Goal: Feedback & Contribution: Submit feedback/report problem

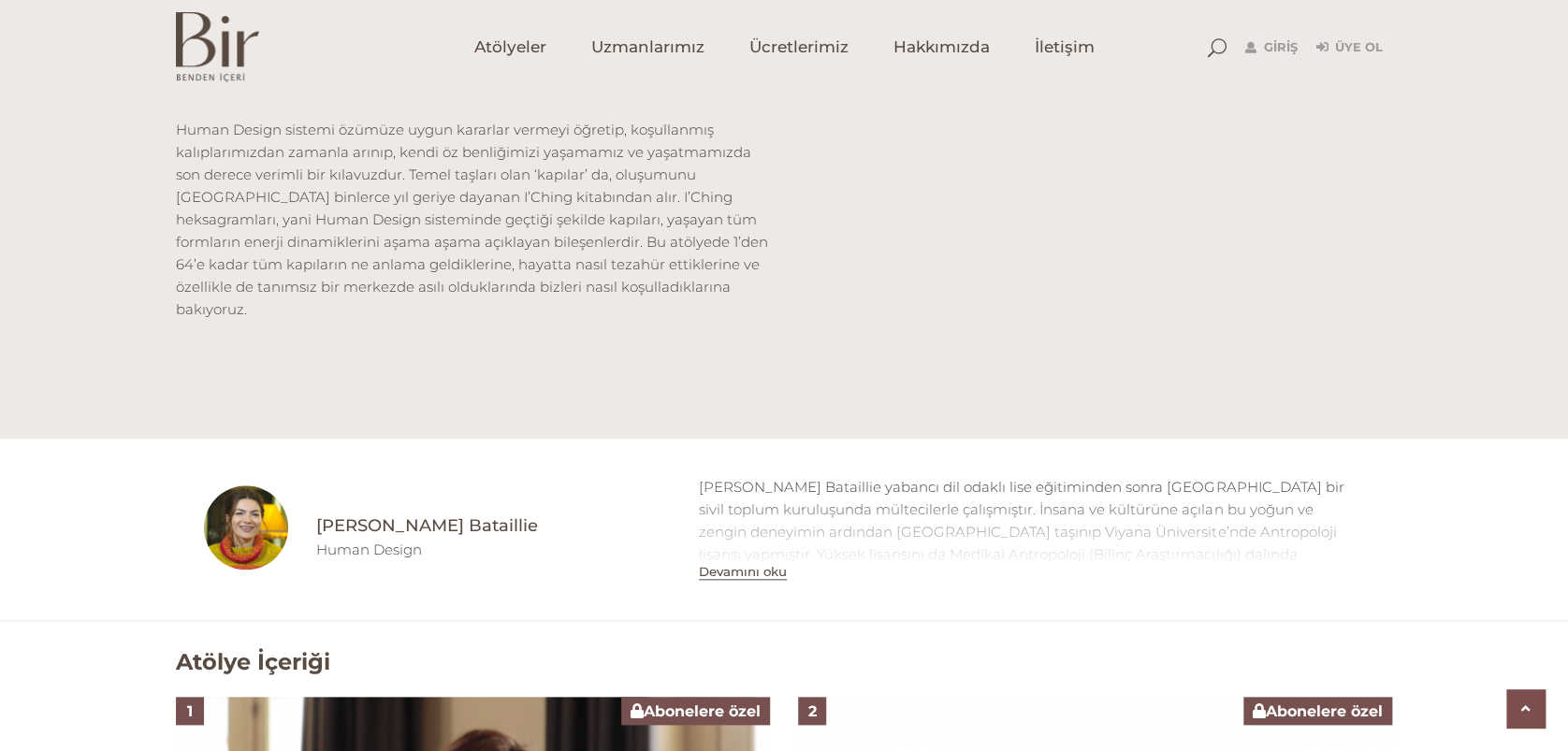
scroll to position [997, 0]
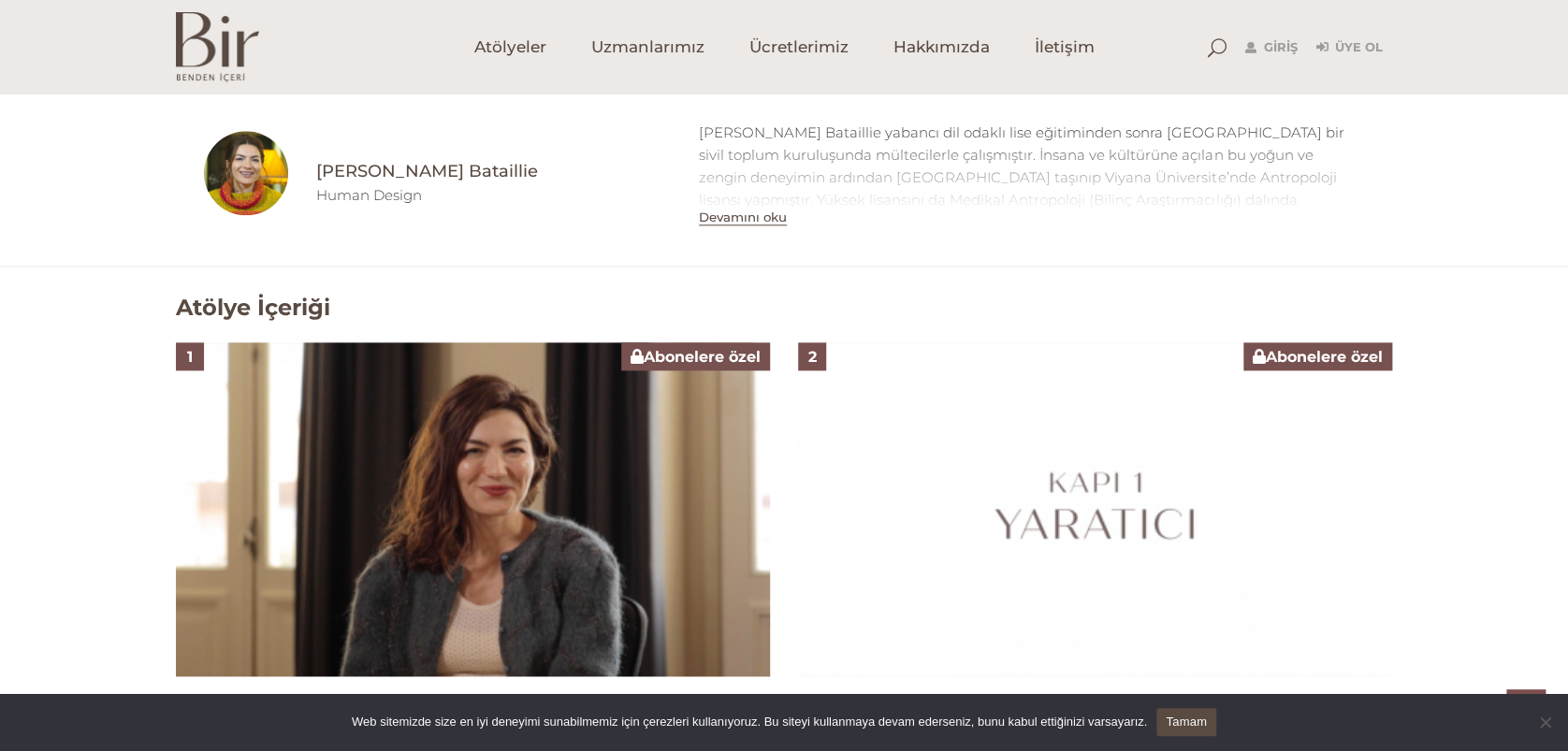
click at [470, 510] on img at bounding box center [472, 510] width 594 height 334
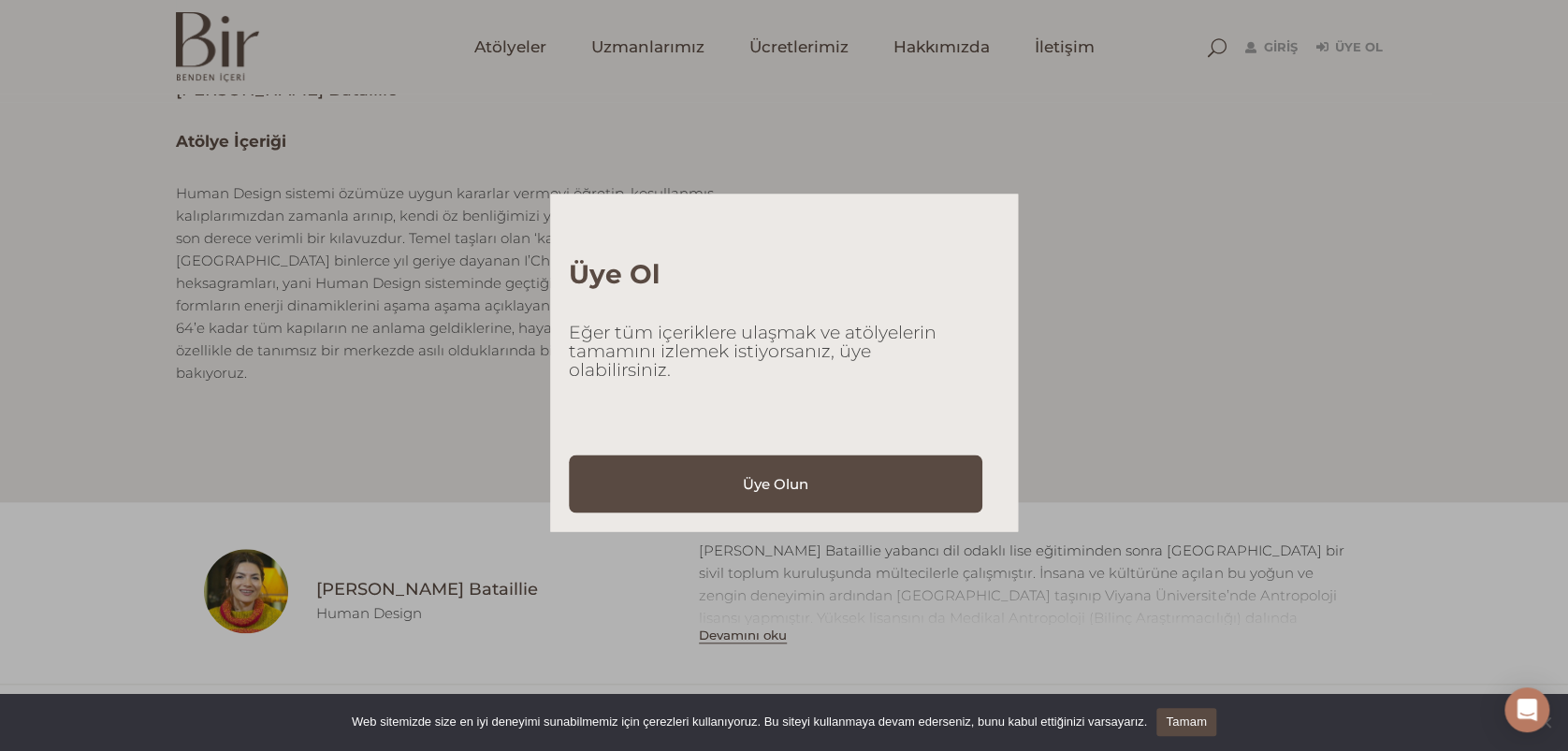
scroll to position [499, 0]
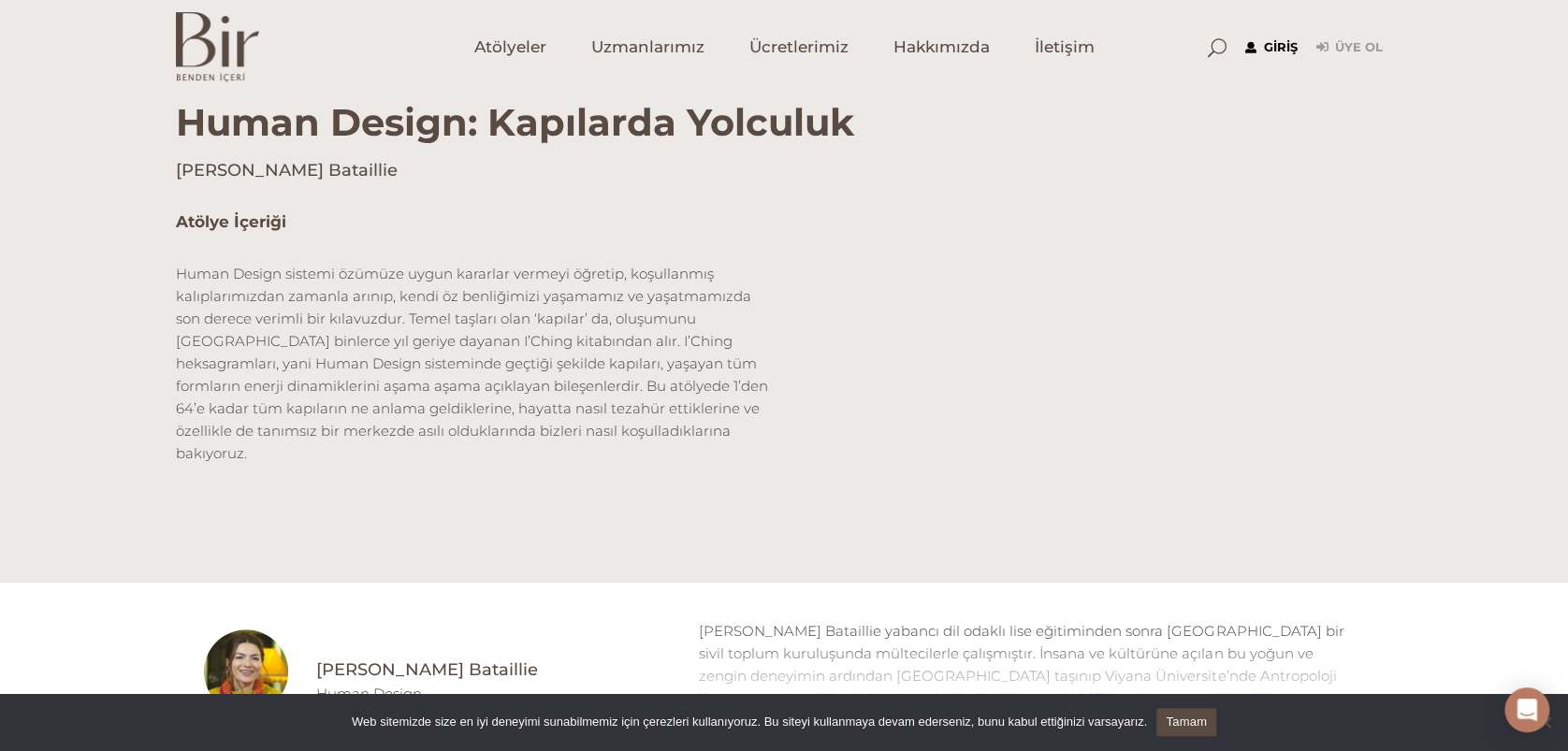
click at [1274, 44] on link "Giriş" at bounding box center [1271, 48] width 52 height 23
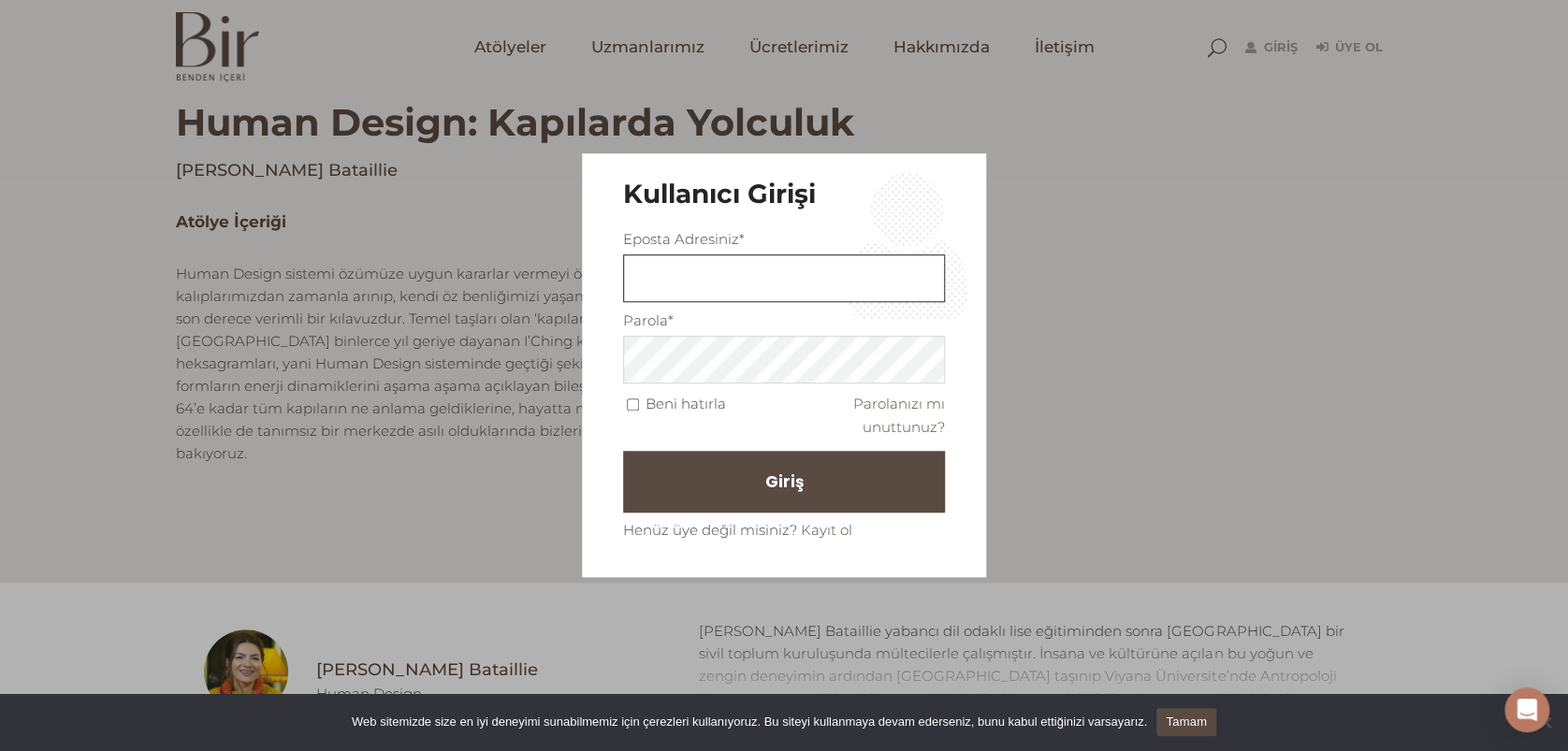
click at [663, 291] on input "text" at bounding box center [784, 278] width 322 height 47
type input "elcinakcadag@gmail.com"
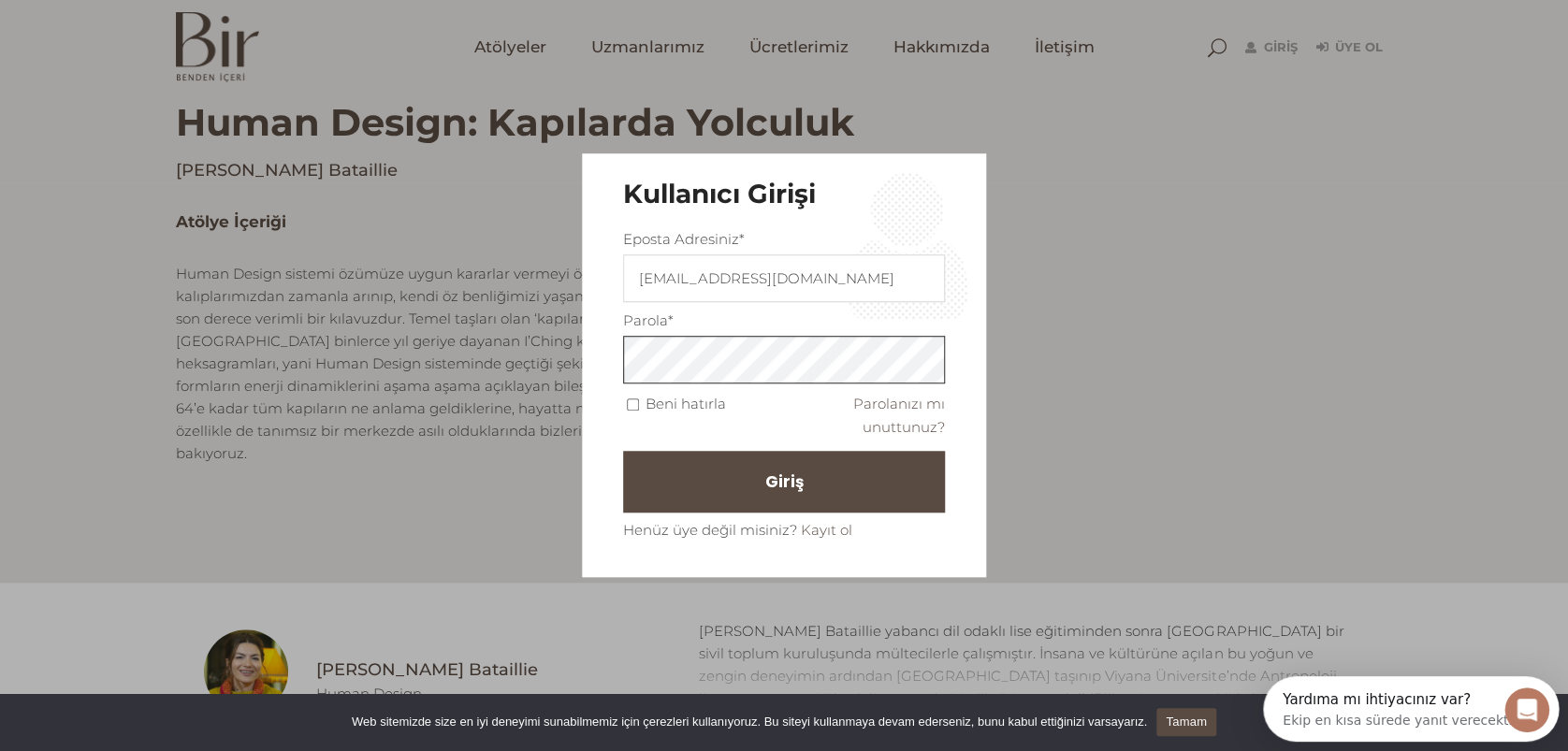
scroll to position [0, 0]
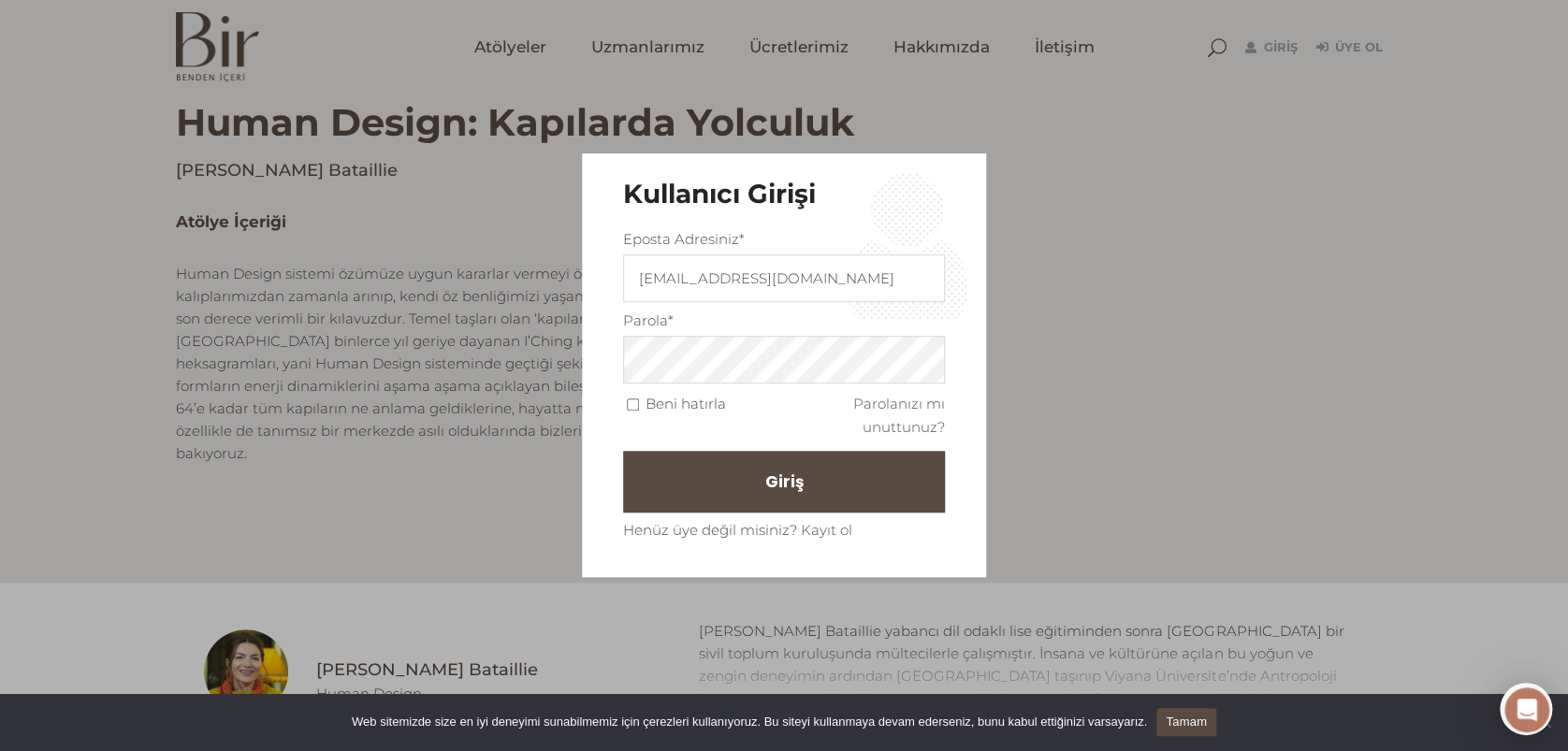
click at [635, 402] on input "Beni hatırla" at bounding box center [633, 404] width 12 height 12
checkbox input "true"
click at [679, 472] on button "Giriş" at bounding box center [784, 481] width 322 height 62
click at [793, 472] on span "Giriş" at bounding box center [793, 482] width 39 height 32
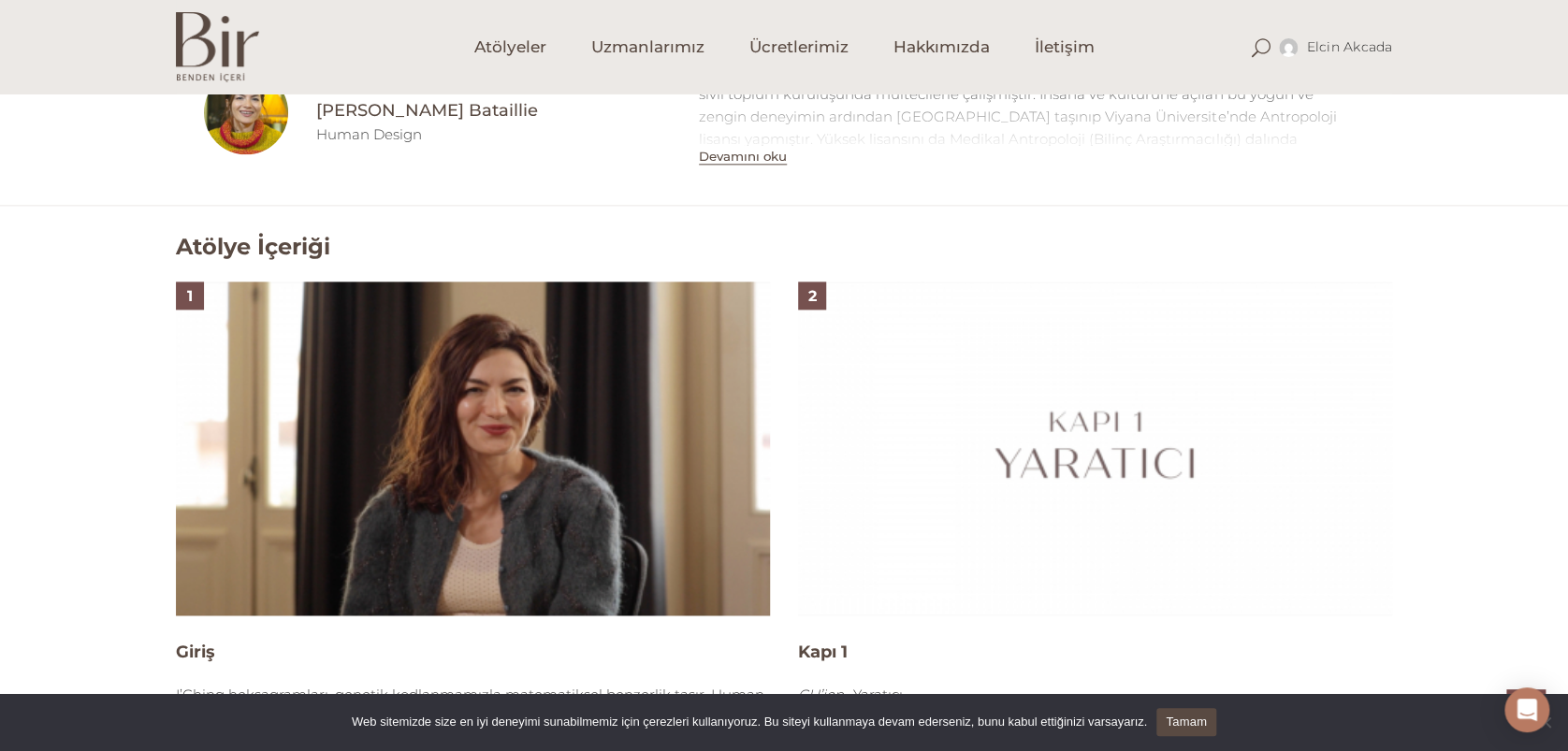
scroll to position [1247, 0]
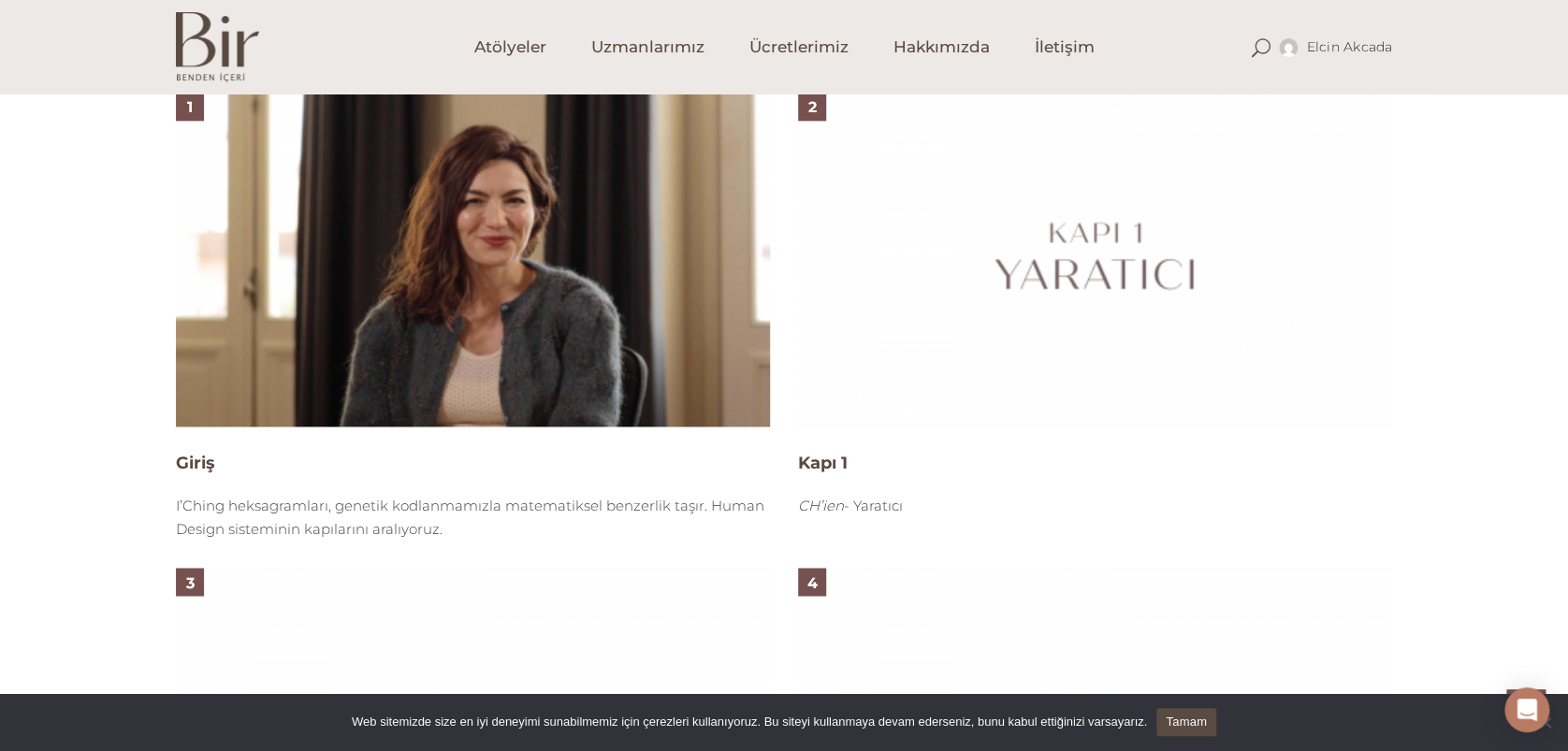
click at [499, 305] on img at bounding box center [472, 259] width 594 height 334
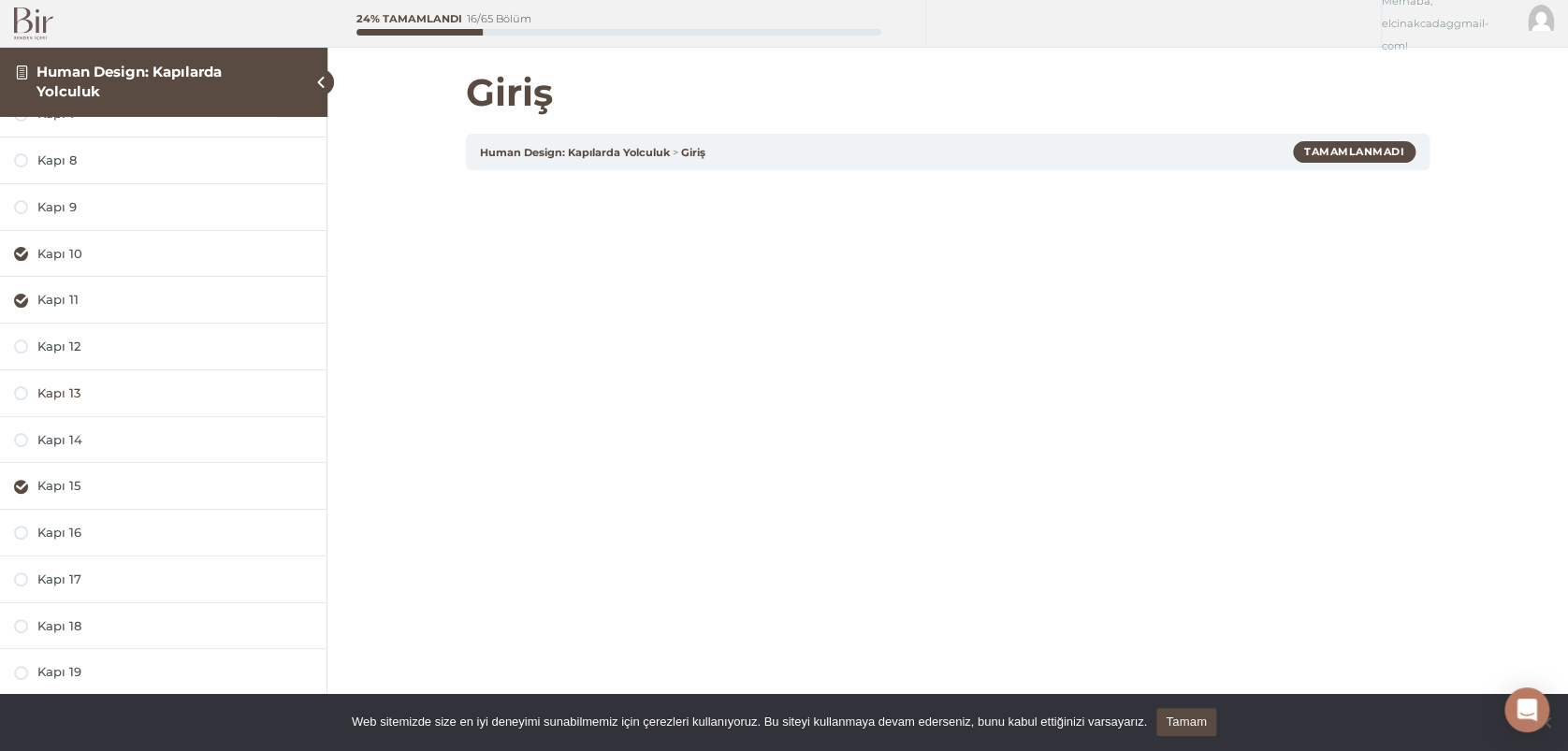
scroll to position [284, 0]
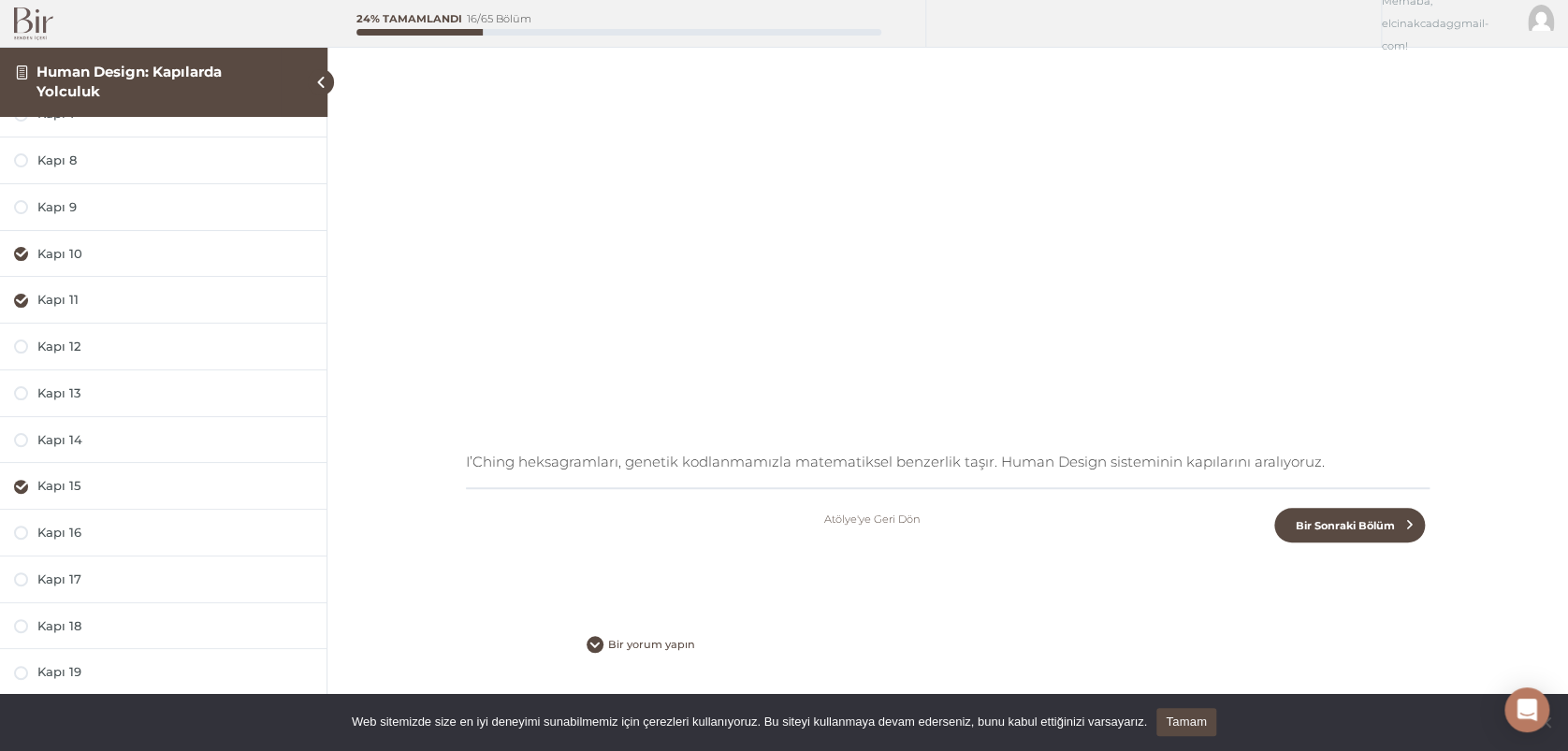
click at [1185, 716] on link "Tamam" at bounding box center [1185, 723] width 60 height 28
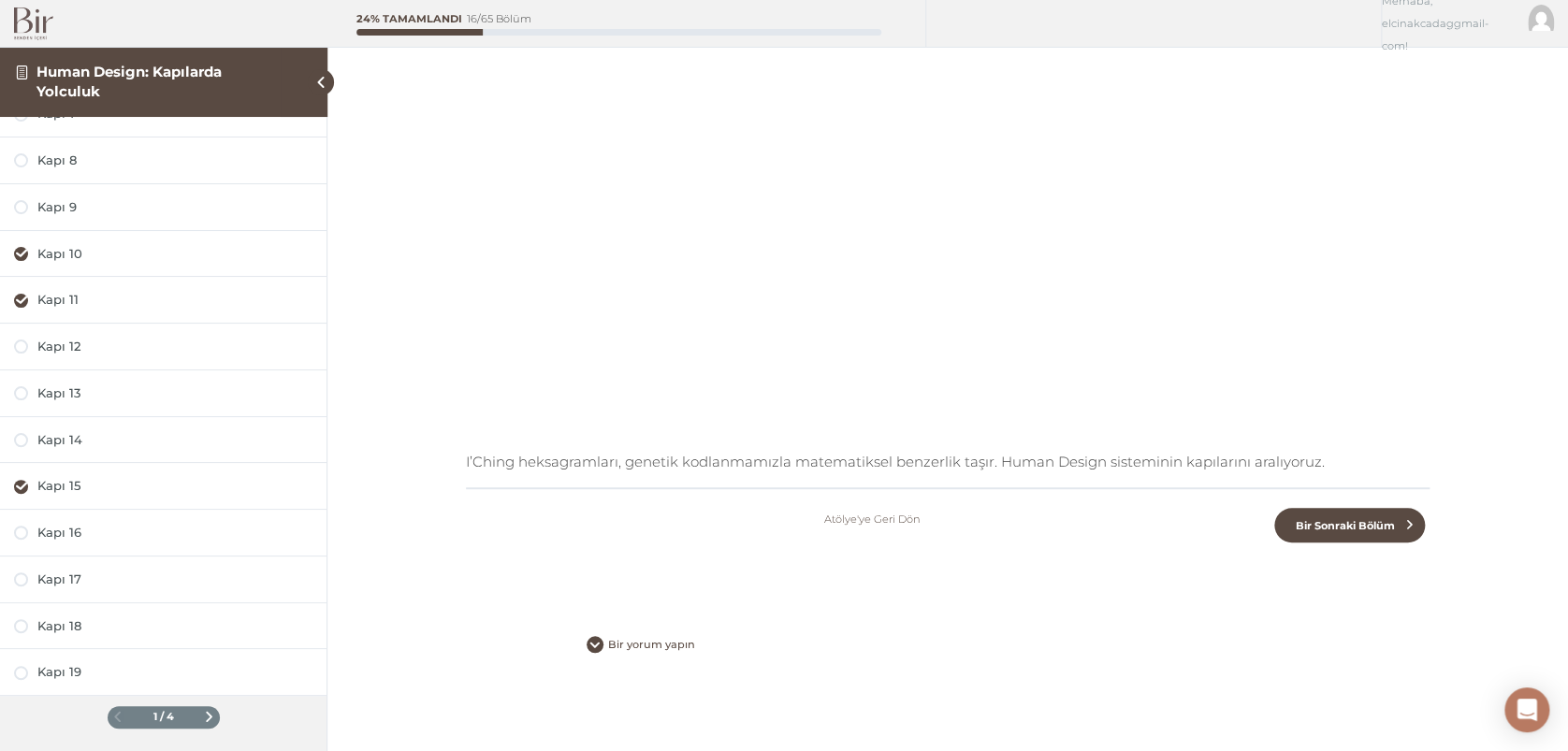
click at [204, 713] on span at bounding box center [208, 717] width 10 height 10
click at [204, 714] on span at bounding box center [208, 717] width 10 height 10
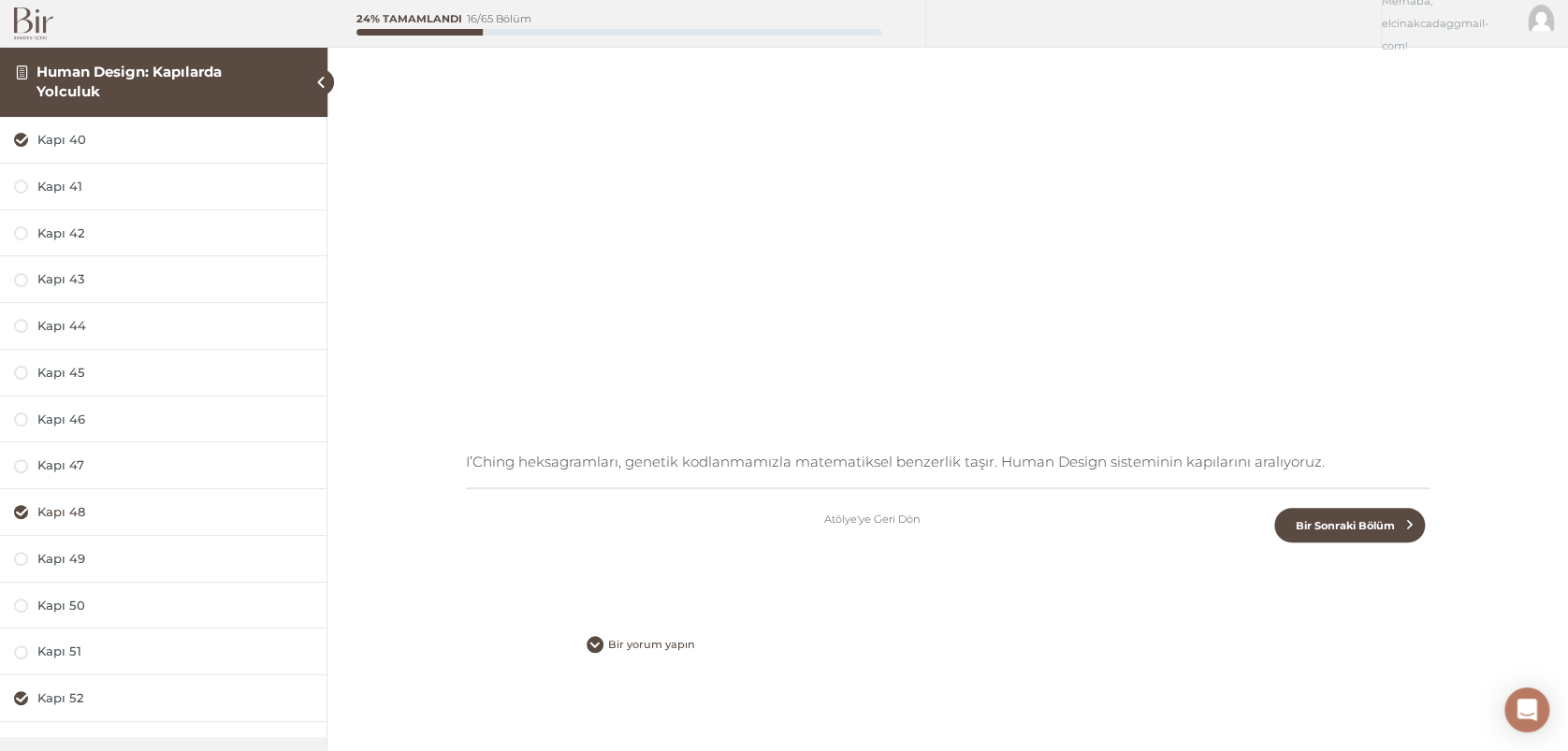
click at [70, 509] on div "Kapı 48" at bounding box center [175, 512] width 275 height 18
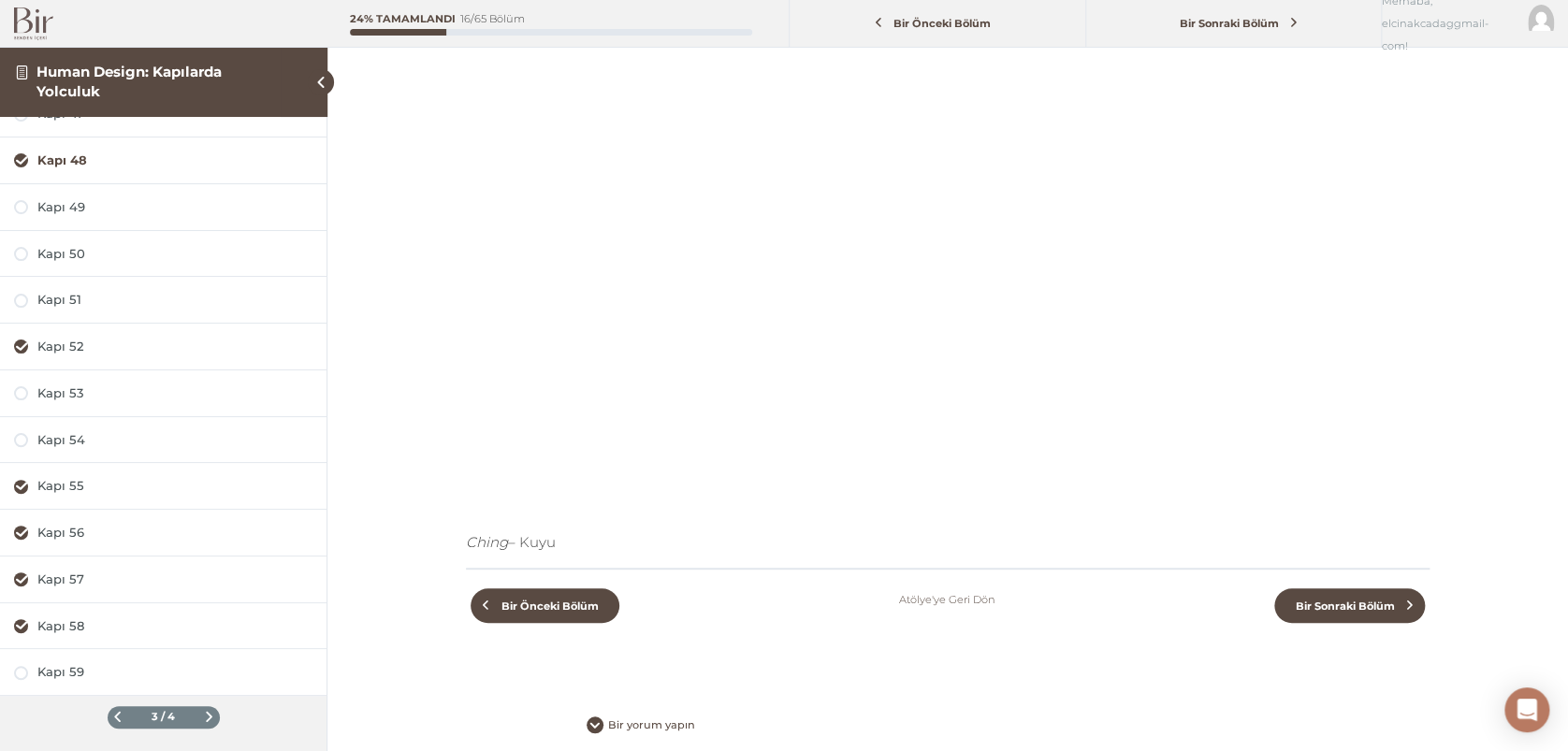
scroll to position [284, 0]
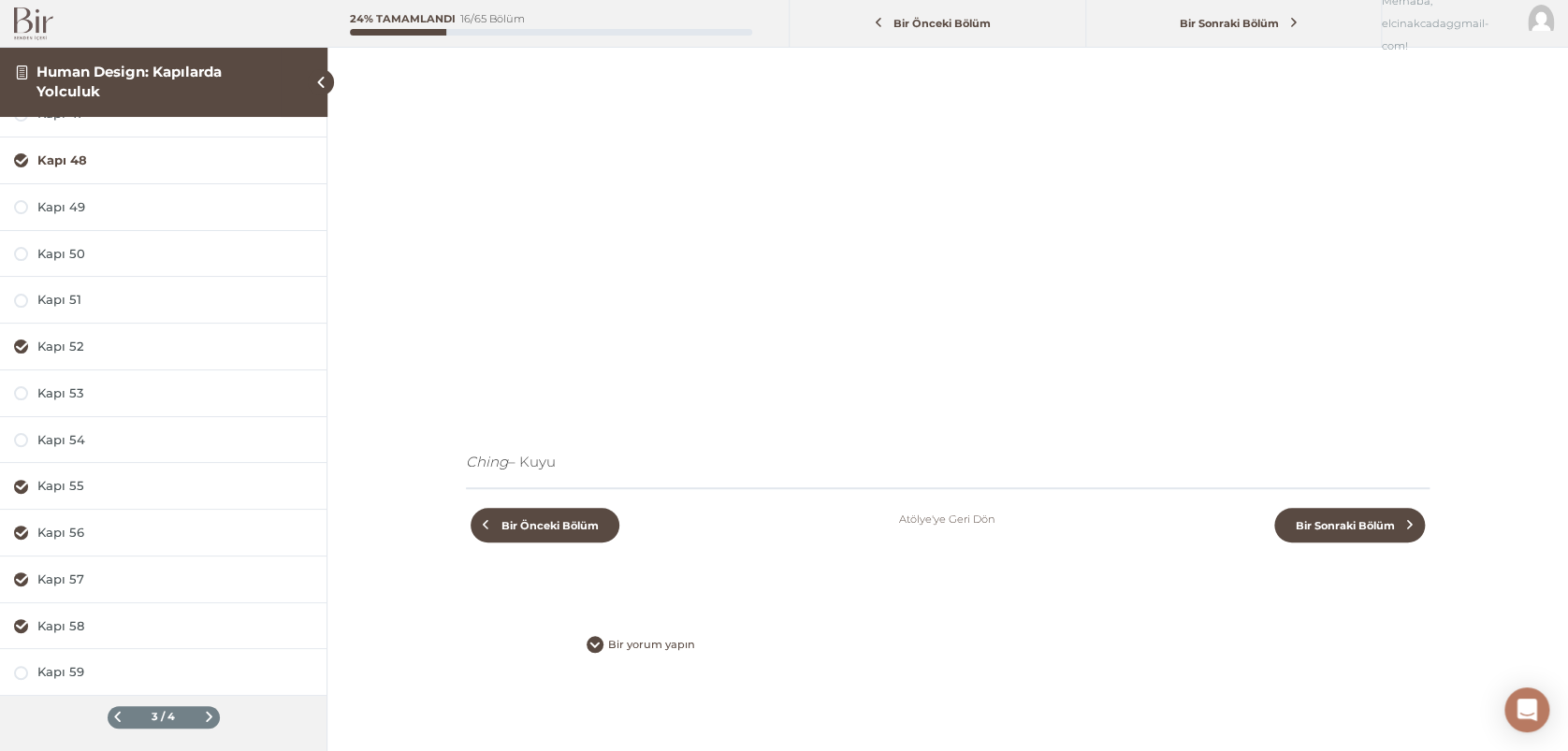
click at [113, 715] on span at bounding box center [117, 717] width 10 height 10
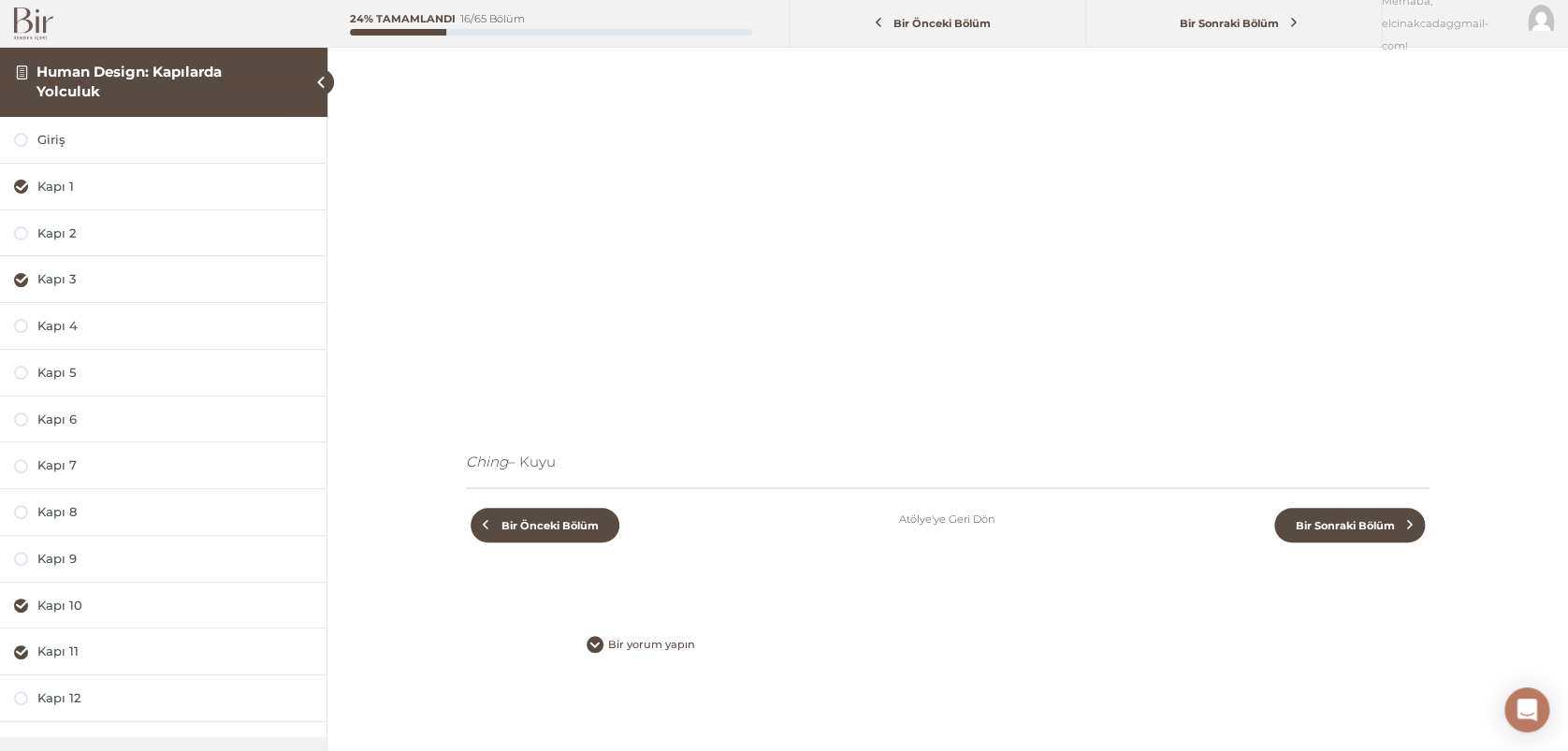
scroll to position [124, 0]
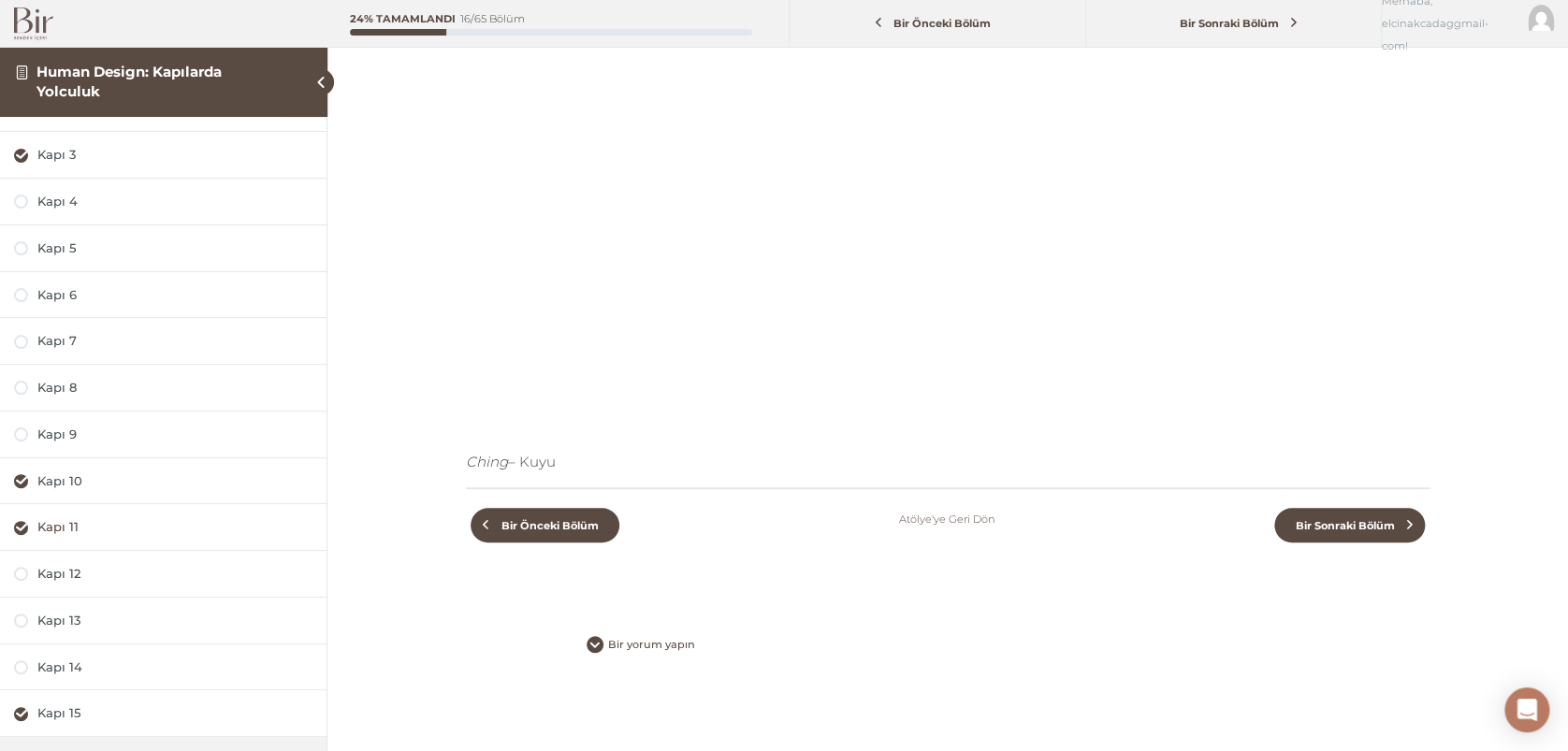
click at [59, 526] on div "Kapı 11" at bounding box center [175, 527] width 275 height 18
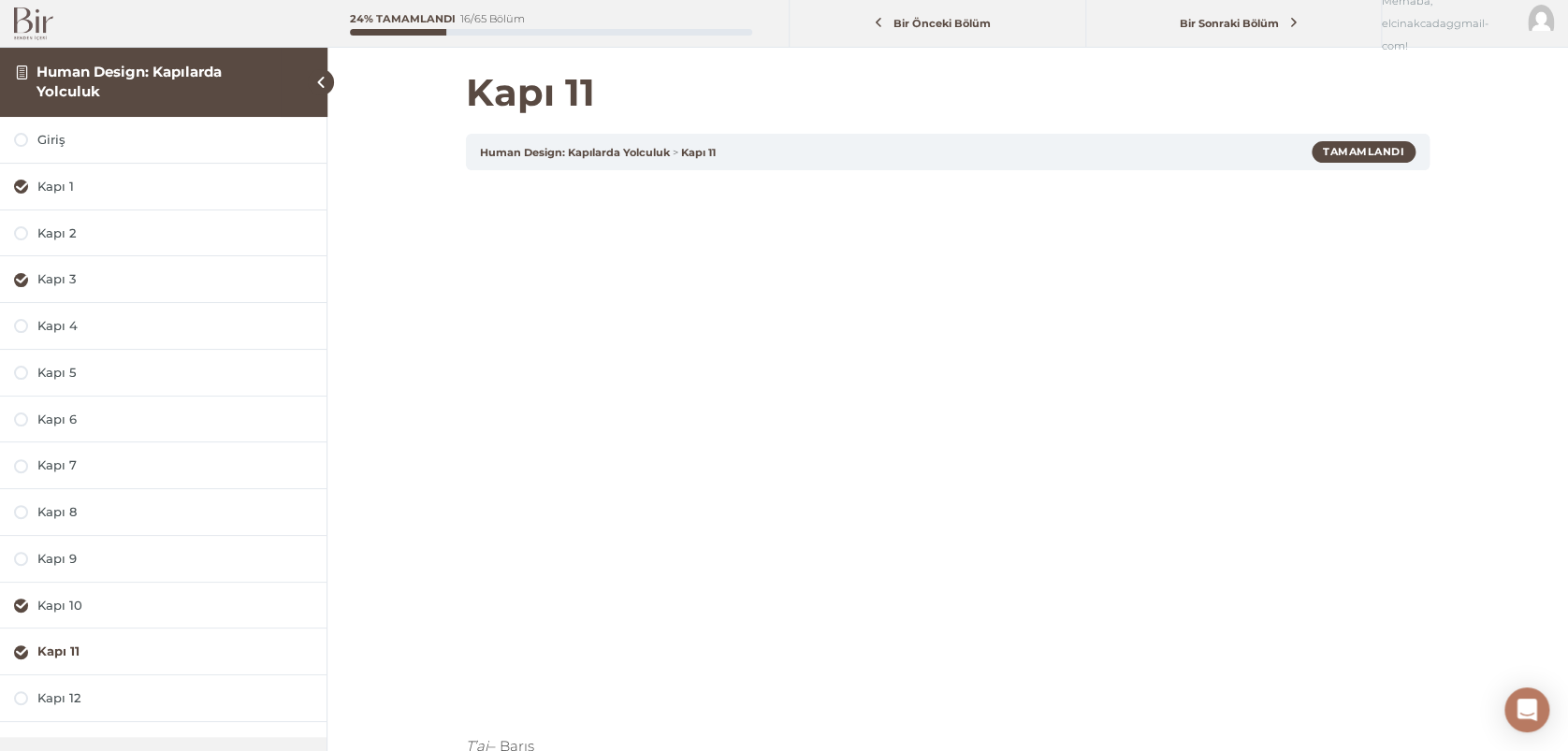
click at [30, 15] on img at bounding box center [33, 24] width 39 height 33
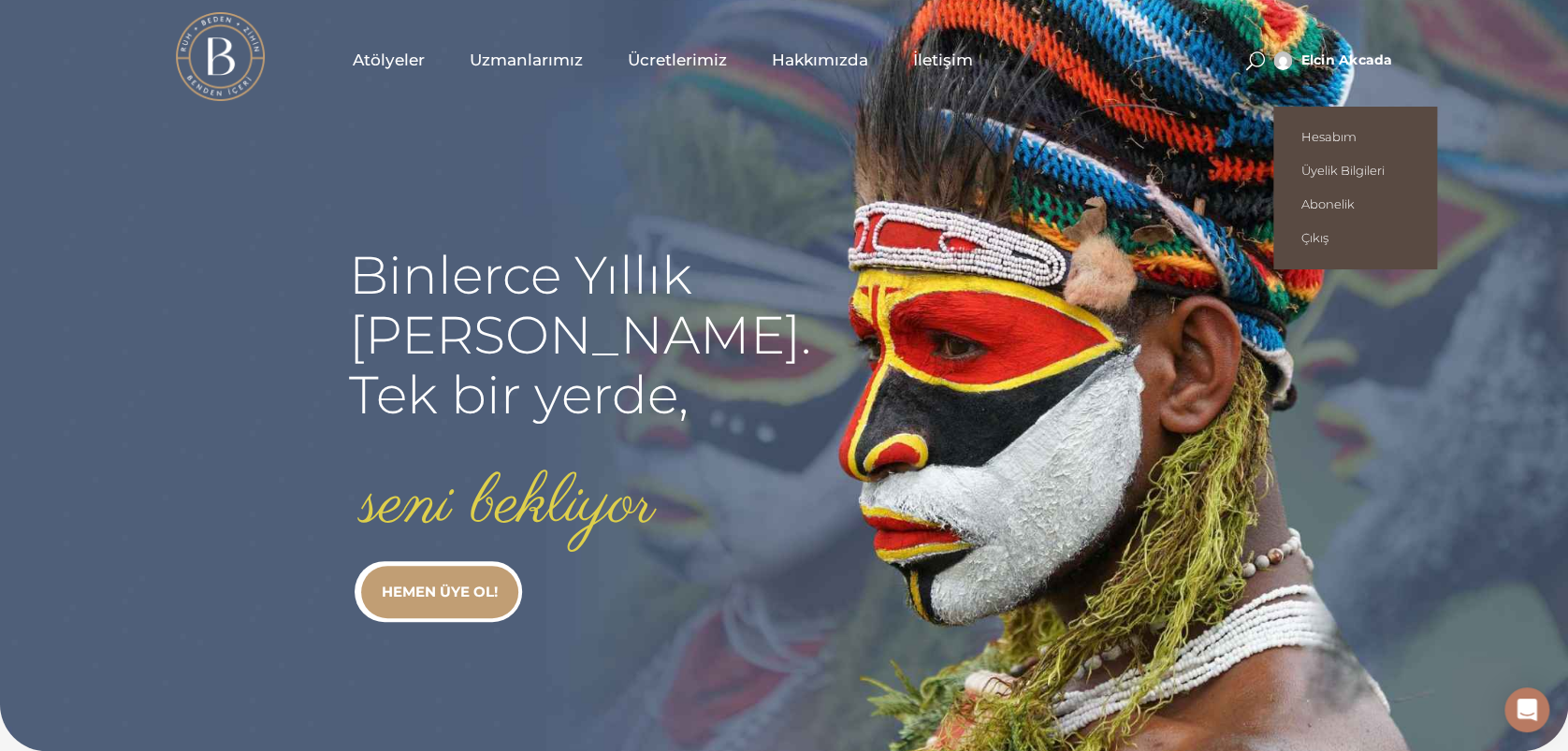
click at [1342, 53] on span "Elcin Akcada" at bounding box center [1345, 60] width 92 height 17
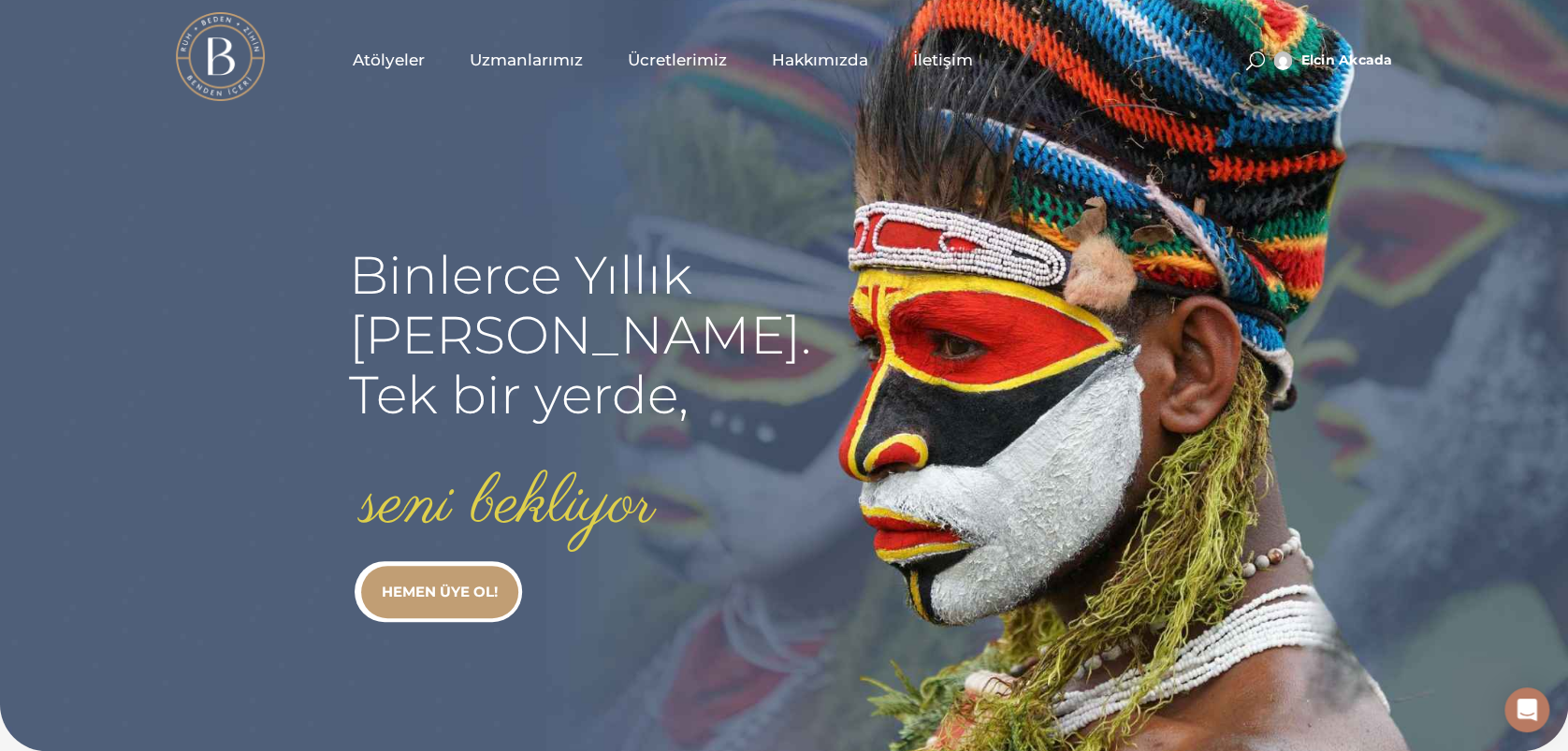
click at [391, 47] on link "Atölyeler" at bounding box center [389, 60] width 117 height 94
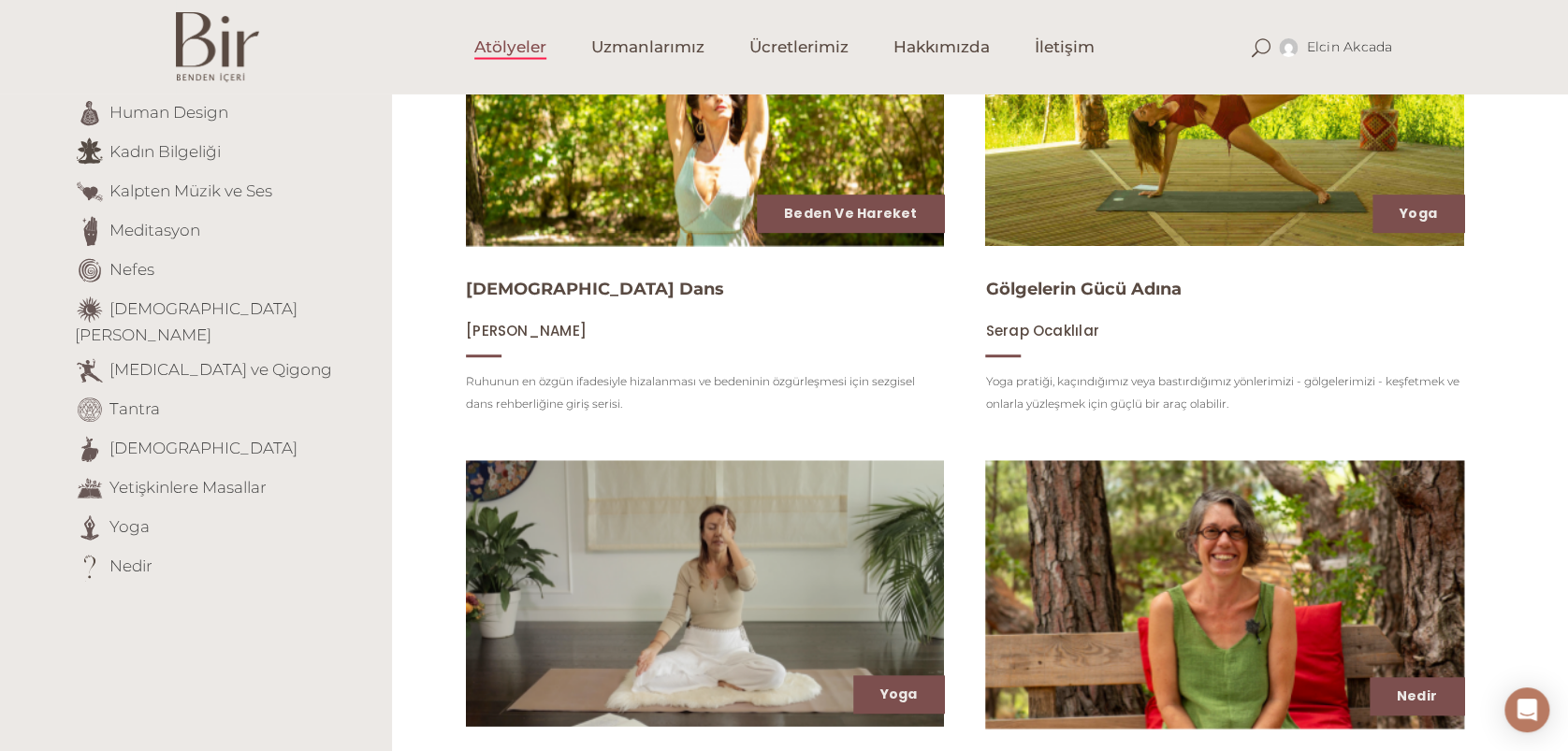
scroll to position [374, 0]
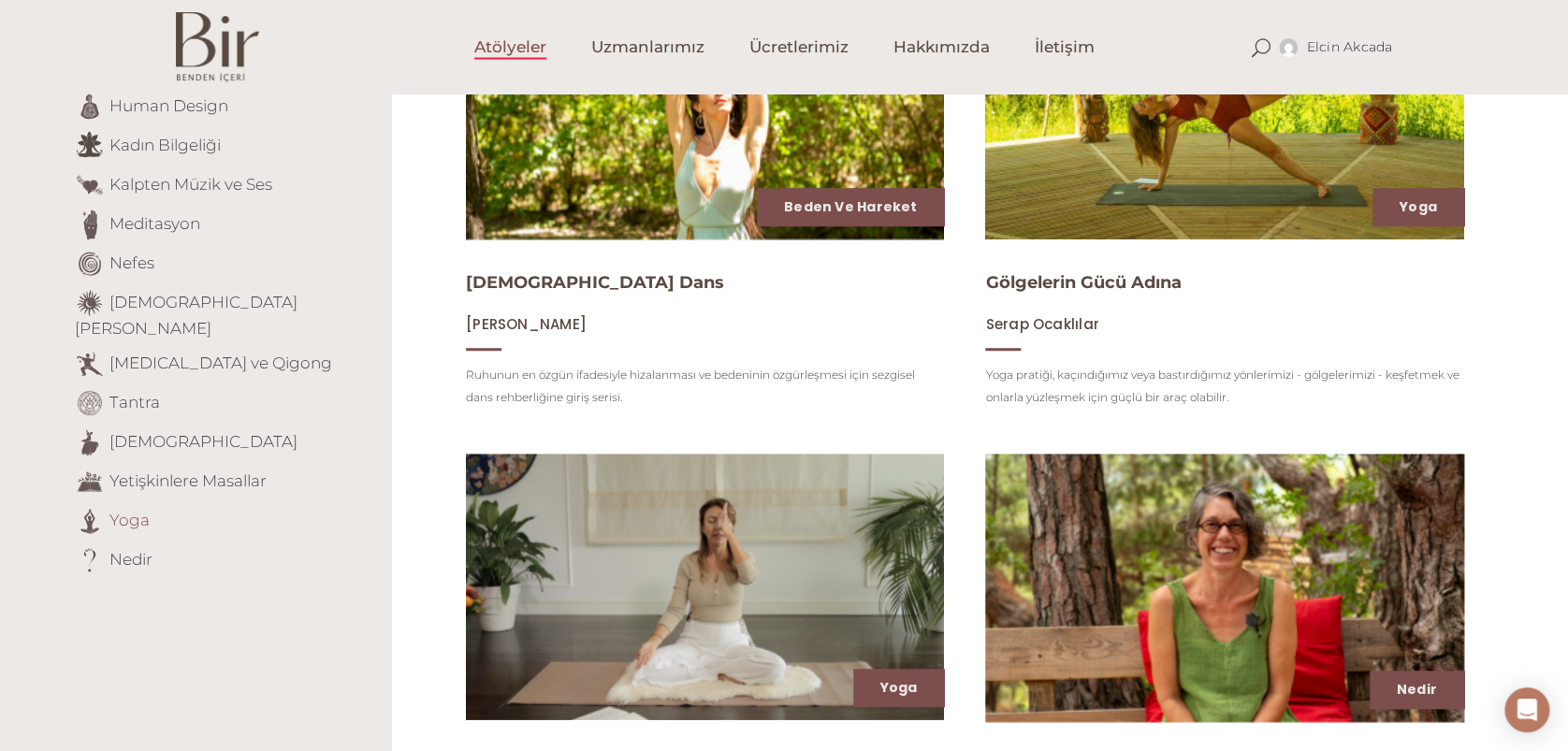
click at [124, 510] on link "Yoga" at bounding box center [130, 519] width 40 height 19
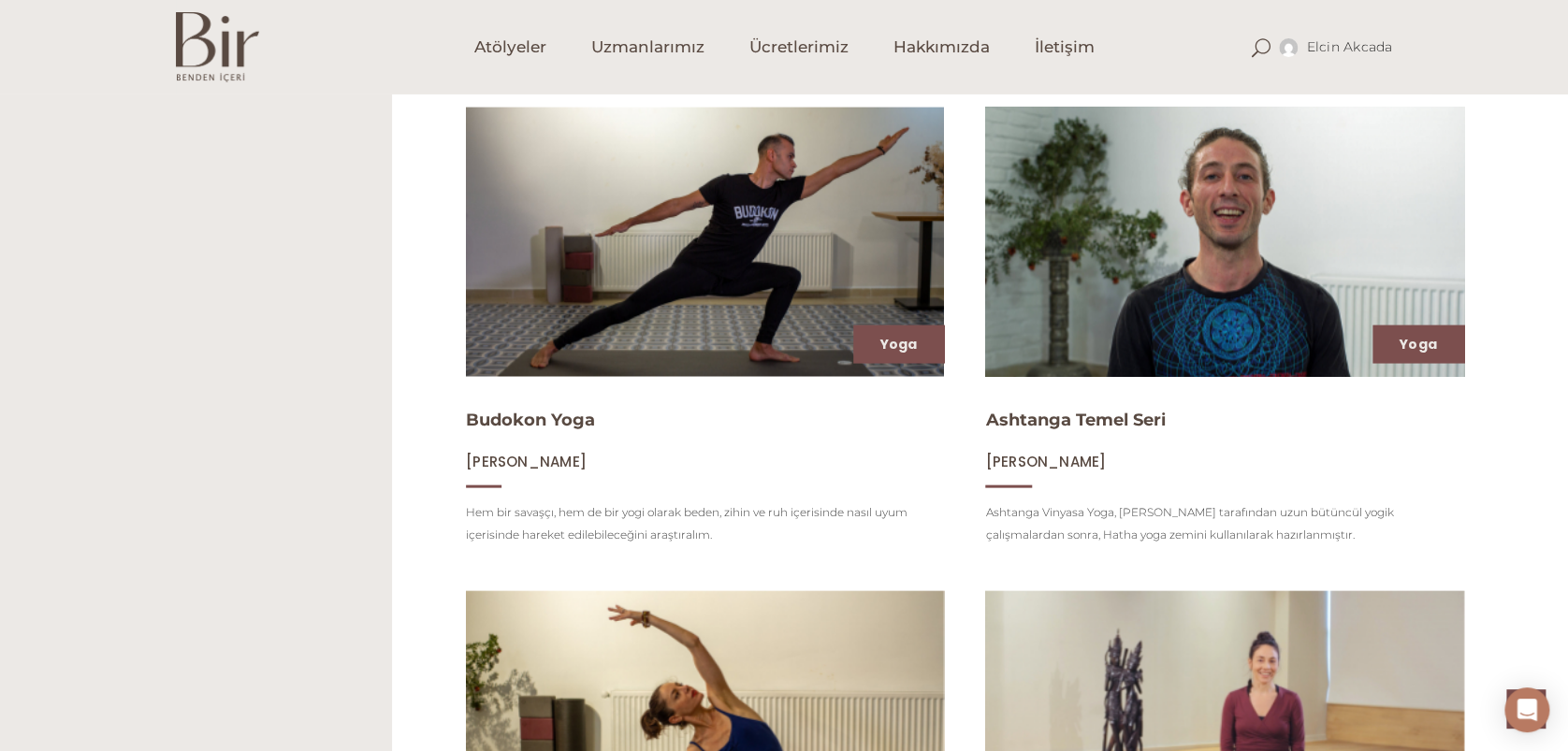
scroll to position [1746, 0]
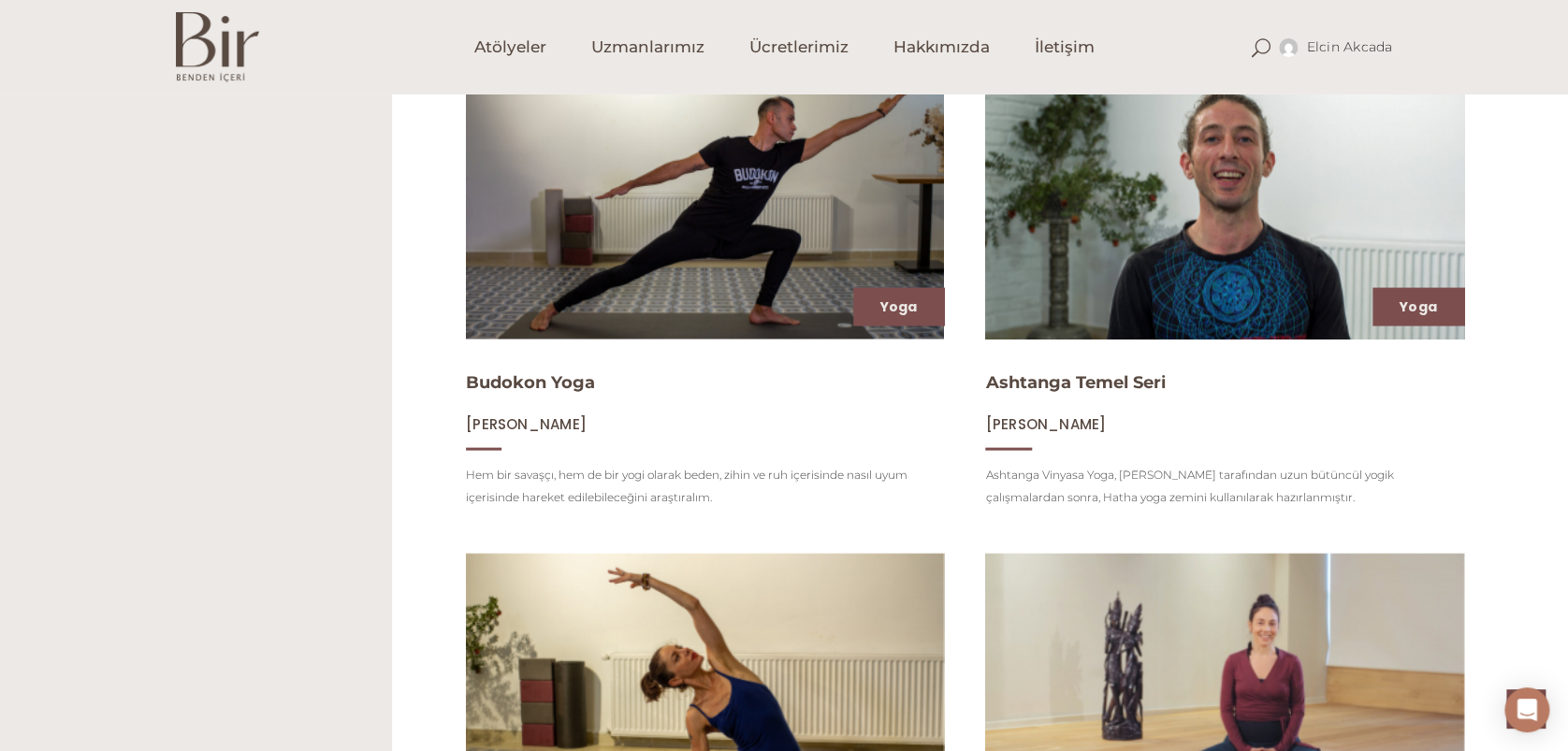
click at [1222, 258] on img at bounding box center [1225, 204] width 493 height 277
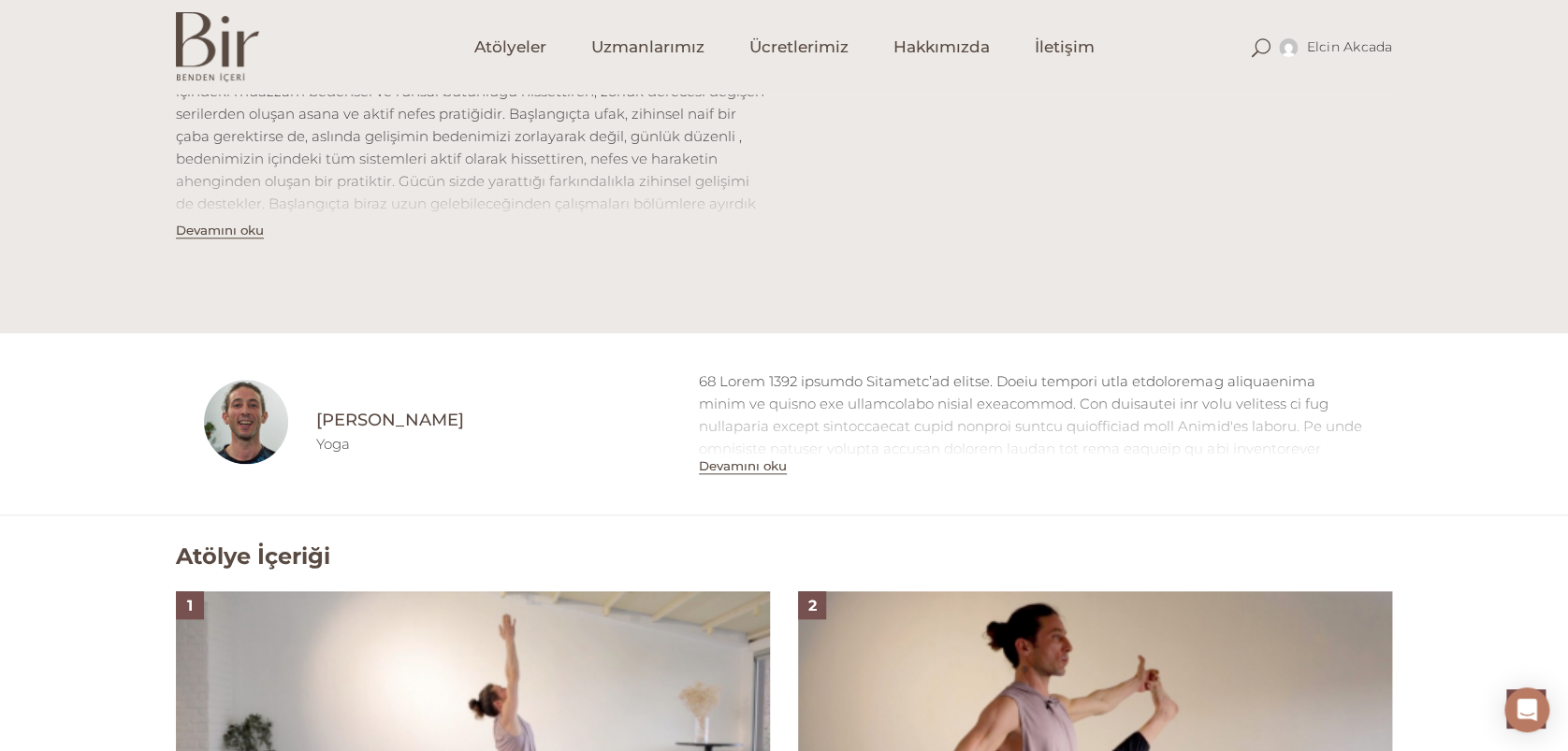
scroll to position [997, 0]
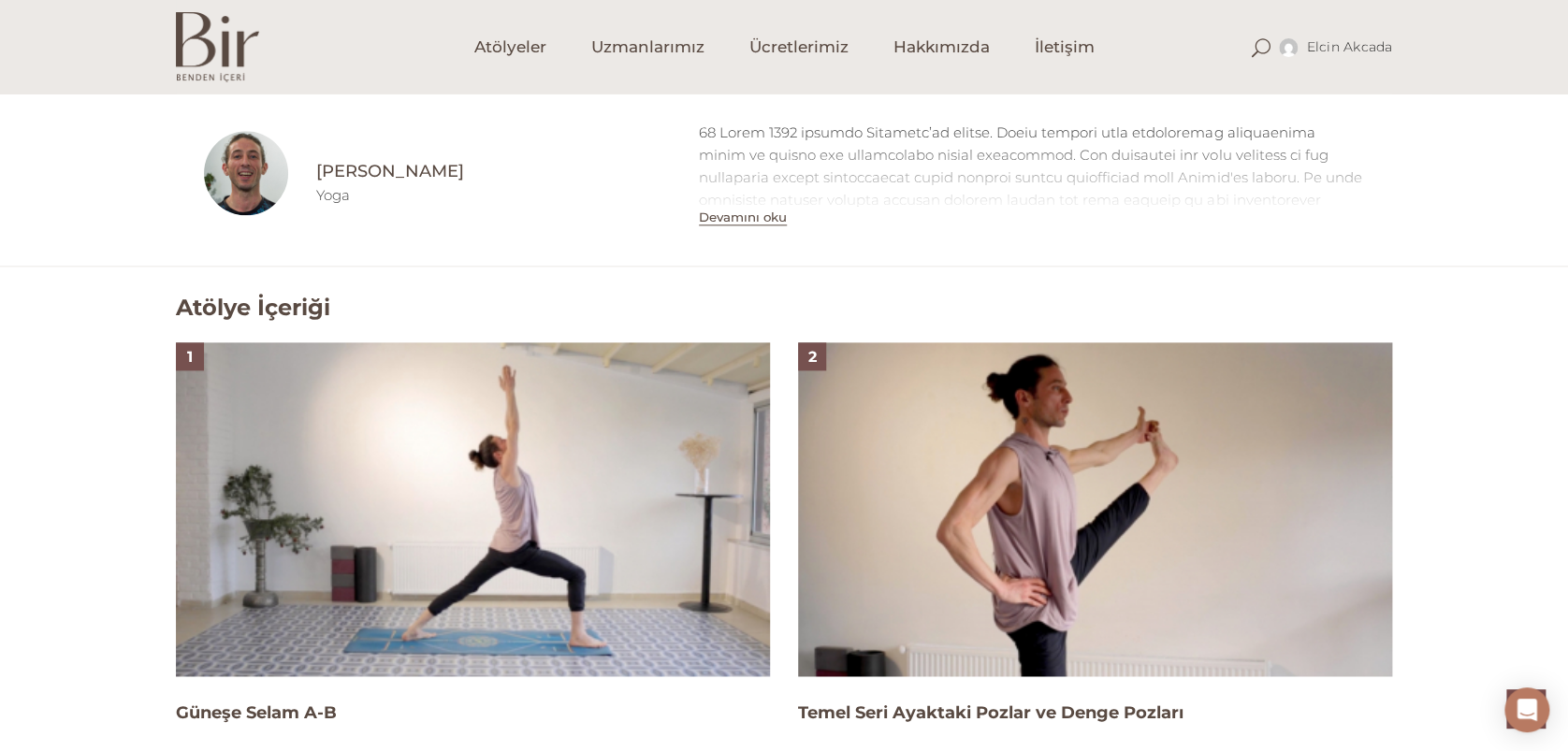
click at [440, 531] on img at bounding box center [472, 510] width 594 height 334
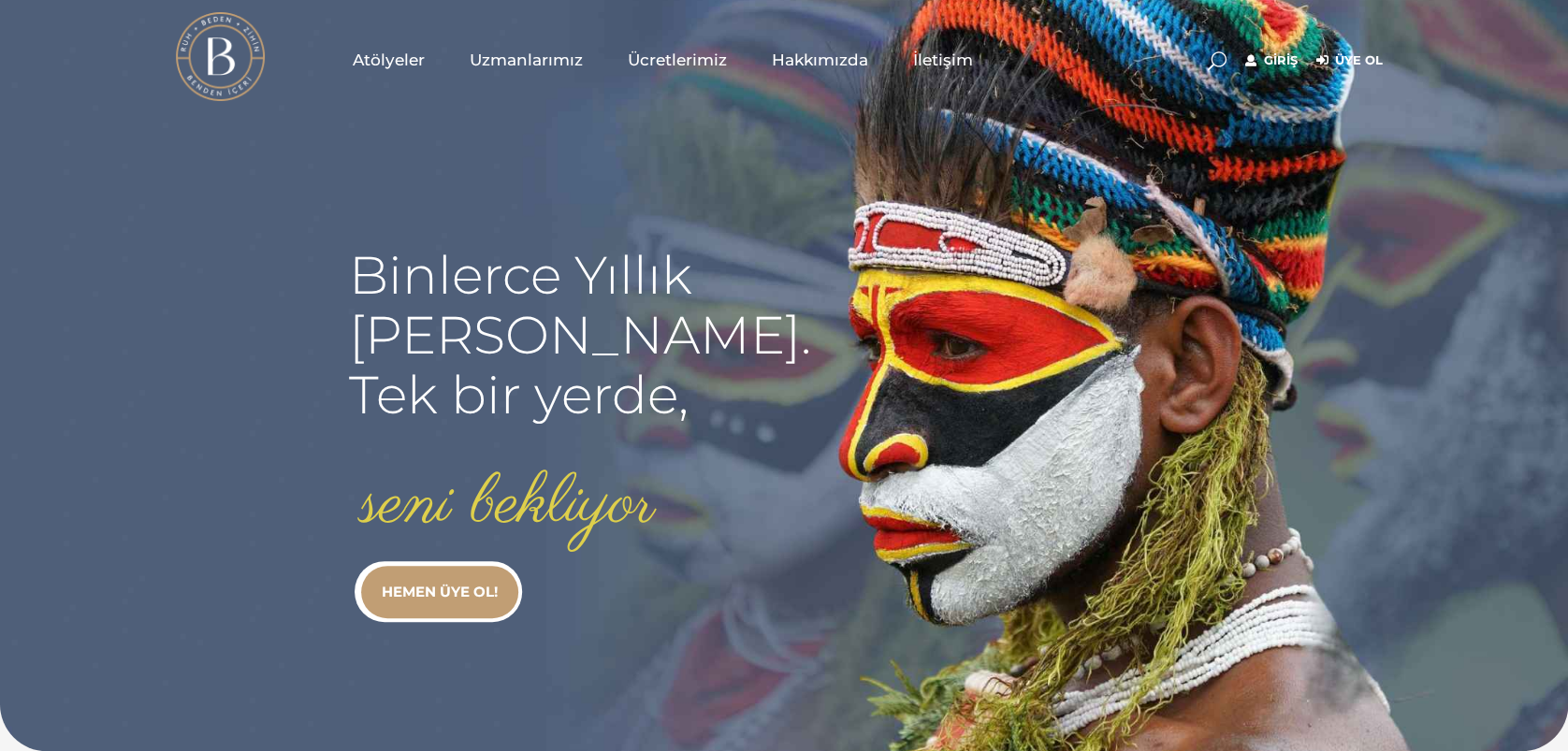
type input "[EMAIL_ADDRESS][DOMAIN_NAME]"
click at [1280, 57] on link "Giriş" at bounding box center [1271, 61] width 52 height 23
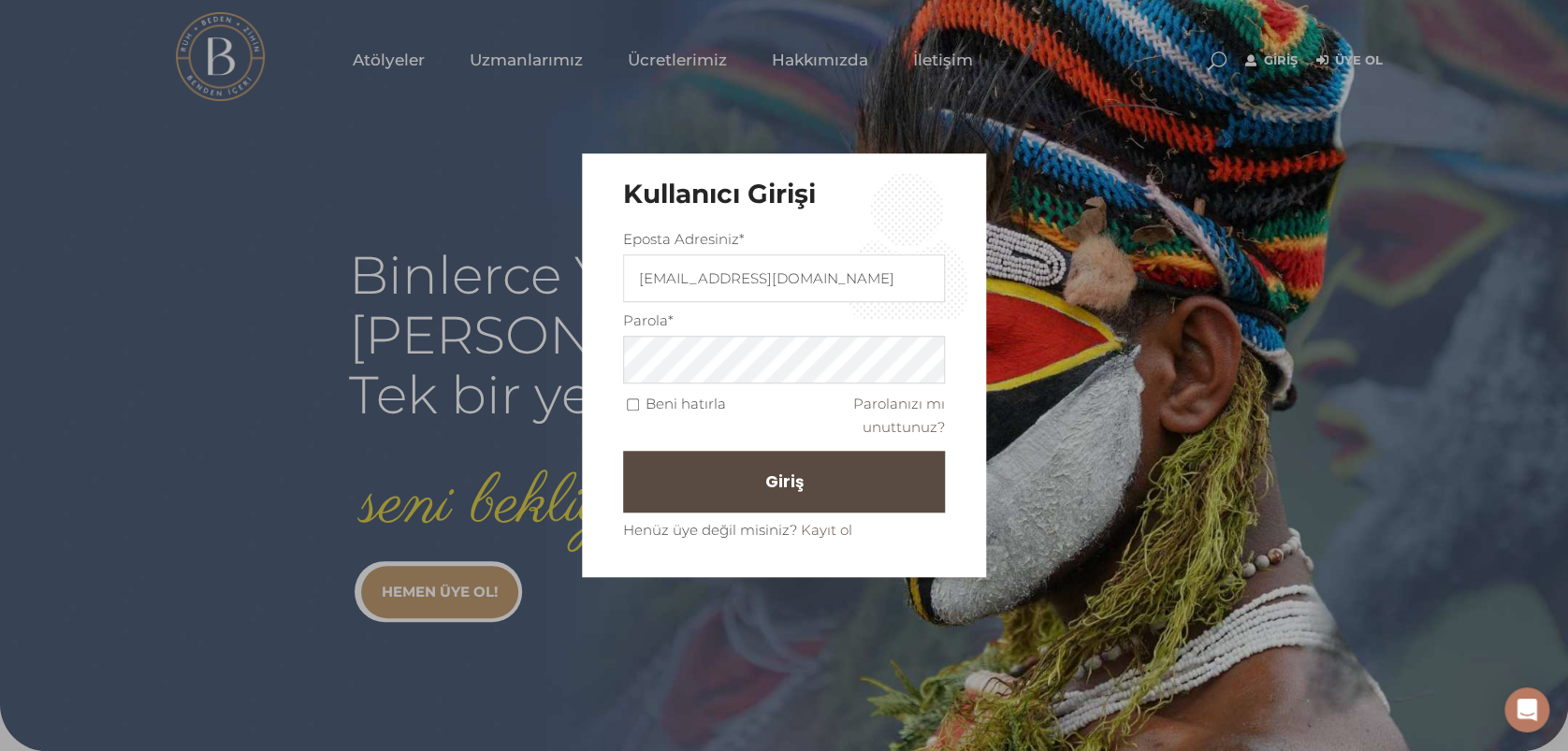
click at [633, 402] on input "Beni hatırla" at bounding box center [633, 404] width 12 height 12
checkbox input "true"
click at [679, 478] on button "Giriş" at bounding box center [784, 481] width 322 height 62
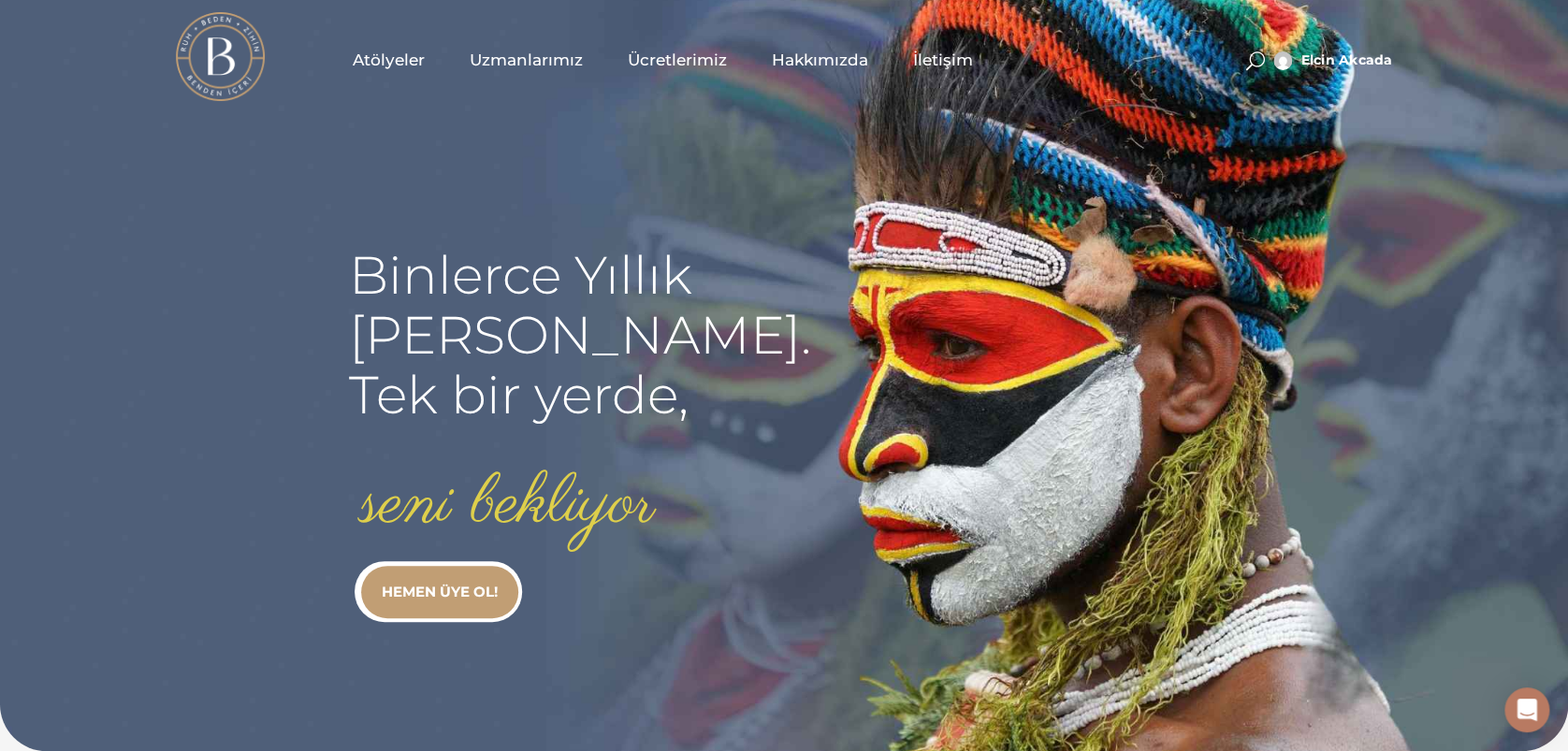
click at [391, 67] on span "Atölyeler" at bounding box center [389, 60] width 72 height 22
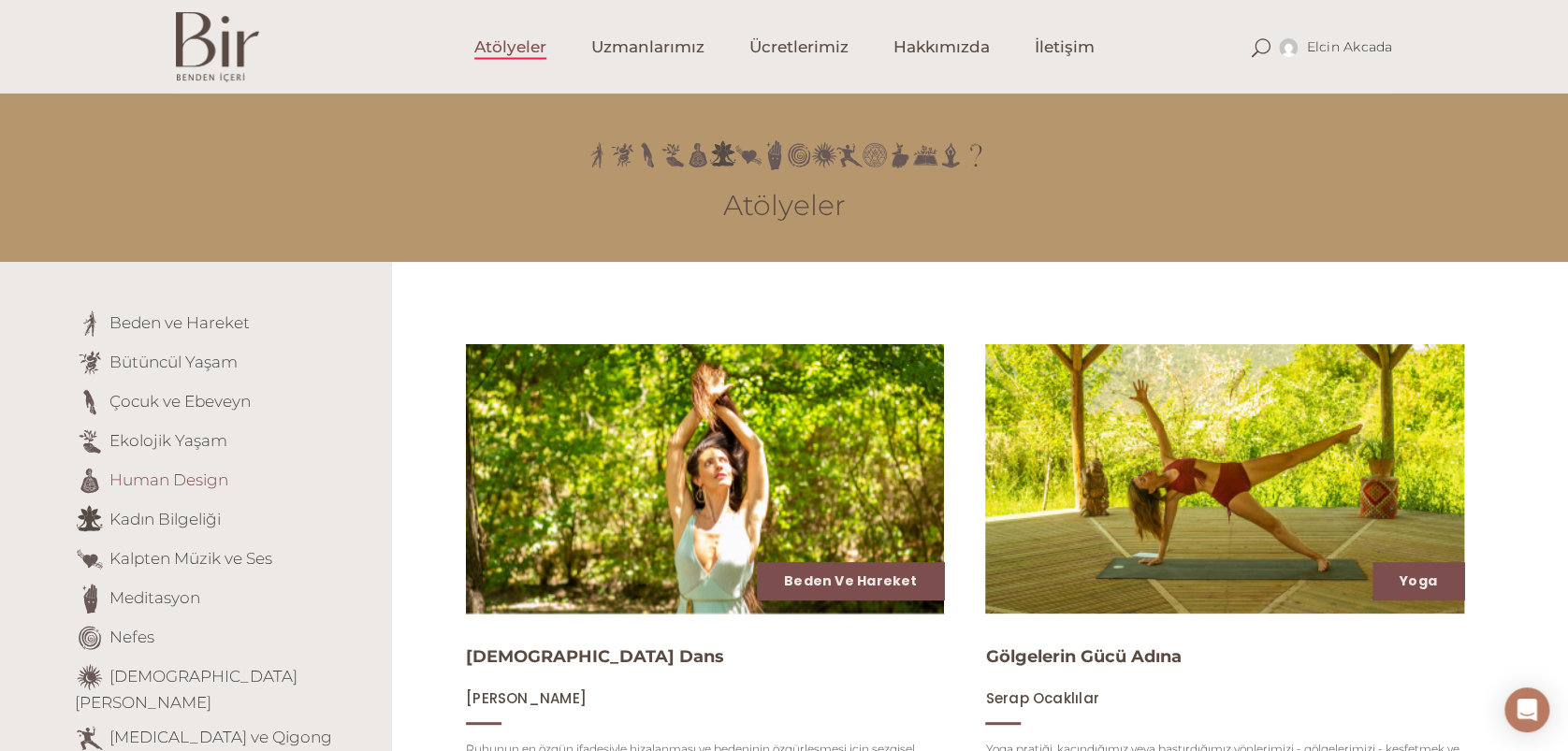
click at [163, 477] on link "Human Design" at bounding box center [169, 479] width 118 height 19
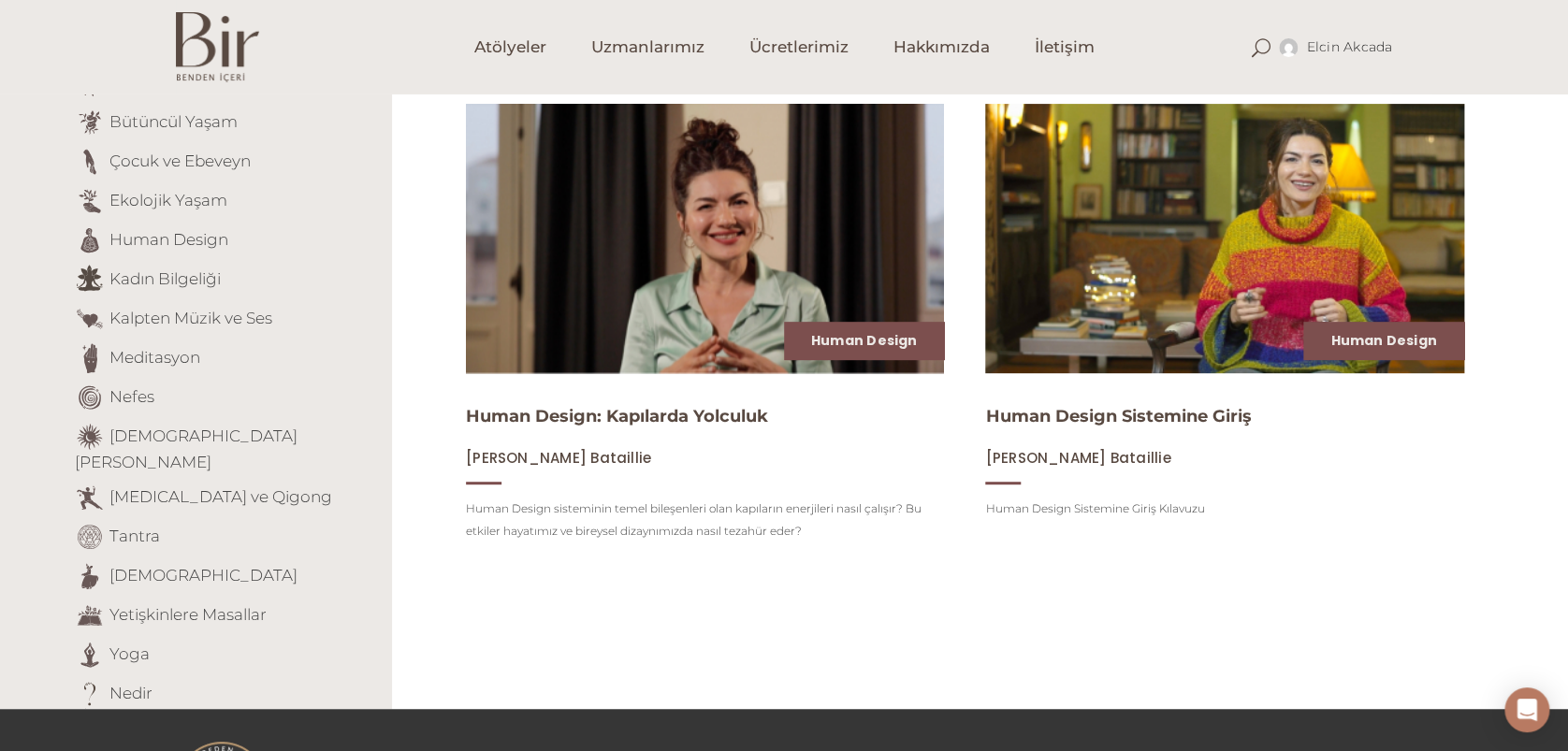
scroll to position [249, 0]
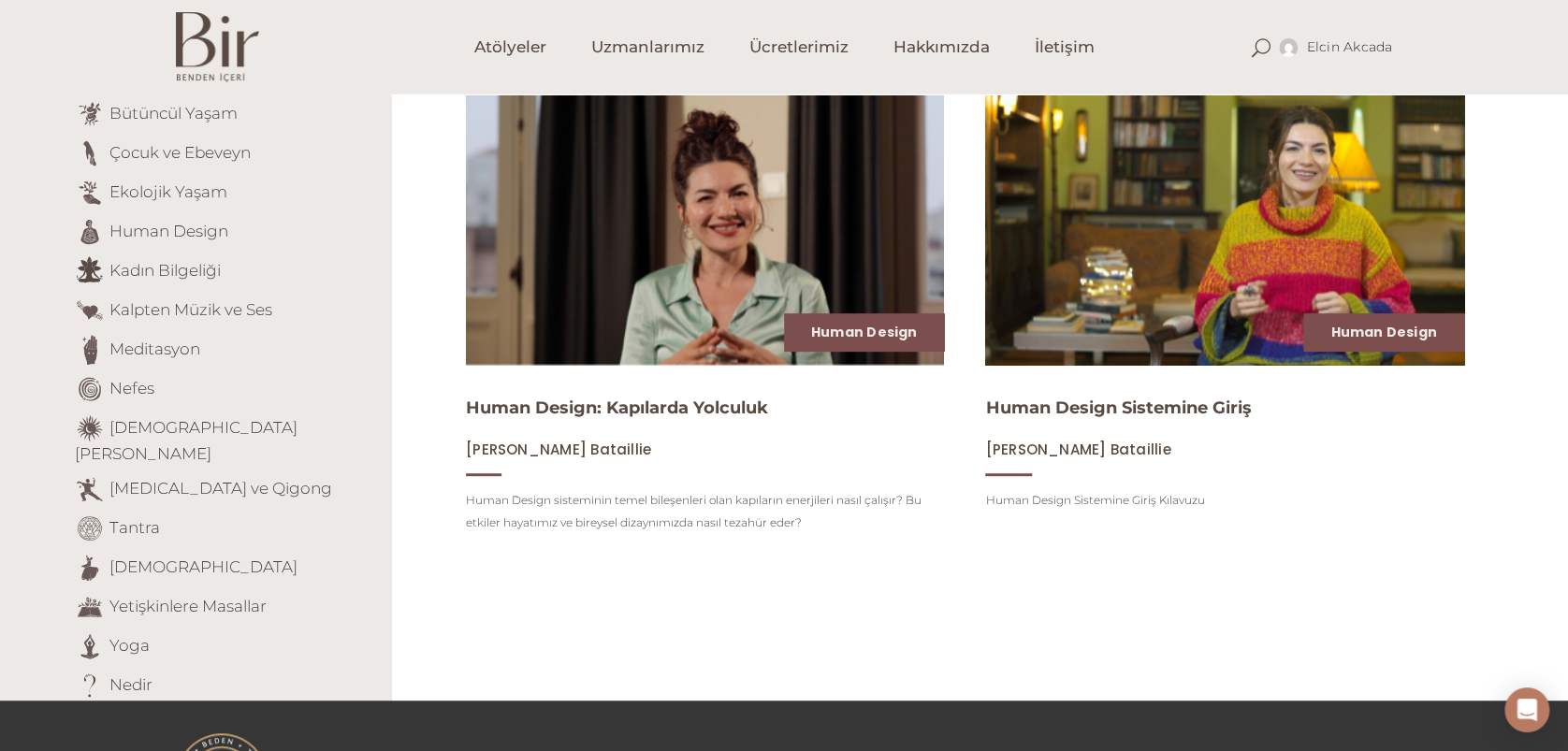
click at [1158, 266] on img at bounding box center [1225, 230] width 493 height 277
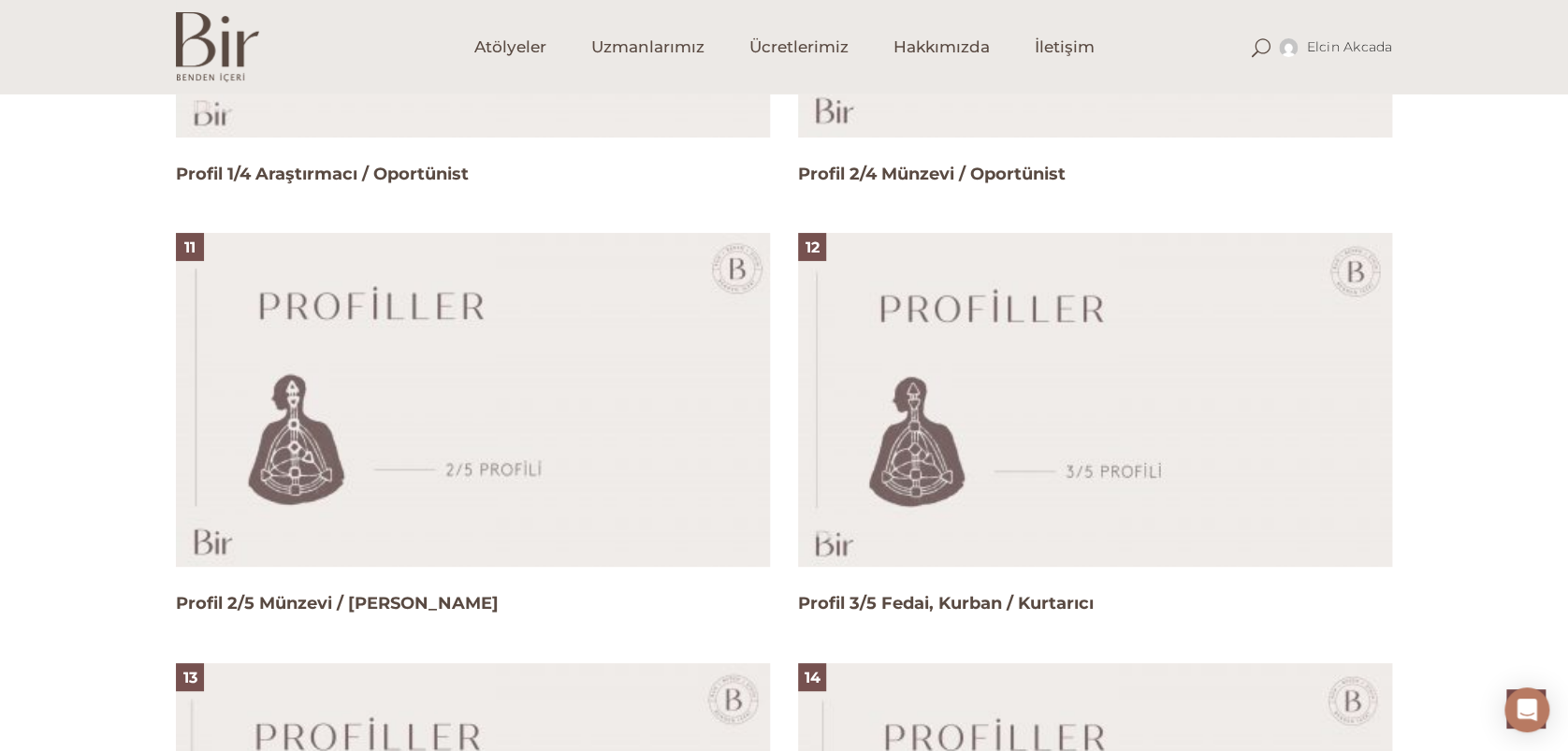
scroll to position [3854, 0]
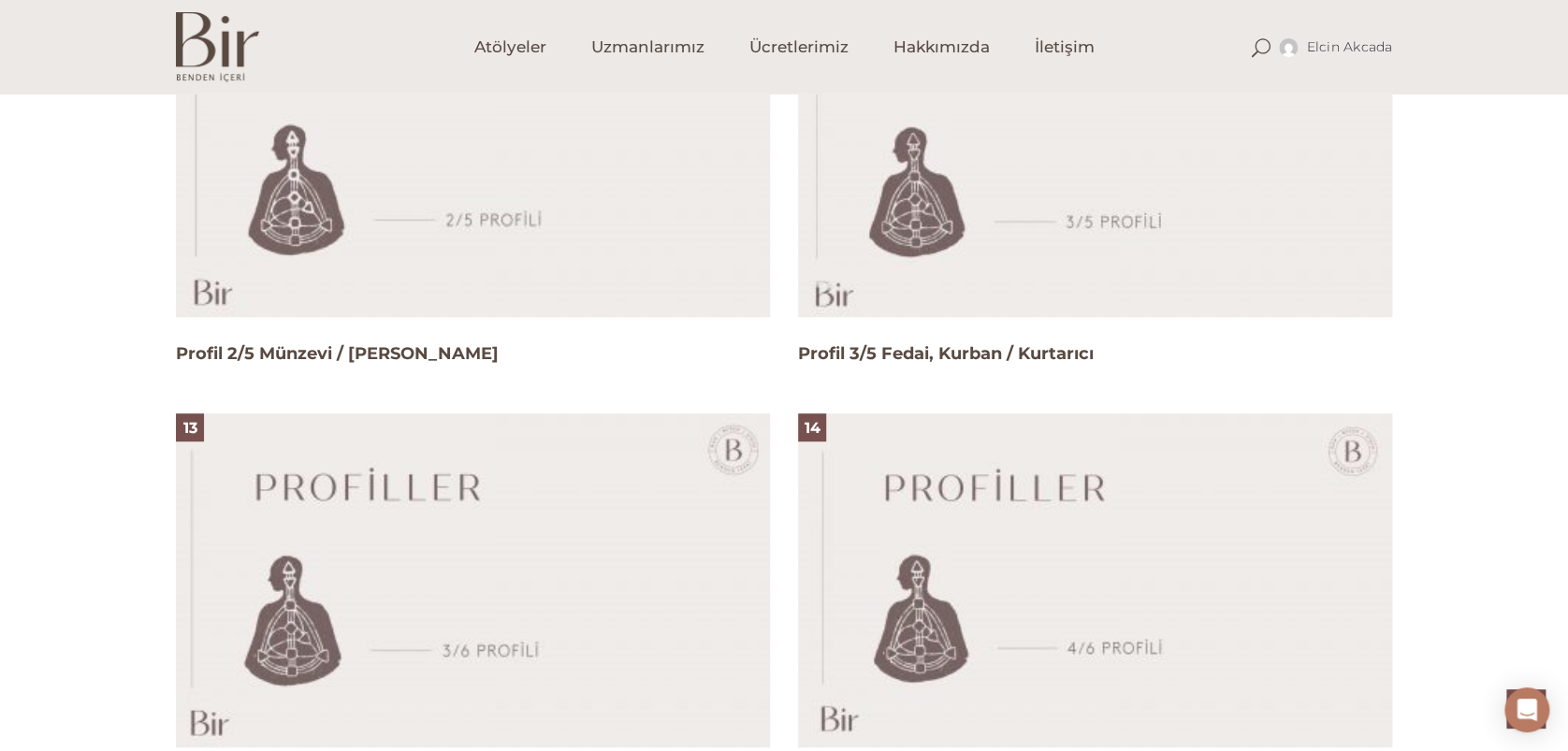
click at [942, 237] on img at bounding box center [1095, 150] width 594 height 334
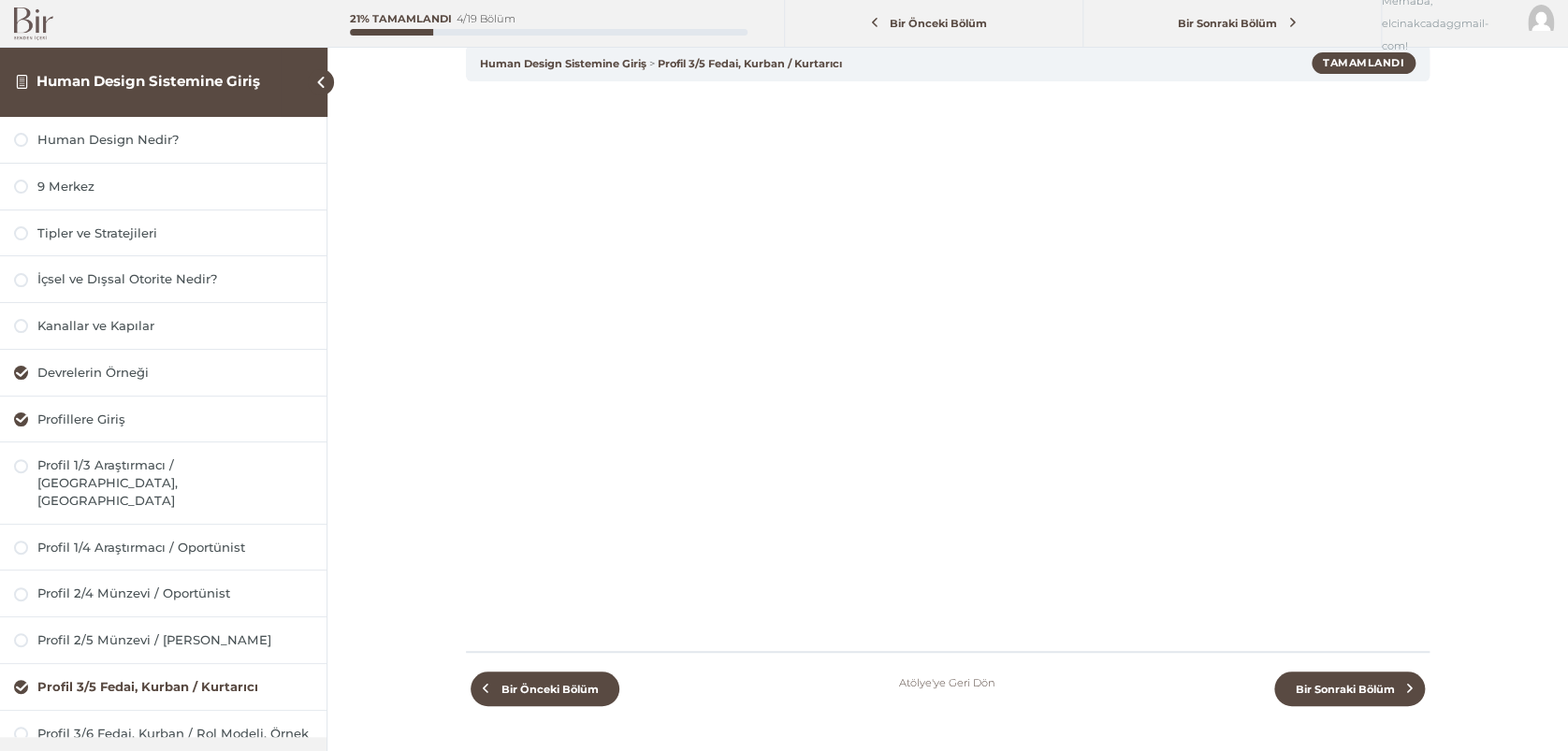
scroll to position [124, 0]
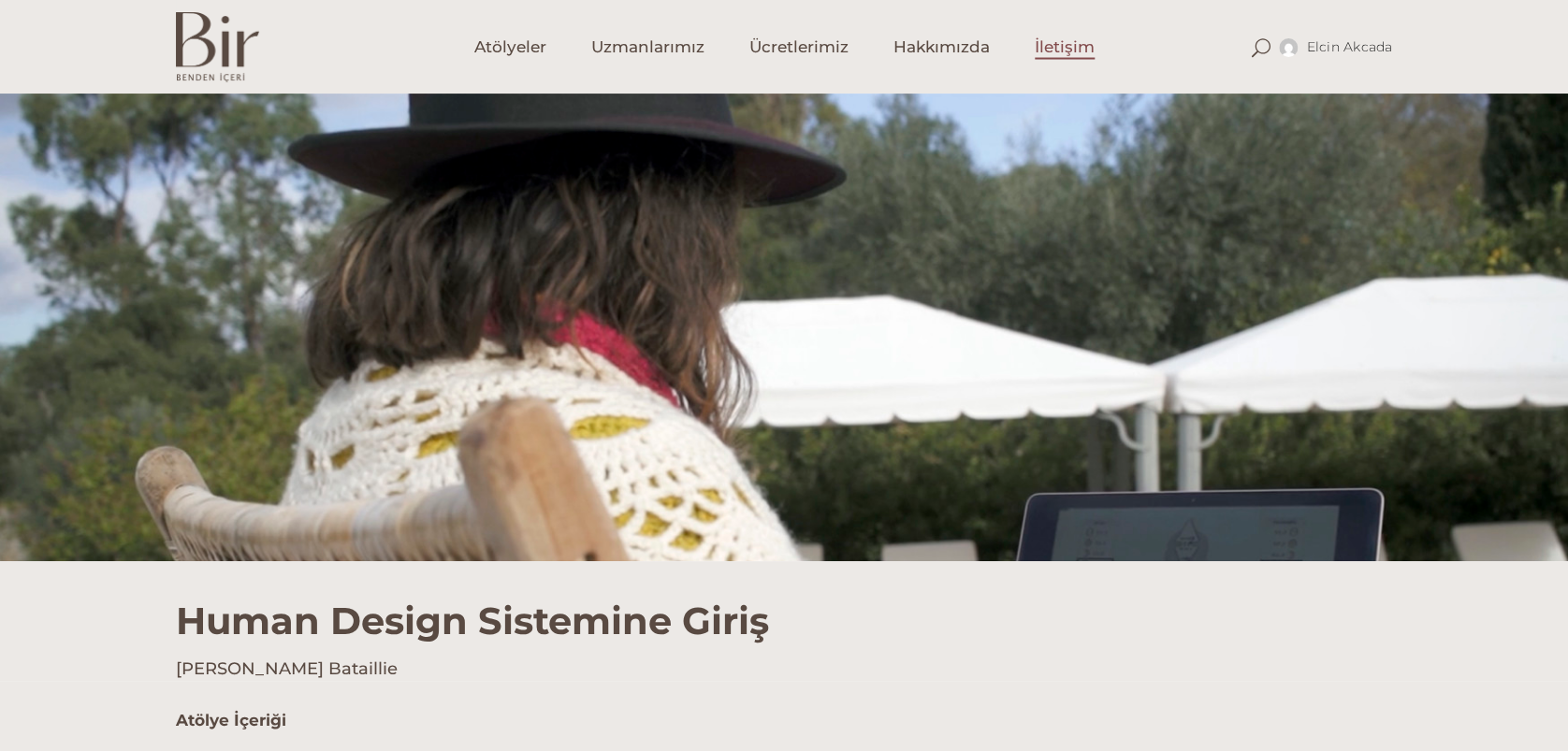
click at [1052, 35] on link "İletişim" at bounding box center [1064, 46] width 105 height 94
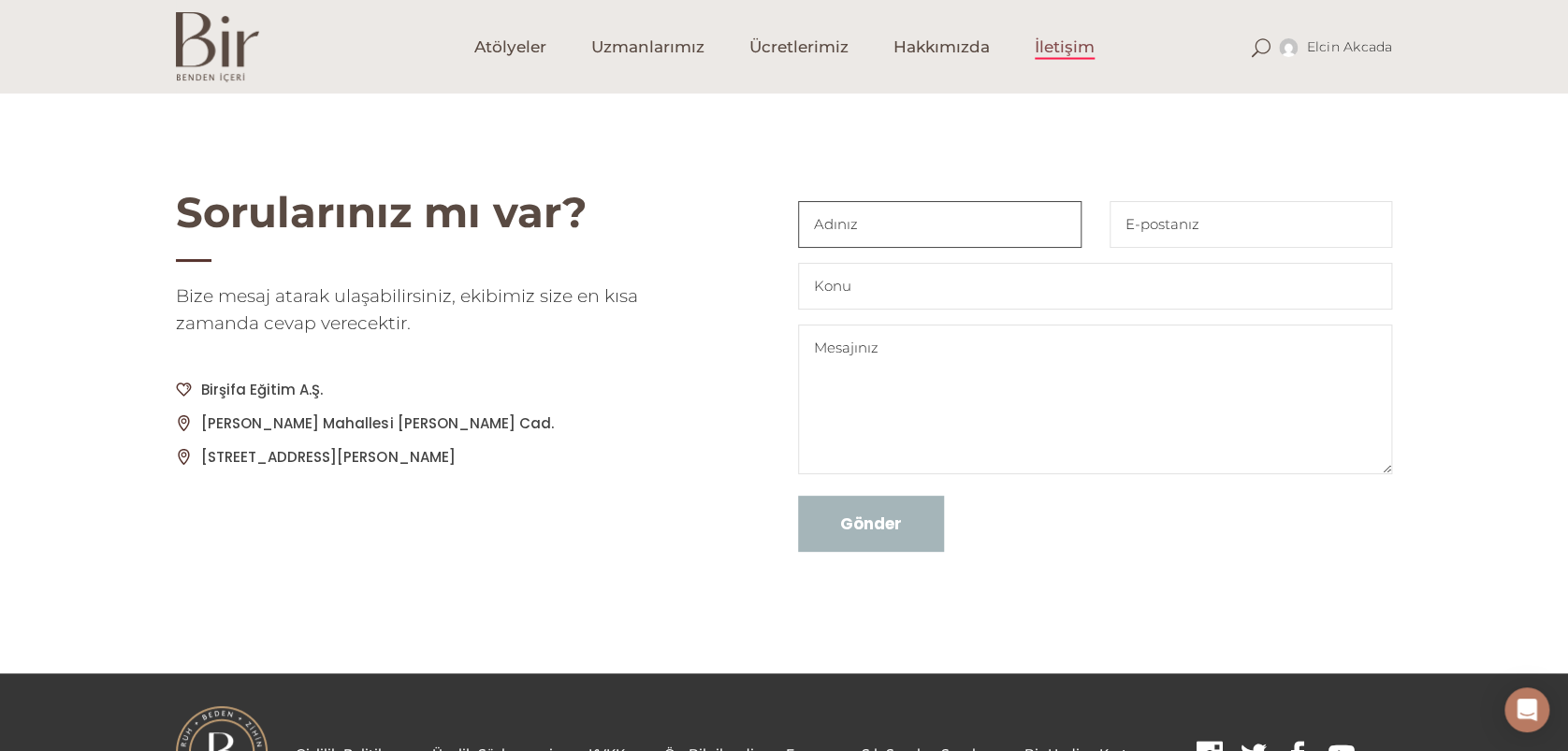
click at [930, 227] on input "Contact form" at bounding box center [939, 224] width 283 height 46
type input "Elçin Akçadağ"
click at [1139, 228] on input "Contact form" at bounding box center [1251, 224] width 283 height 46
type input "[EMAIL_ADDRESS][DOMAIN_NAME]"
click at [1014, 264] on input "Contact form" at bounding box center [1095, 286] width 594 height 46
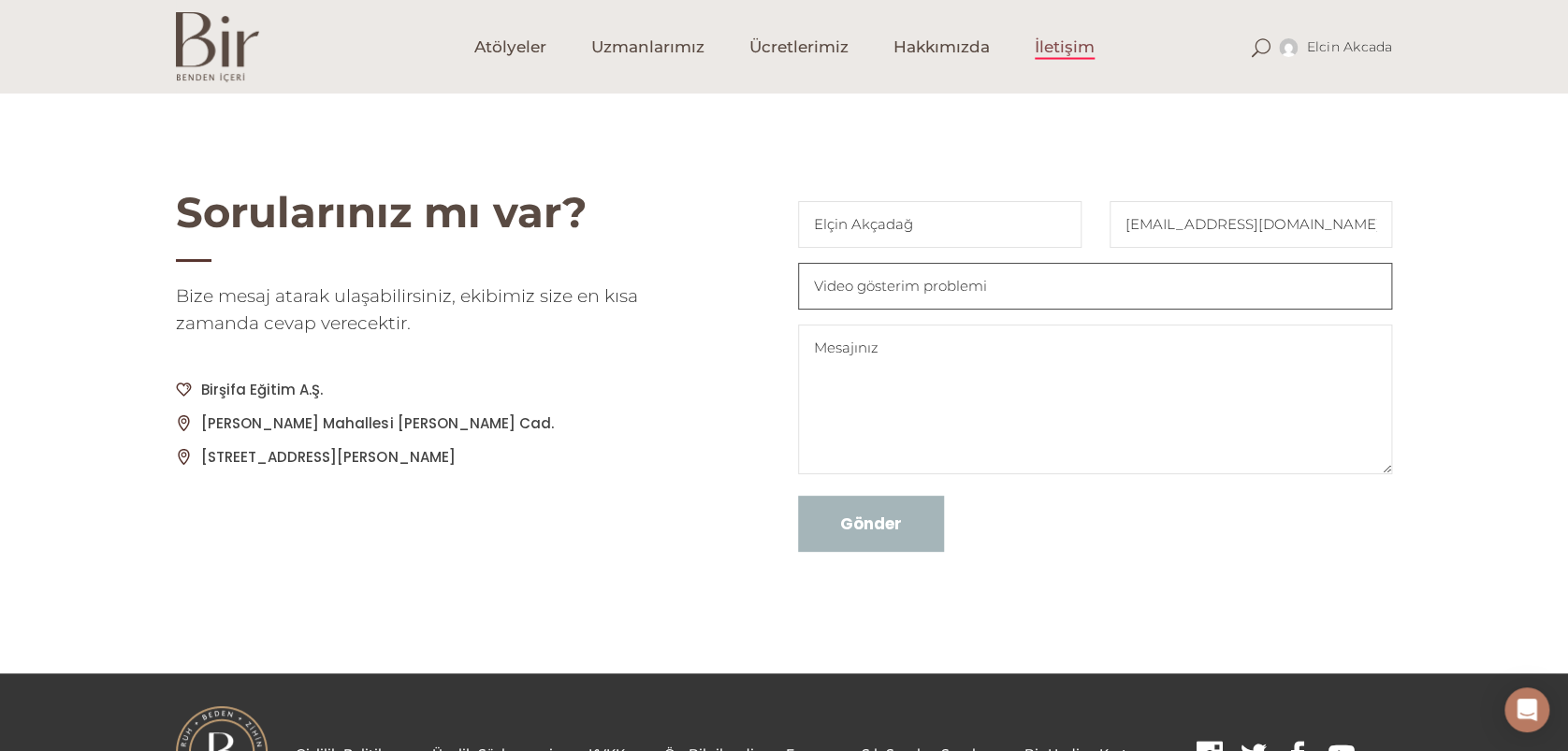
type input "Video gösterim problemi"
click at [991, 355] on textarea "Contact form" at bounding box center [1095, 400] width 594 height 150
type textarea "Ö"
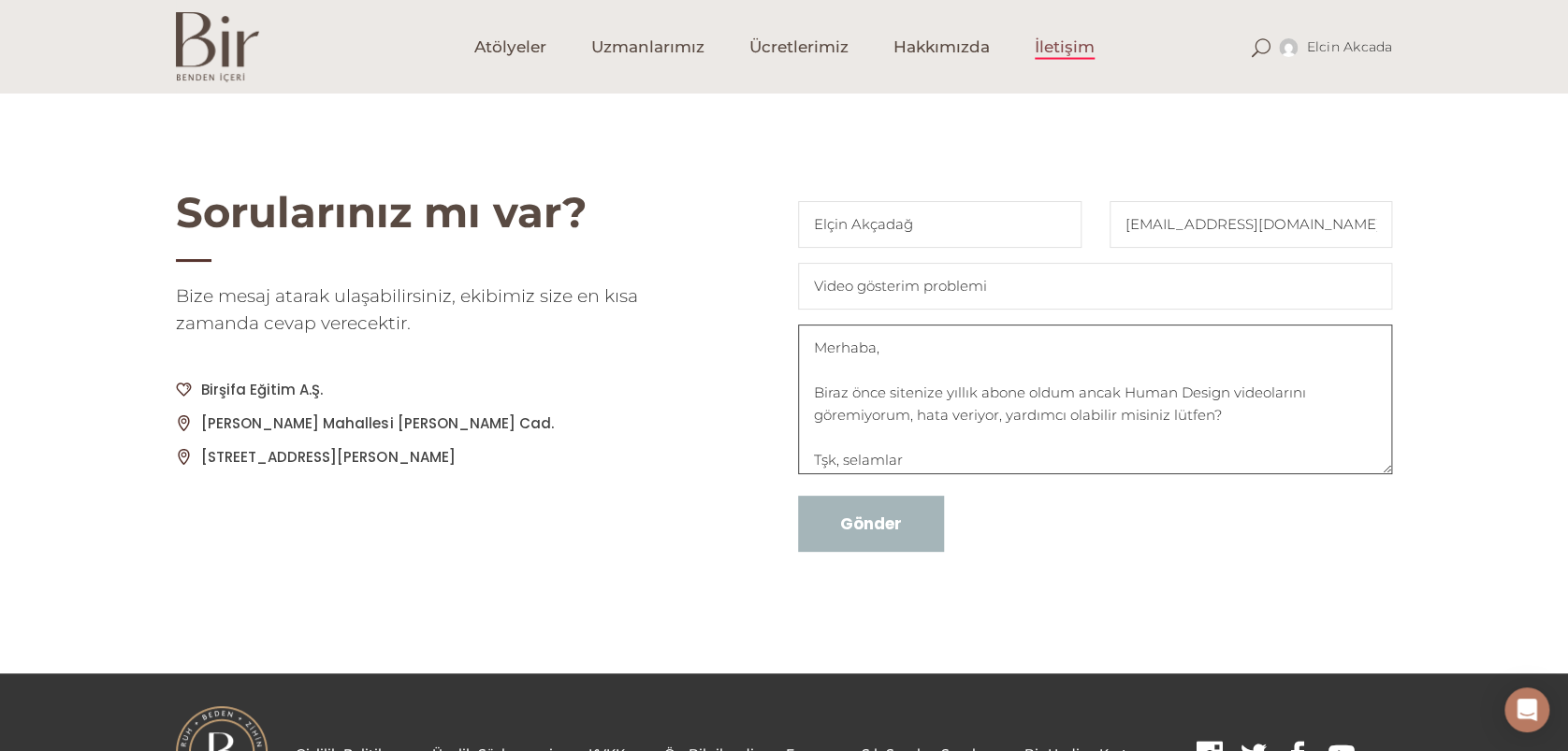
click at [882, 463] on textarea "Merhaba, Biraz önce sitenize yıllık abone oldum ancak Human Design videolarını …" at bounding box center [1095, 400] width 594 height 150
type textarea "Merhaba, Biraz önce sitenize yıllık abone oldum ancak Human Design videolarını …"
click at [872, 527] on input "Gönder" at bounding box center [871, 524] width 146 height 56
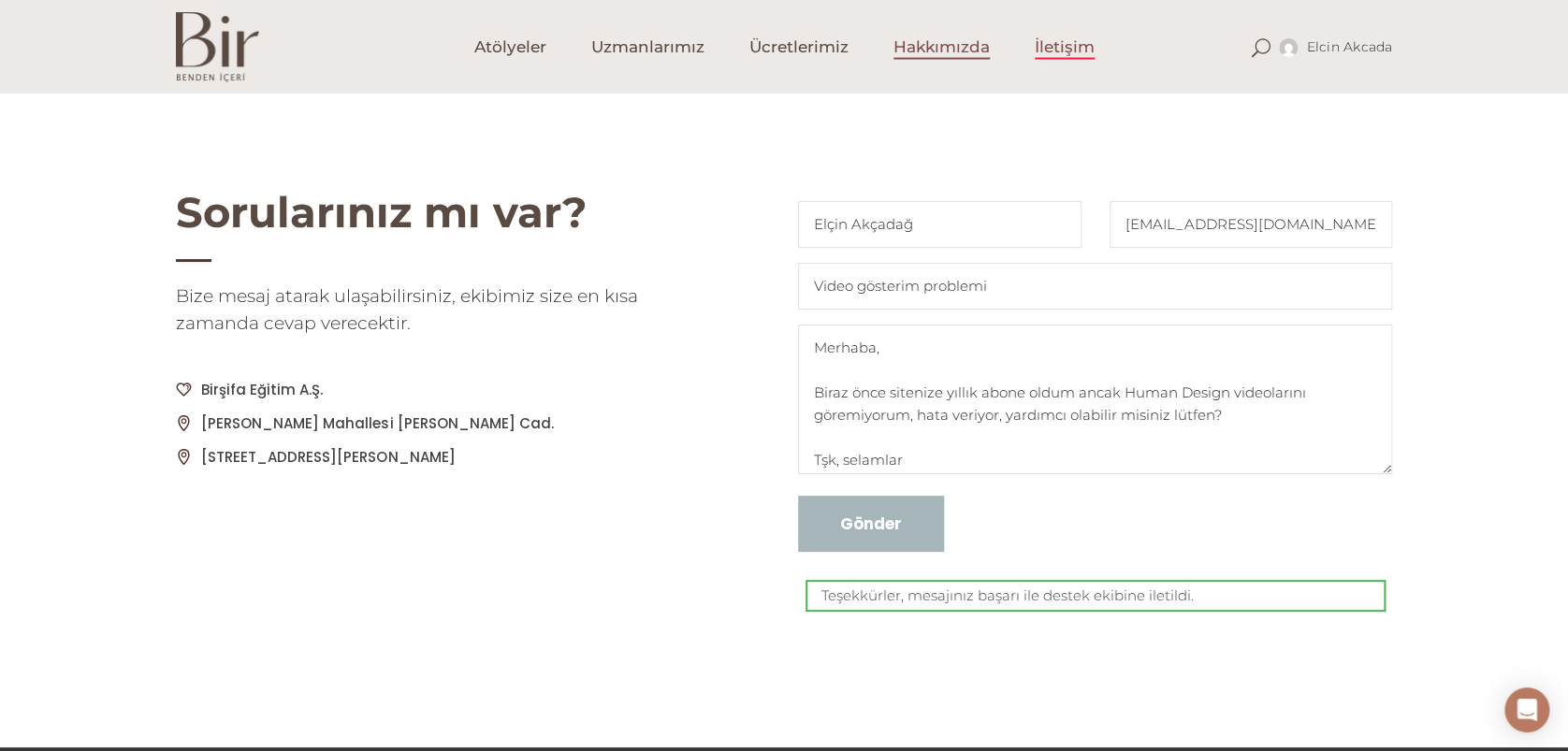
click at [945, 54] on span "Hakkımızda" at bounding box center [942, 47] width 97 height 22
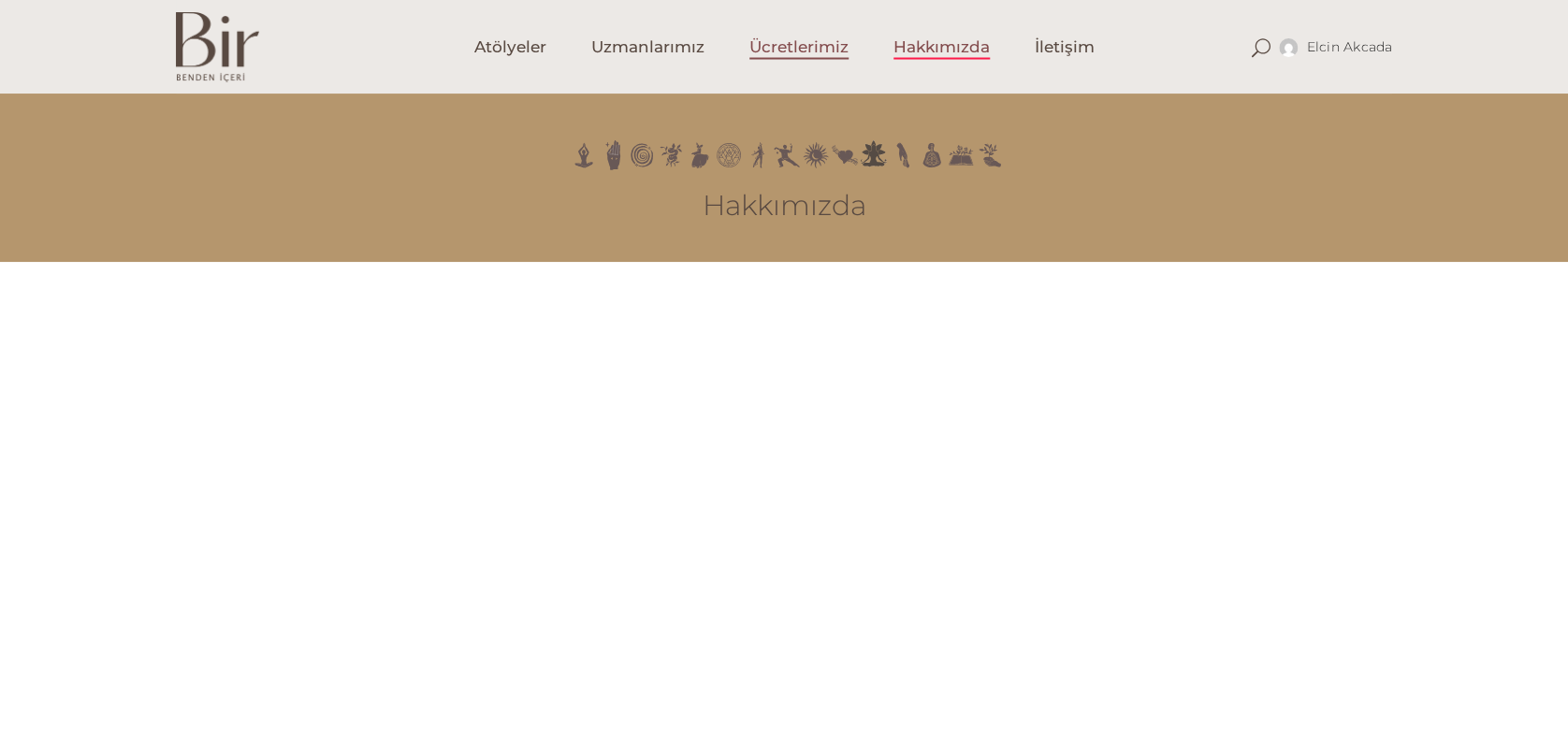
click at [814, 42] on span "Ücretlerimiz" at bounding box center [798, 47] width 99 height 22
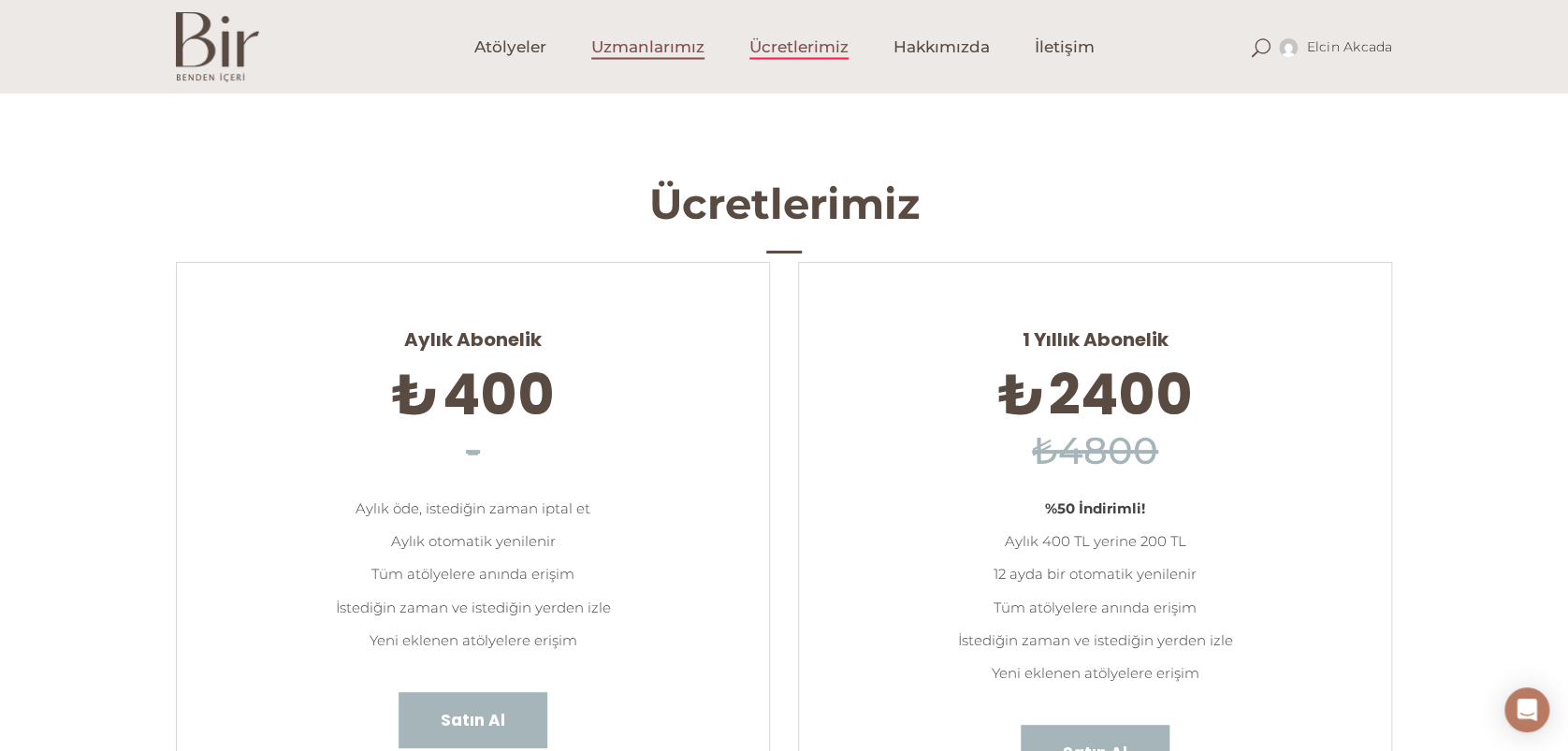
click at [670, 45] on span "Uzmanlarımız" at bounding box center [648, 47] width 114 height 22
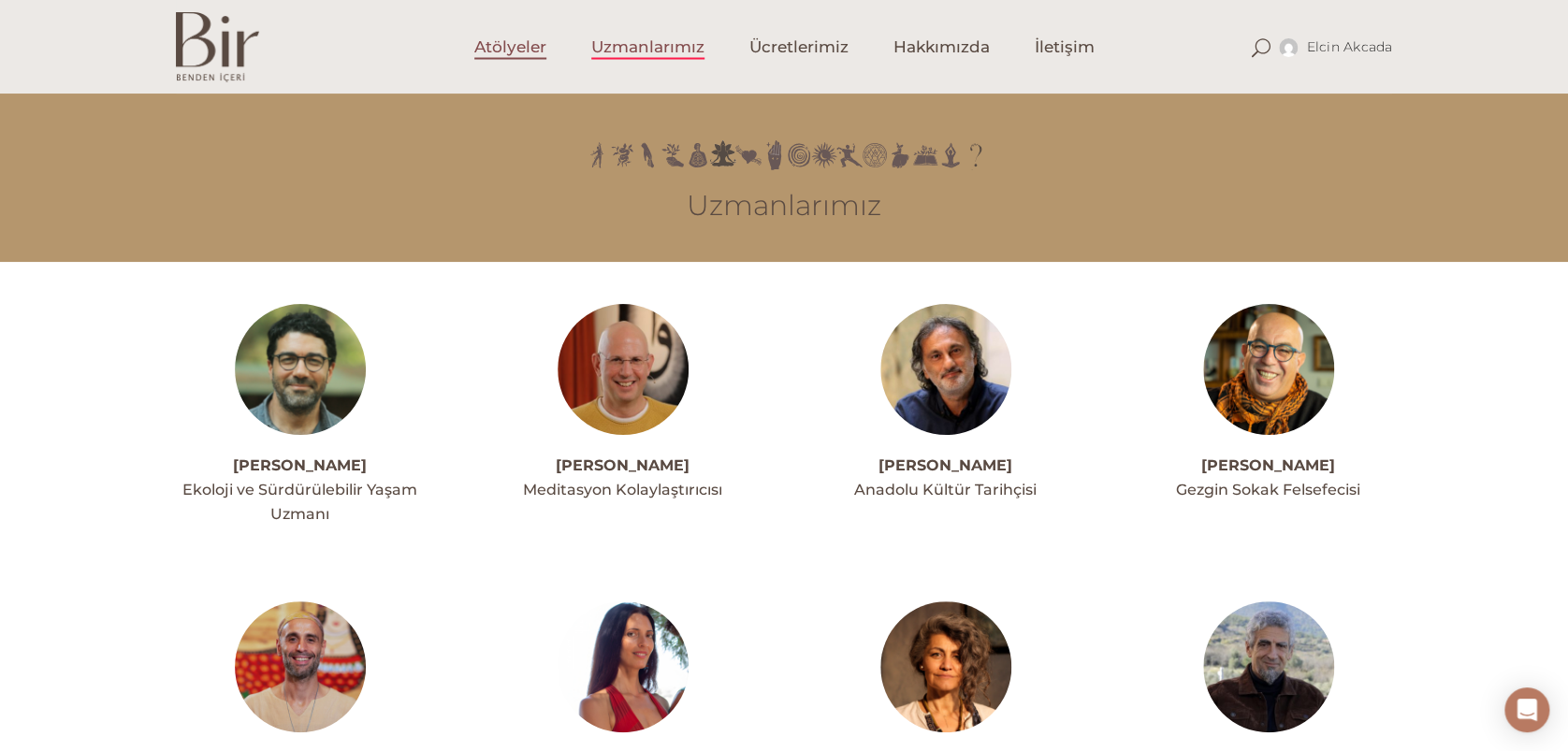
click at [502, 55] on span "Atölyeler" at bounding box center [510, 47] width 72 height 22
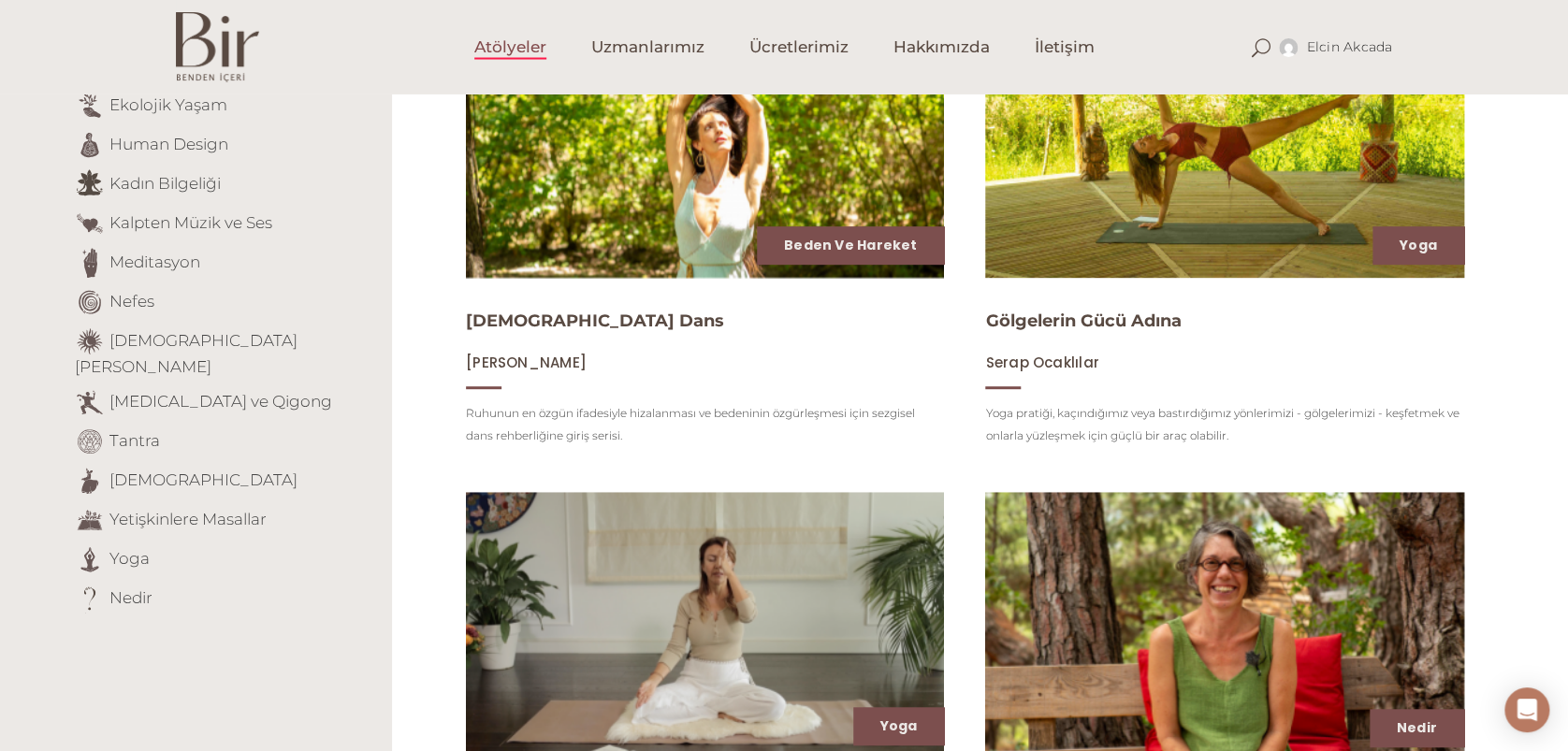
scroll to position [374, 0]
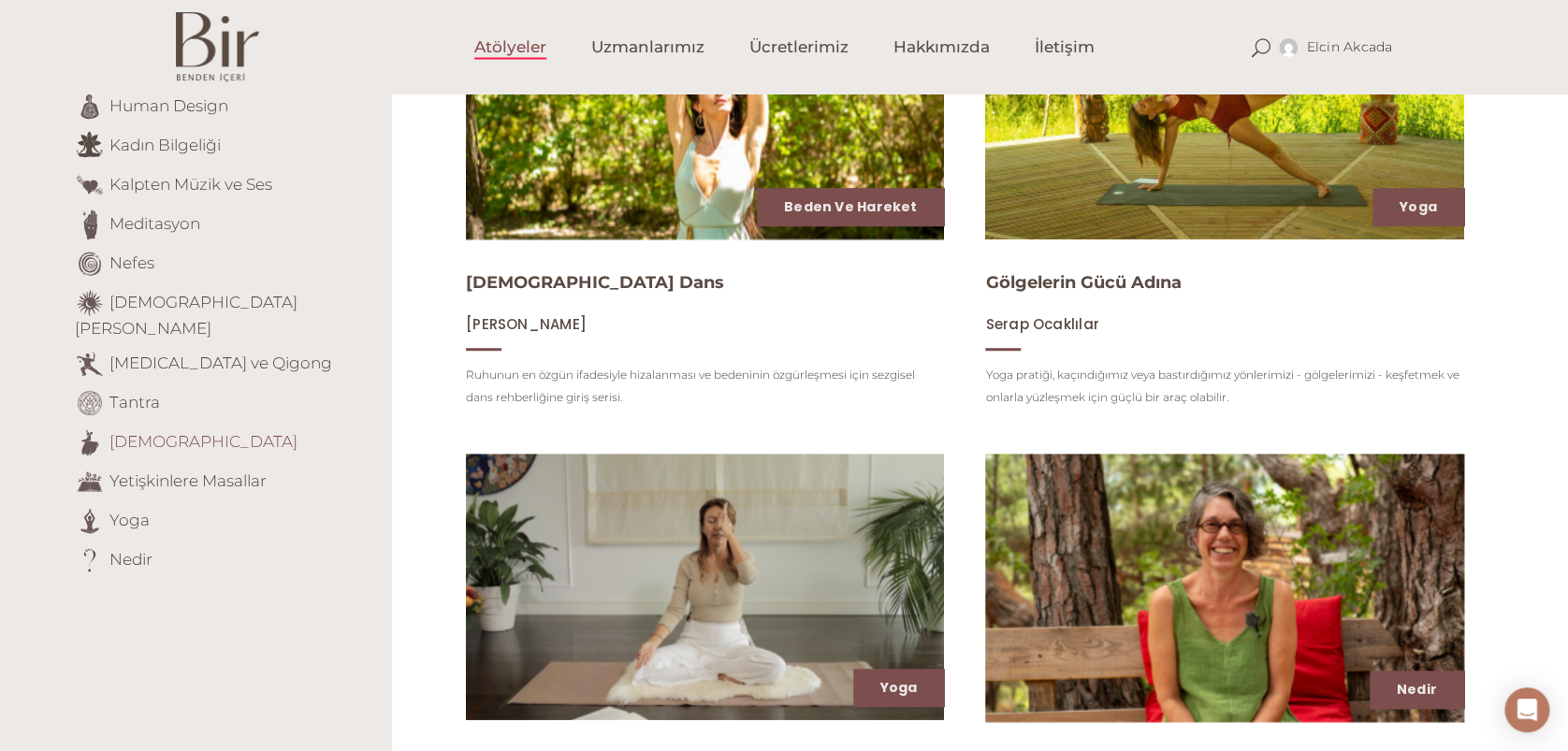
click at [132, 432] on link "[DEMOGRAPHIC_DATA]" at bounding box center [204, 441] width 188 height 19
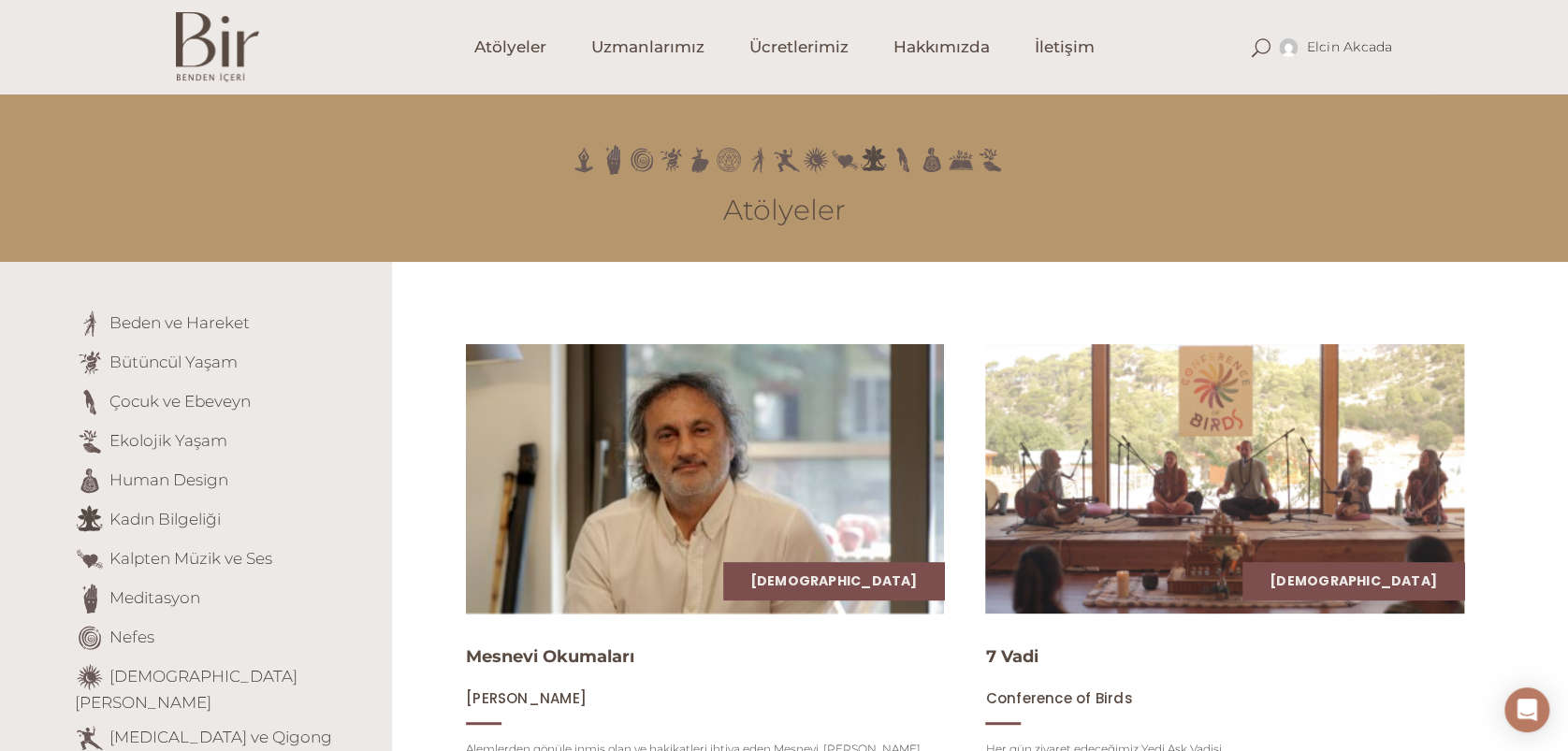
scroll to position [374, 0]
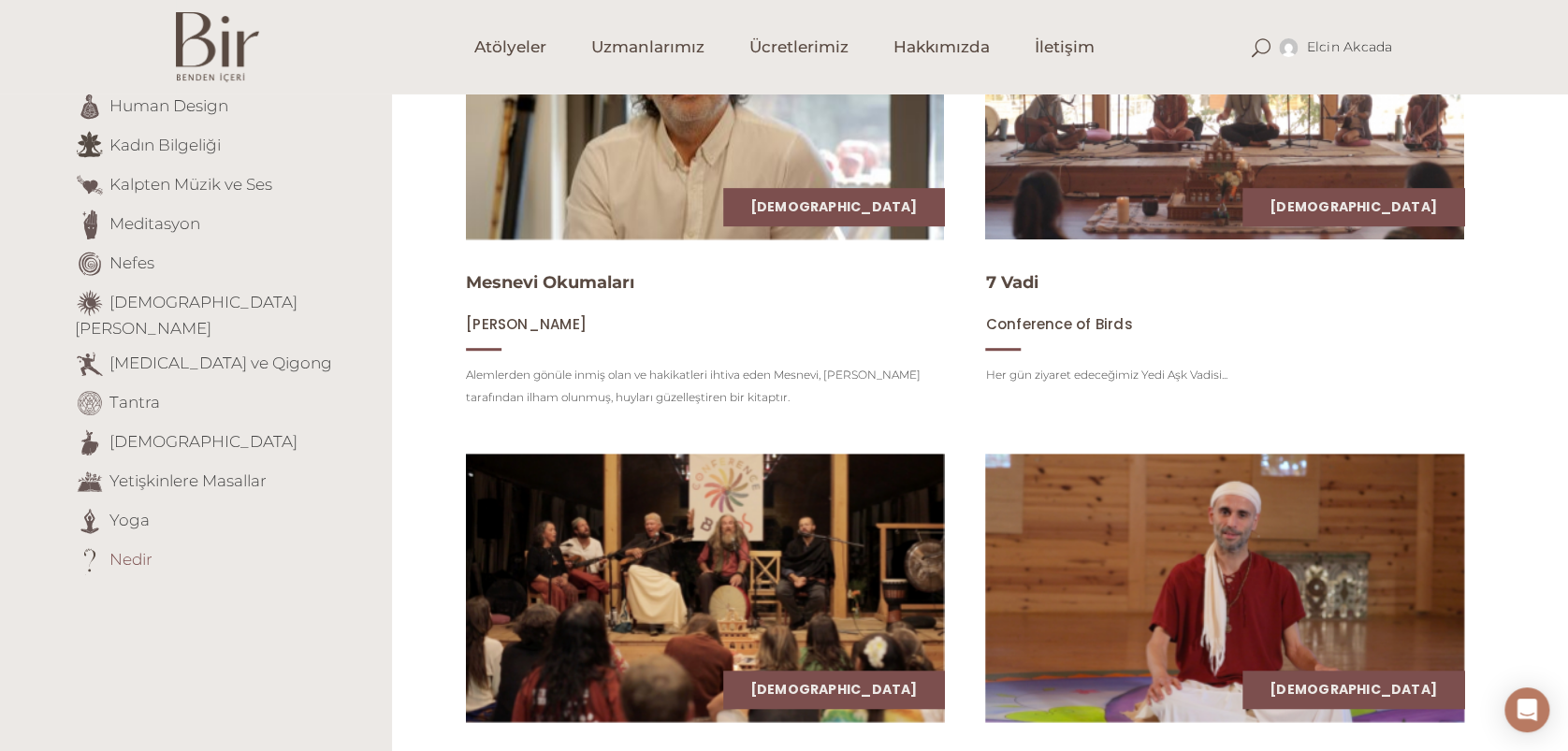
click at [134, 549] on link "Nedir" at bounding box center [131, 559] width 43 height 19
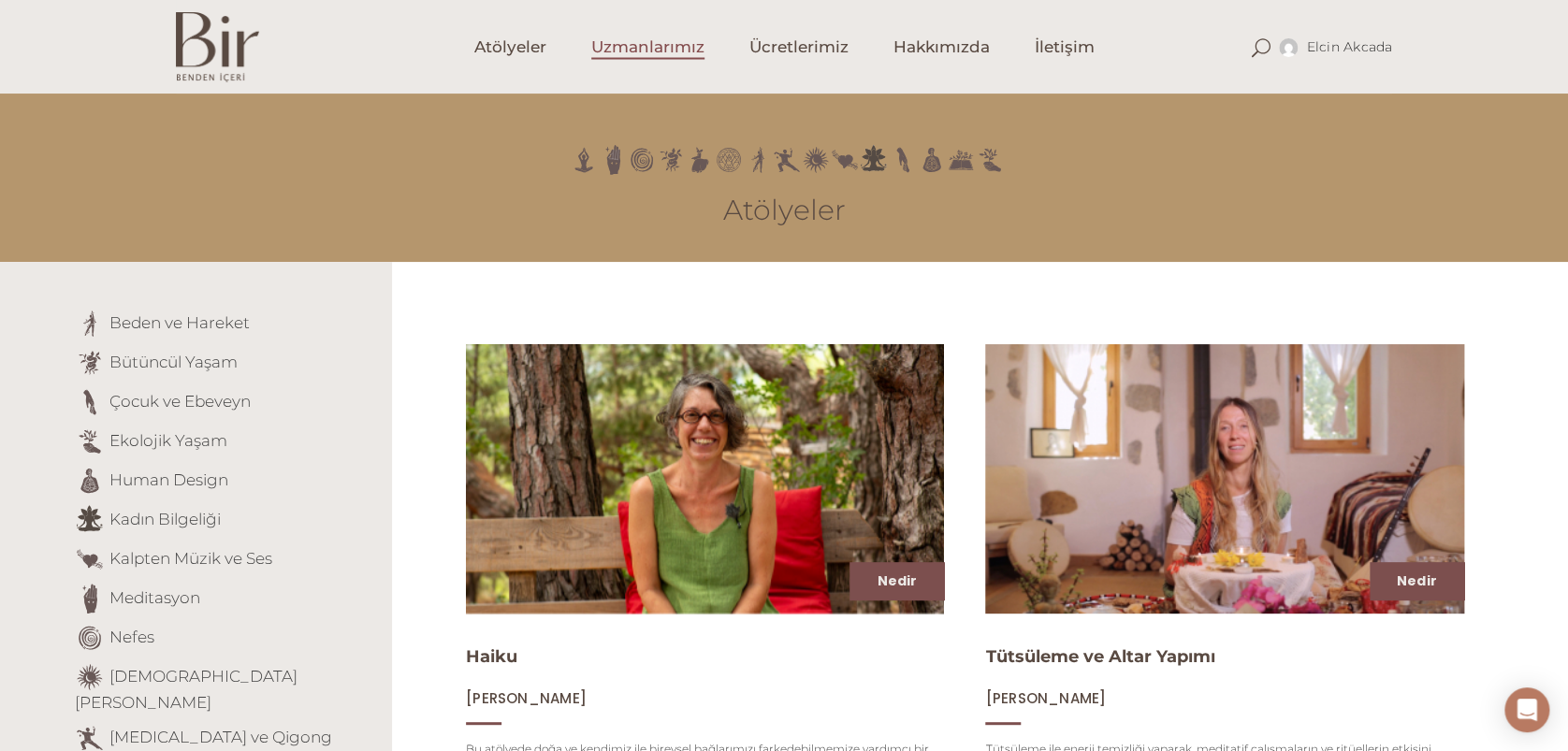
click at [650, 45] on span "Uzmanlarımız" at bounding box center [648, 47] width 114 height 22
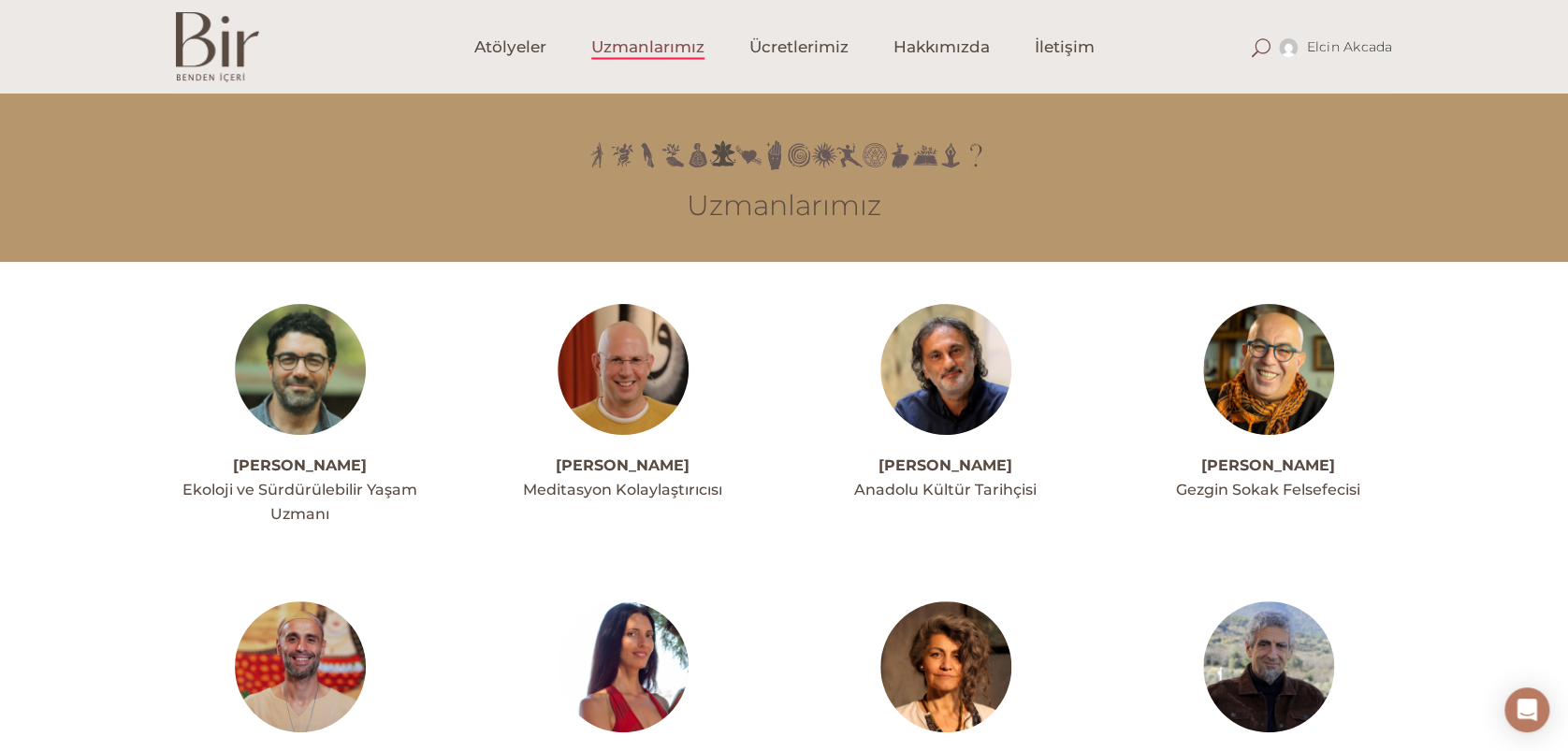
click at [1264, 45] on span at bounding box center [1260, 48] width 19 height 19
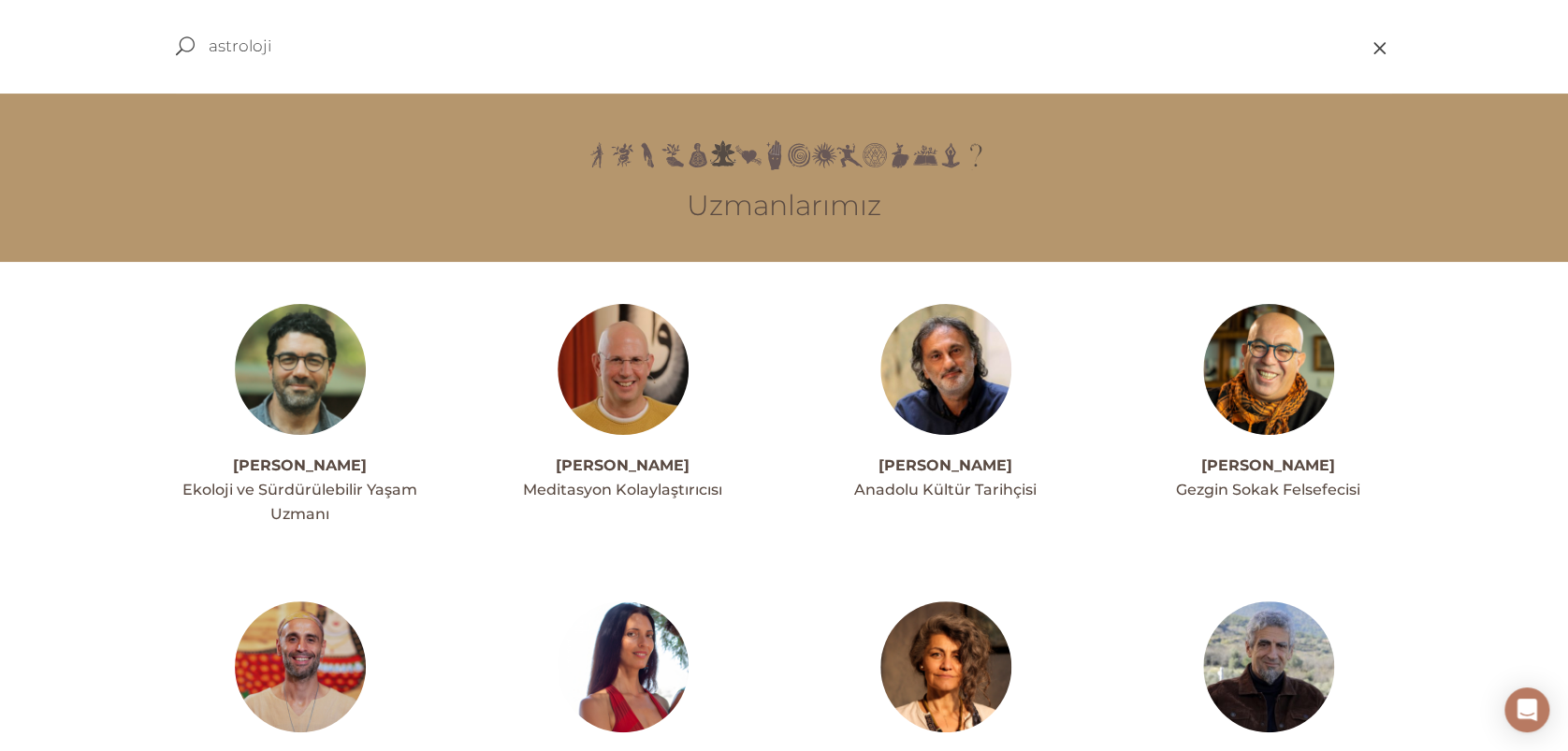
type input "astroloji"
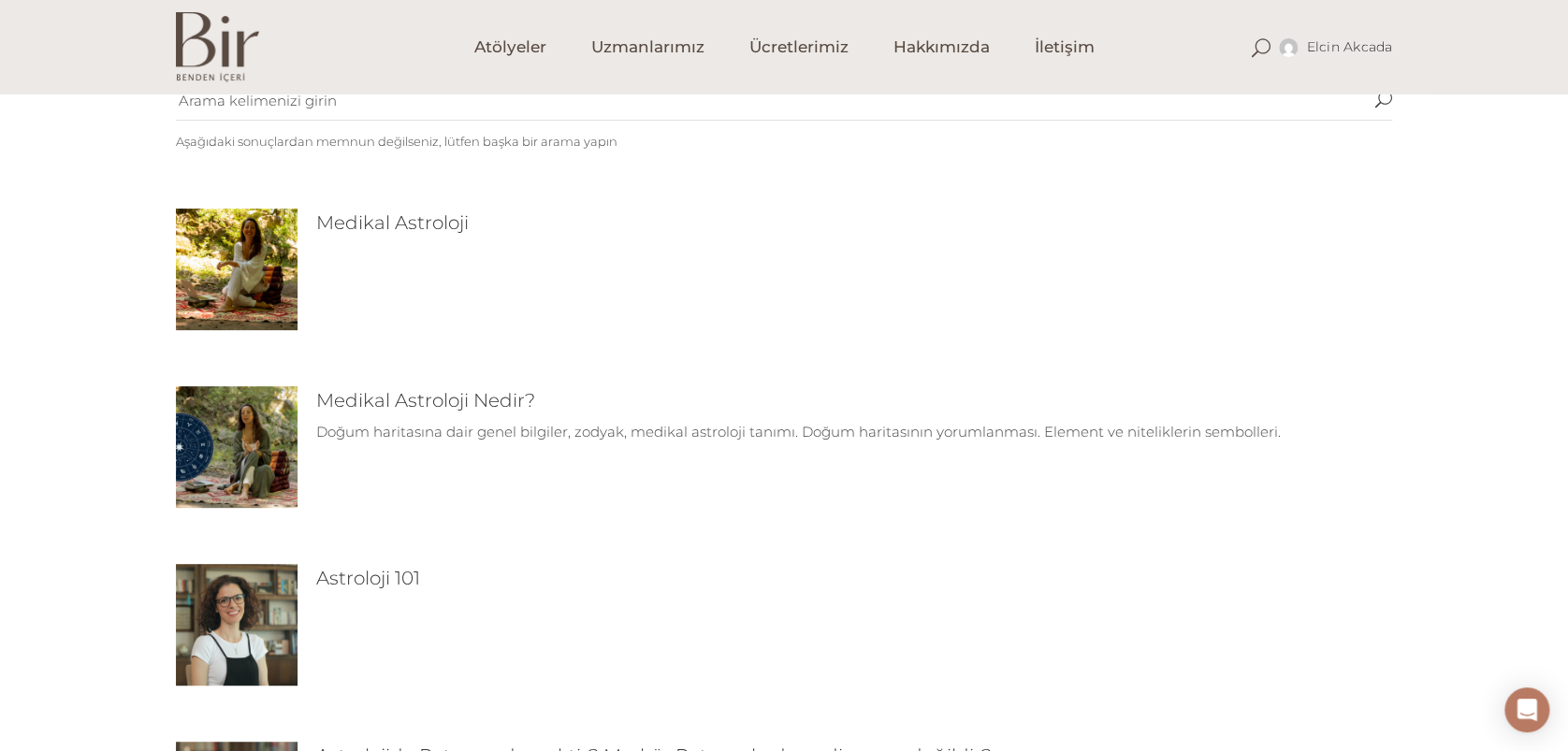
scroll to position [249, 0]
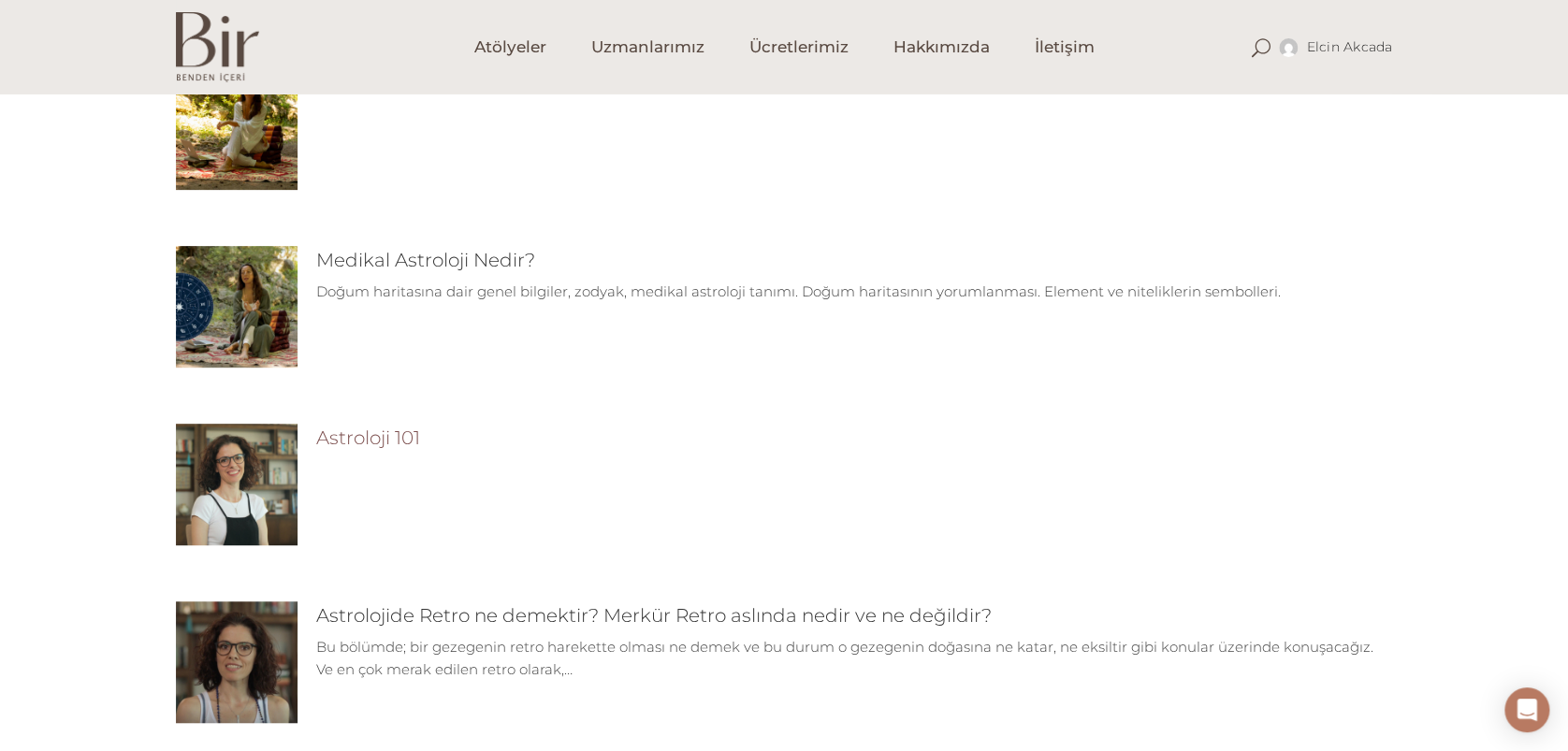
click at [378, 434] on link "Astroloji 101" at bounding box center [368, 438] width 104 height 23
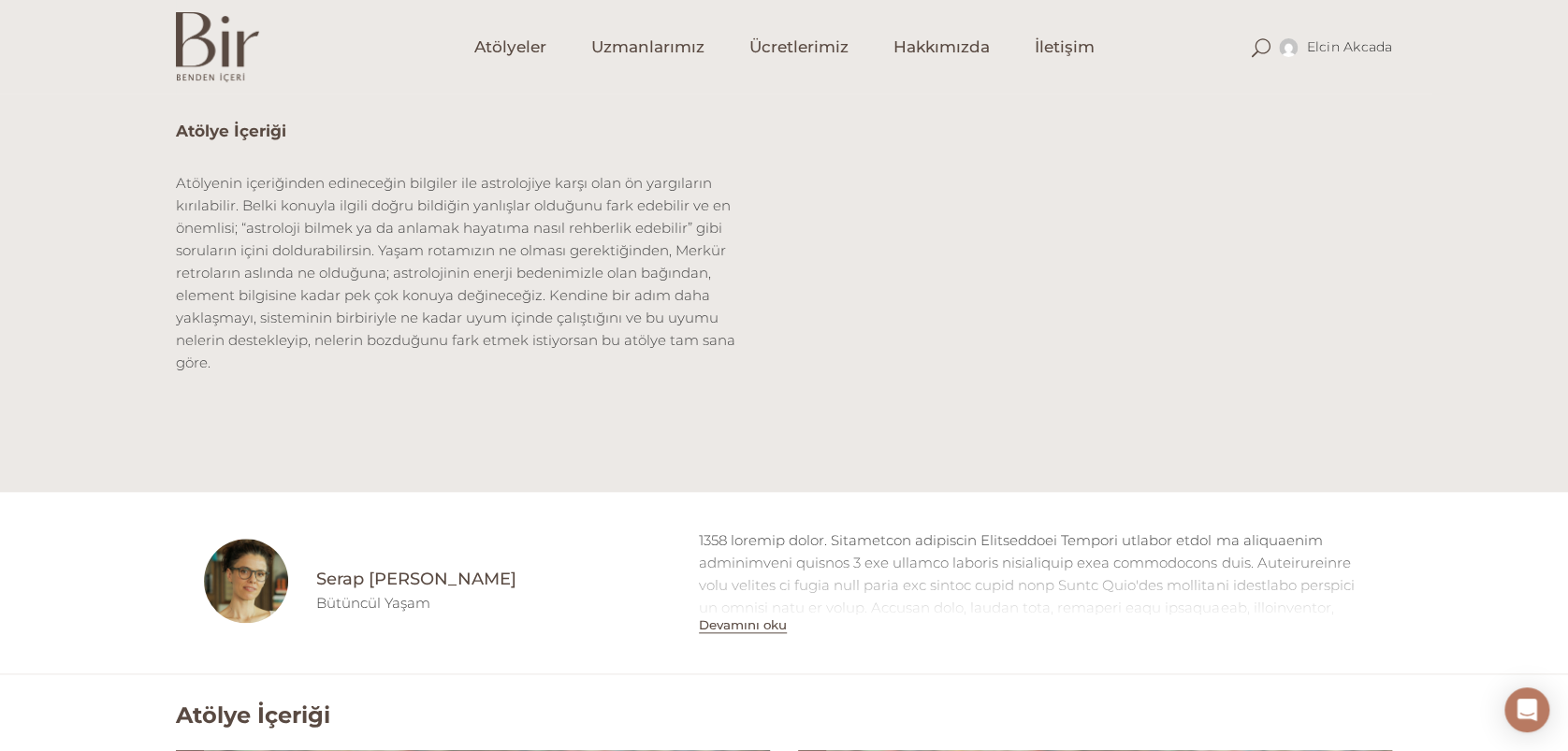
scroll to position [623, 0]
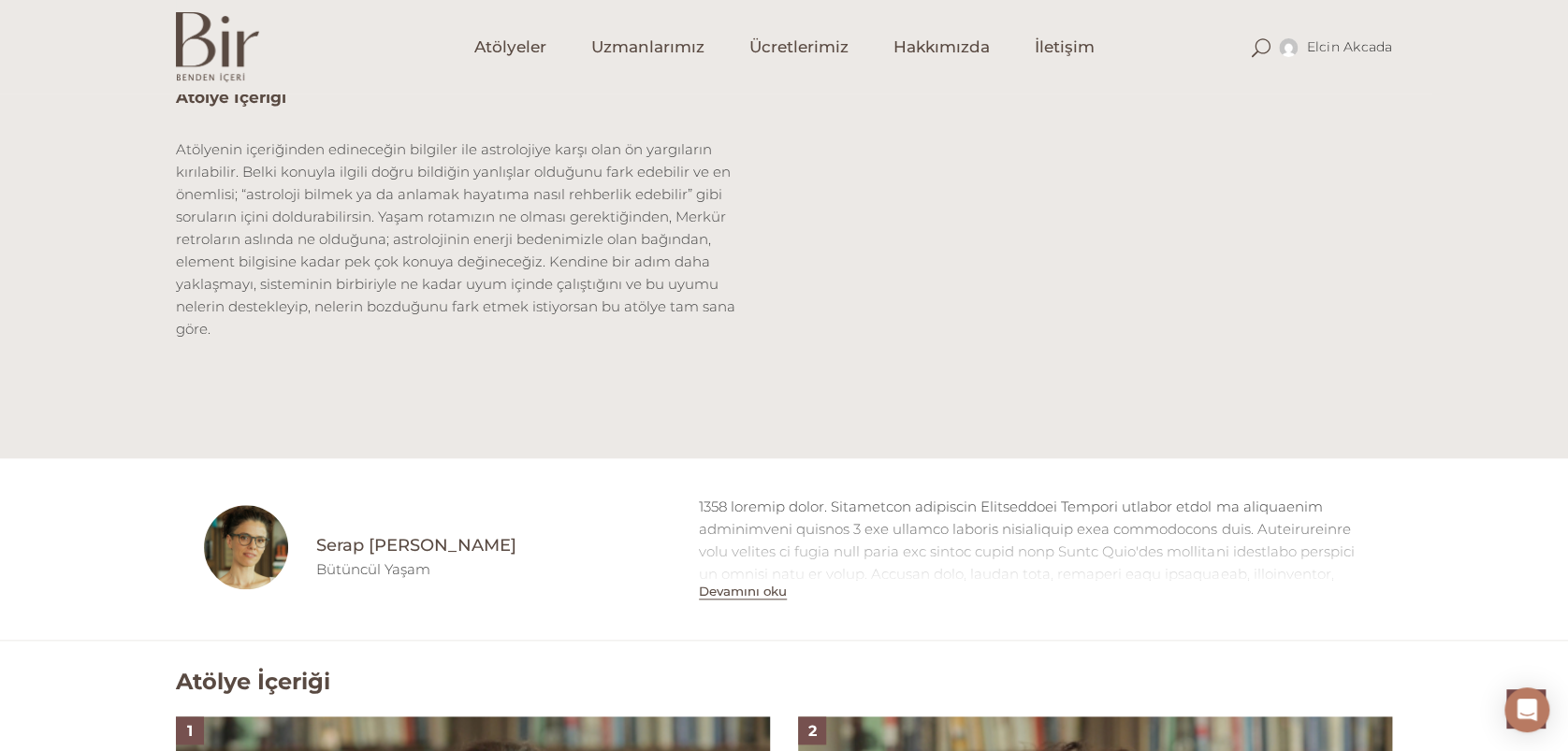
click at [768, 588] on button "Devamını oku" at bounding box center [742, 592] width 88 height 16
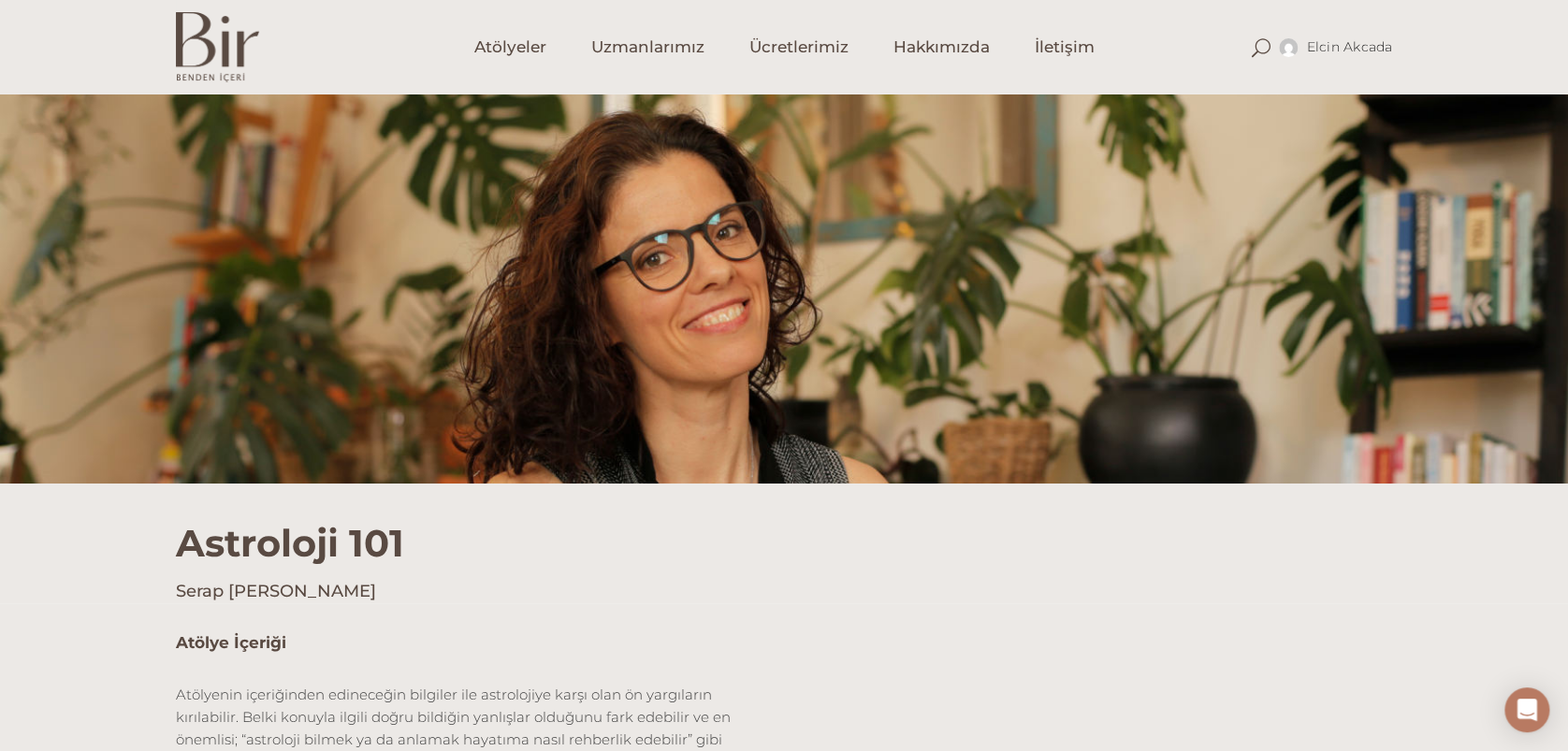
scroll to position [0, 0]
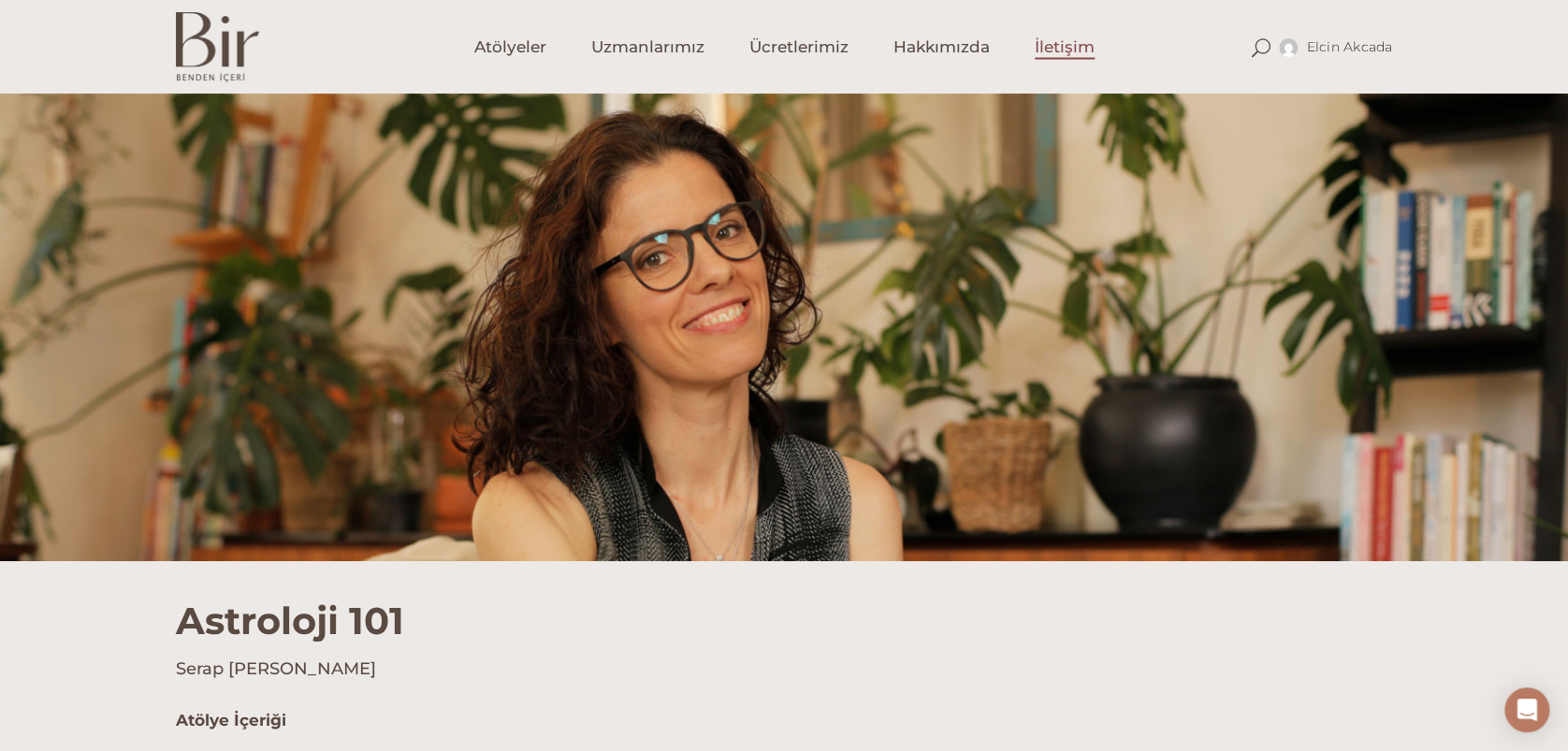
click at [1045, 43] on span "İletişim" at bounding box center [1064, 47] width 60 height 22
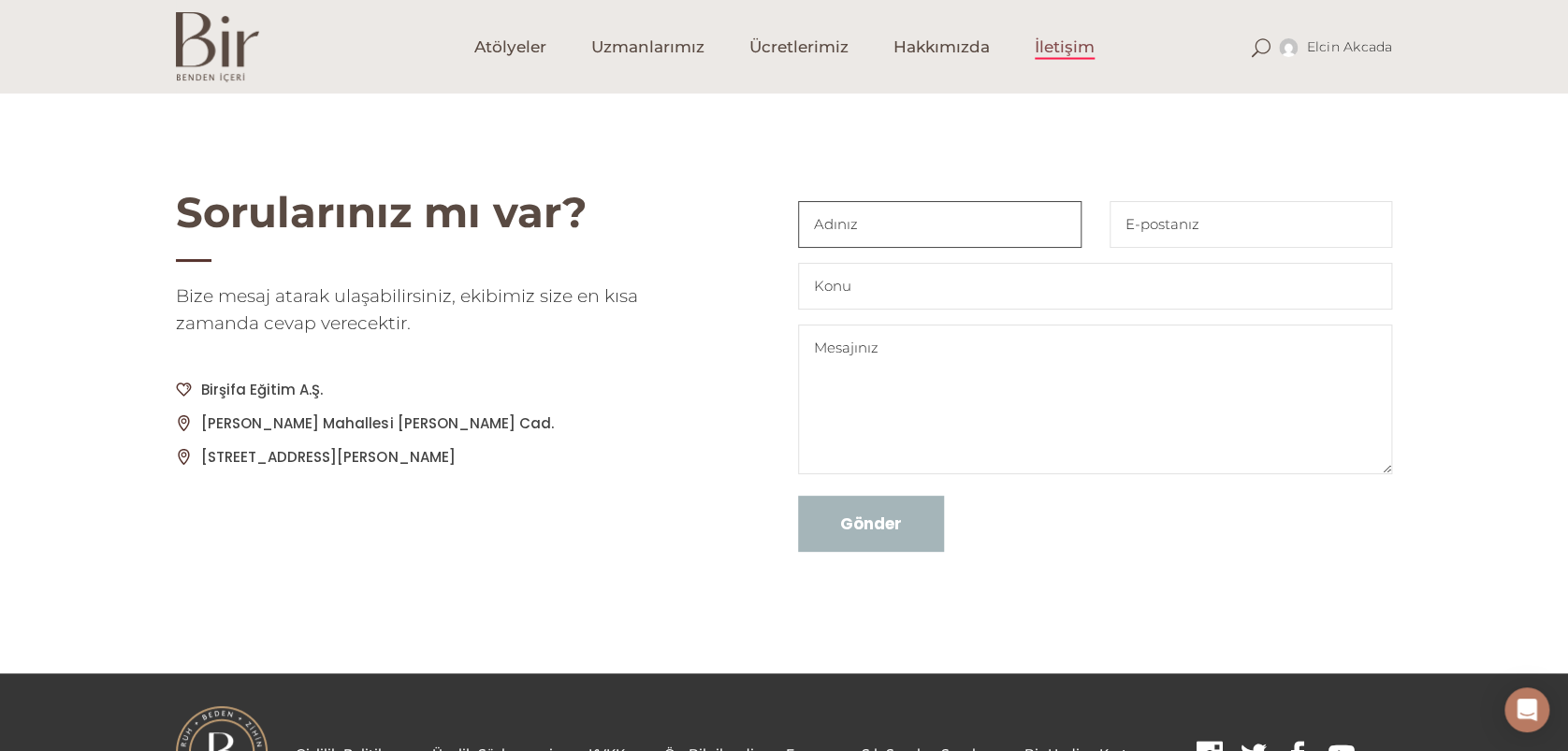
click at [891, 217] on input "Contact form" at bounding box center [939, 224] width 283 height 46
type input "Elçin Akçadağ"
type input "elcinakcadag@gmail.com"
type input "Video gösterim problemi"
click at [865, 348] on textarea "Contact form" at bounding box center [1095, 400] width 594 height 150
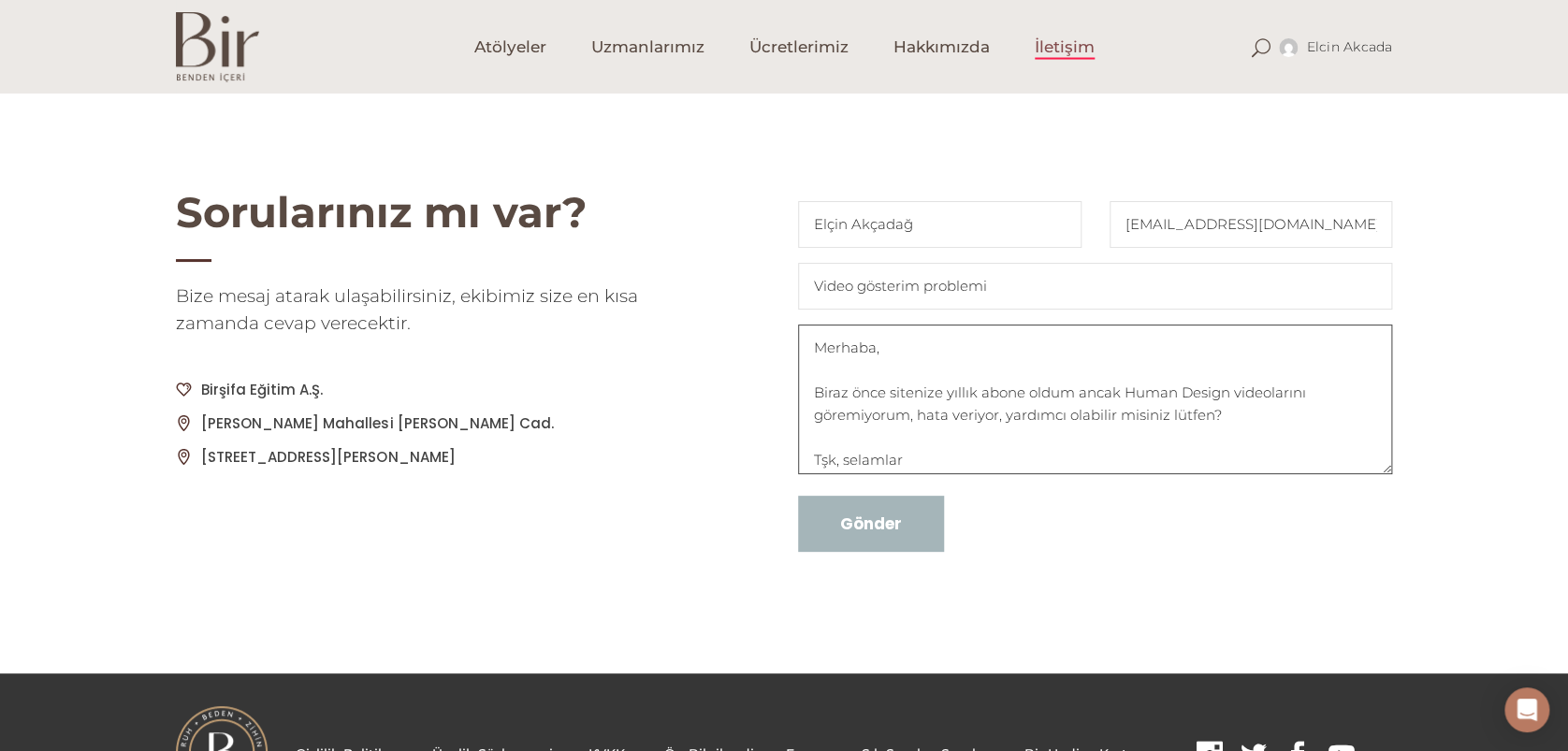
drag, startPoint x: 809, startPoint y: 384, endPoint x: 1242, endPoint y: 447, distance: 437.6
click at [1242, 447] on textarea "Merhaba, Biraz önce sitenize yıllık abone oldum ancak Human Design videolarını …" at bounding box center [1095, 400] width 594 height 150
click at [951, 351] on textarea "Merhaba, Tşk, selamlar" at bounding box center [1095, 400] width 594 height 150
type textarea "Merhaba, Maalesef hiç bir videoyu açamıyorum, yardımcı olabilir misiniz Lütfen?…"
click at [918, 525] on input "Gönder" at bounding box center [871, 524] width 146 height 56
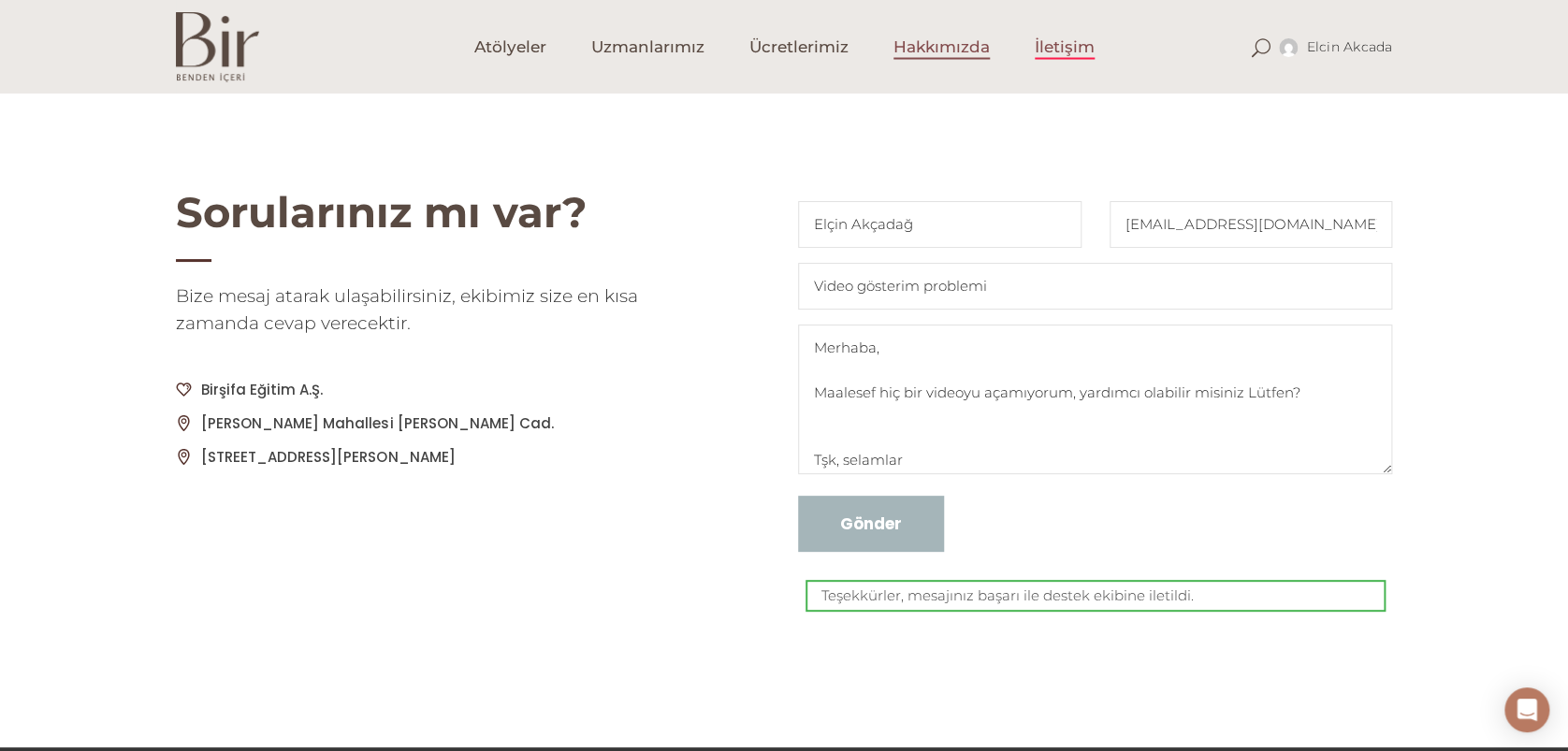
click at [968, 52] on span "Hakkımızda" at bounding box center [942, 47] width 97 height 22
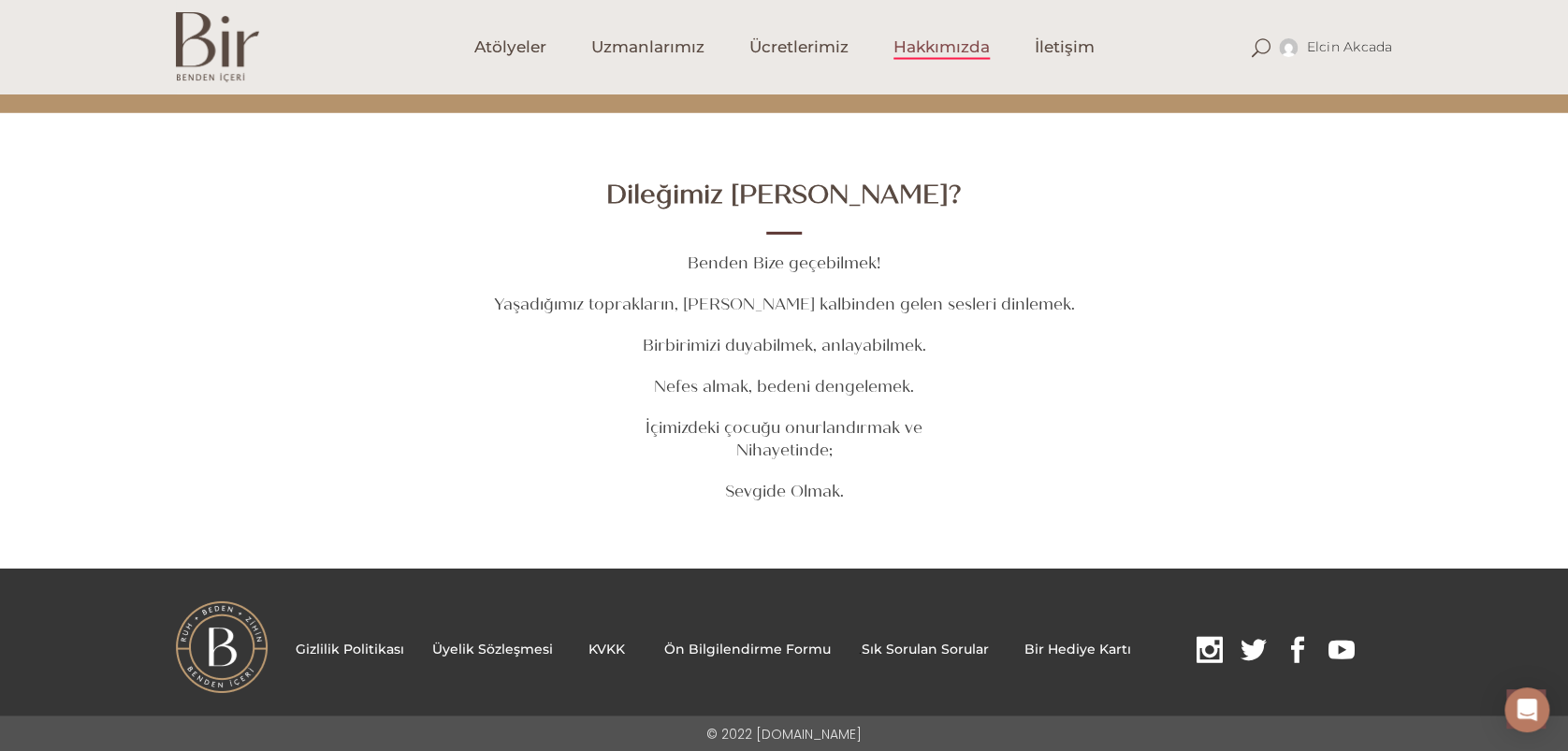
scroll to position [2070, 0]
